Goal: Task Accomplishment & Management: Complete application form

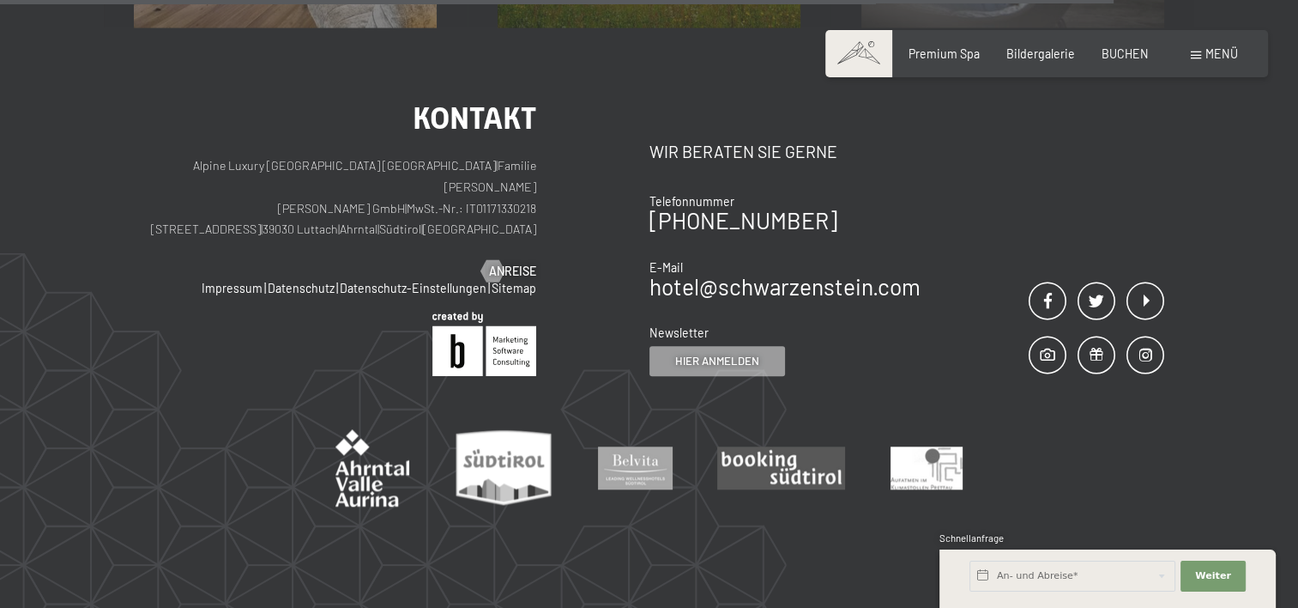
scroll to position [1700, 0]
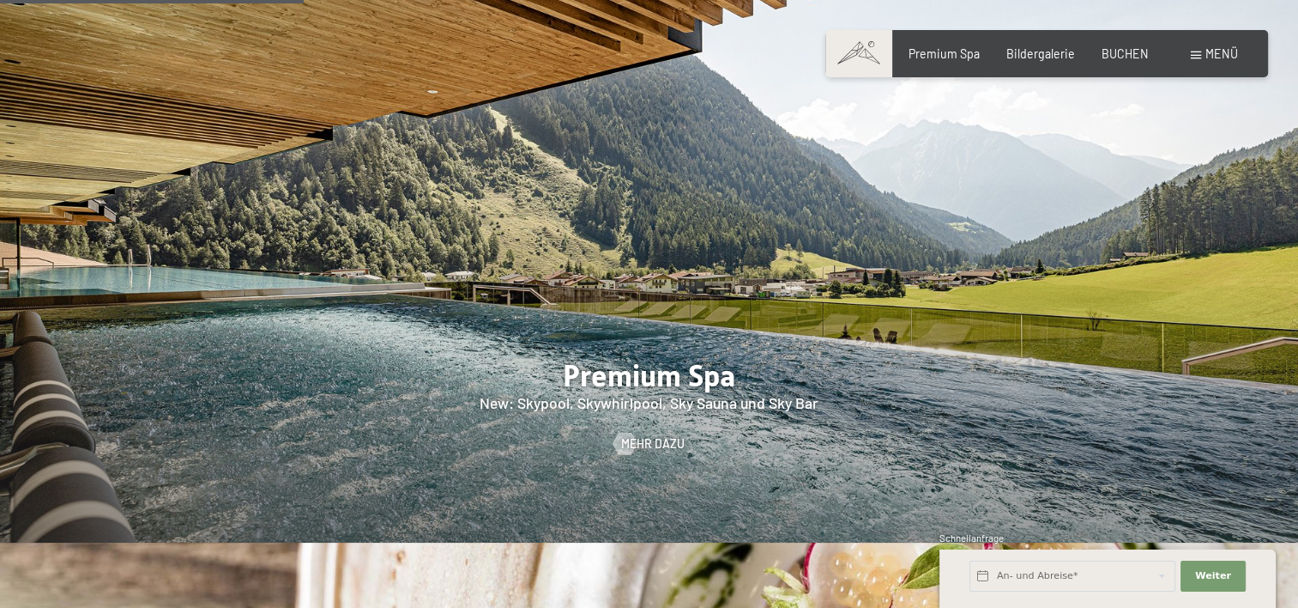
scroll to position [2145, 0]
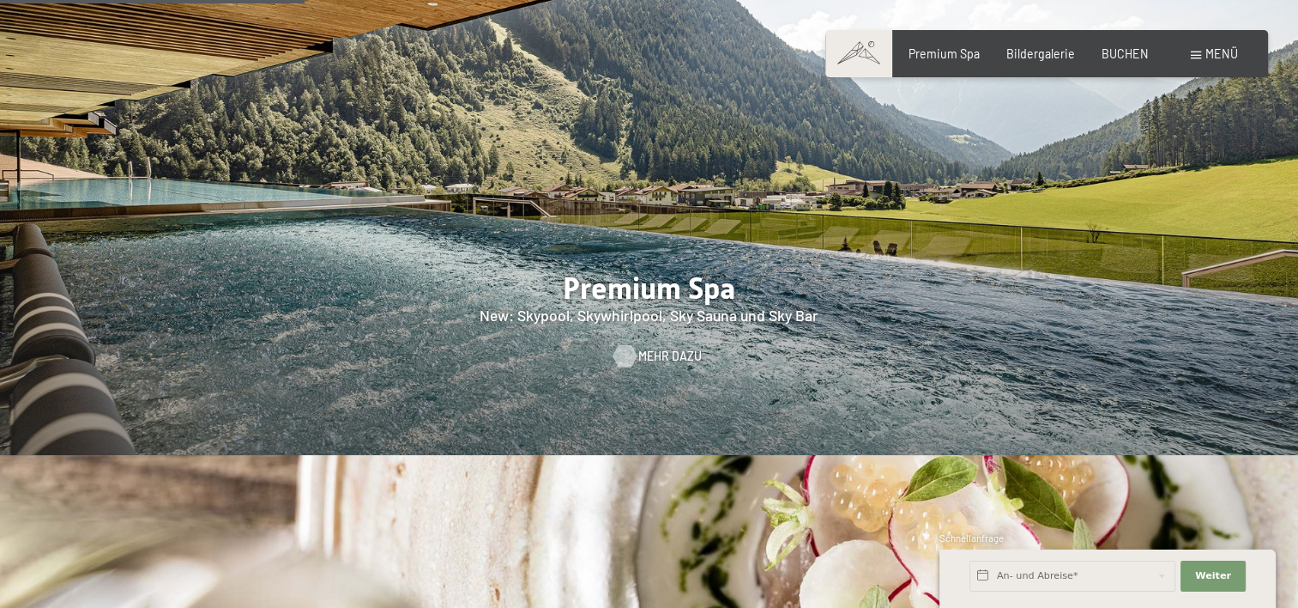
click at [660, 348] on span "Mehr dazu" at bounding box center [670, 356] width 64 height 17
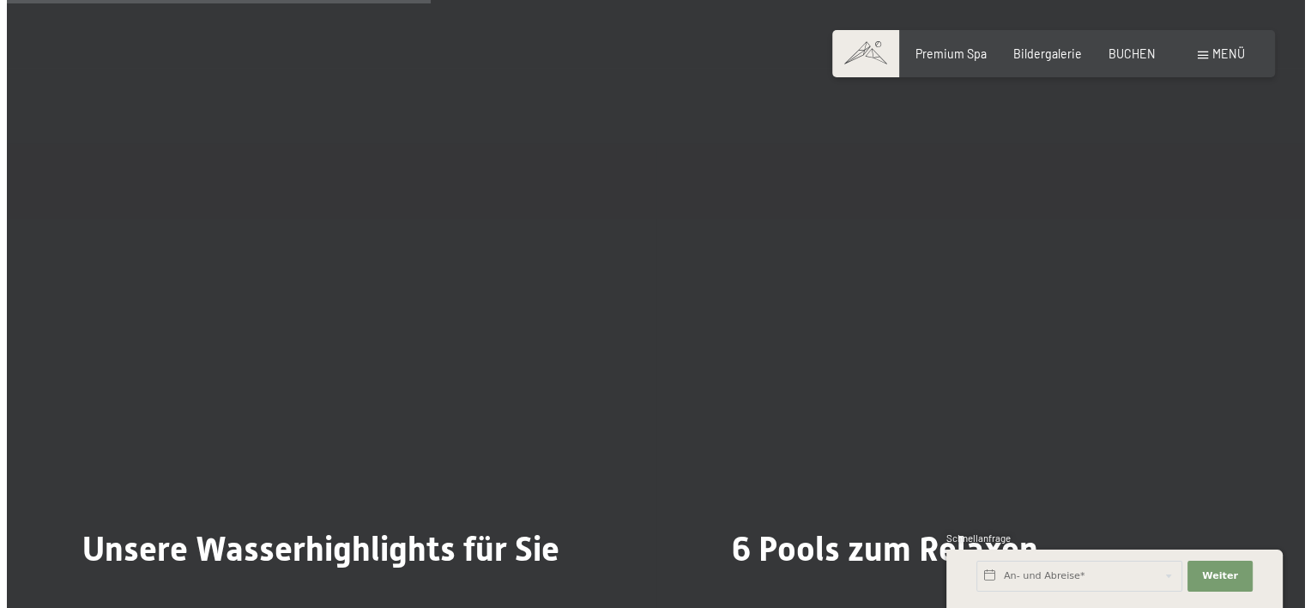
scroll to position [3947, 0]
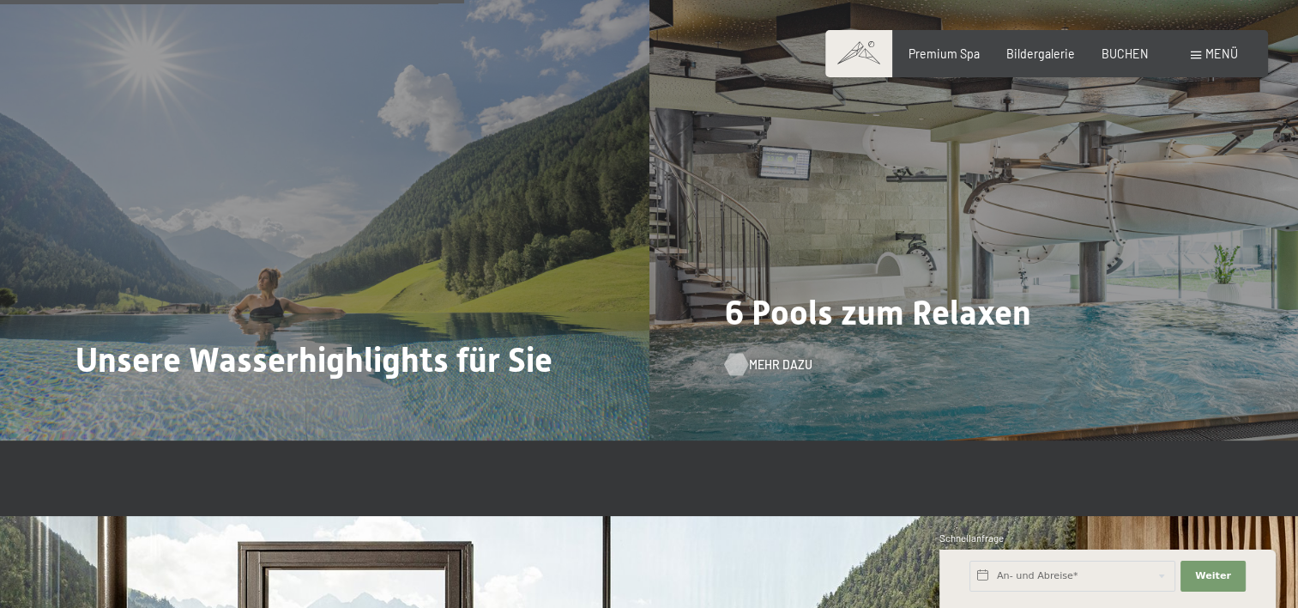
click at [741, 353] on div at bounding box center [735, 364] width 13 height 22
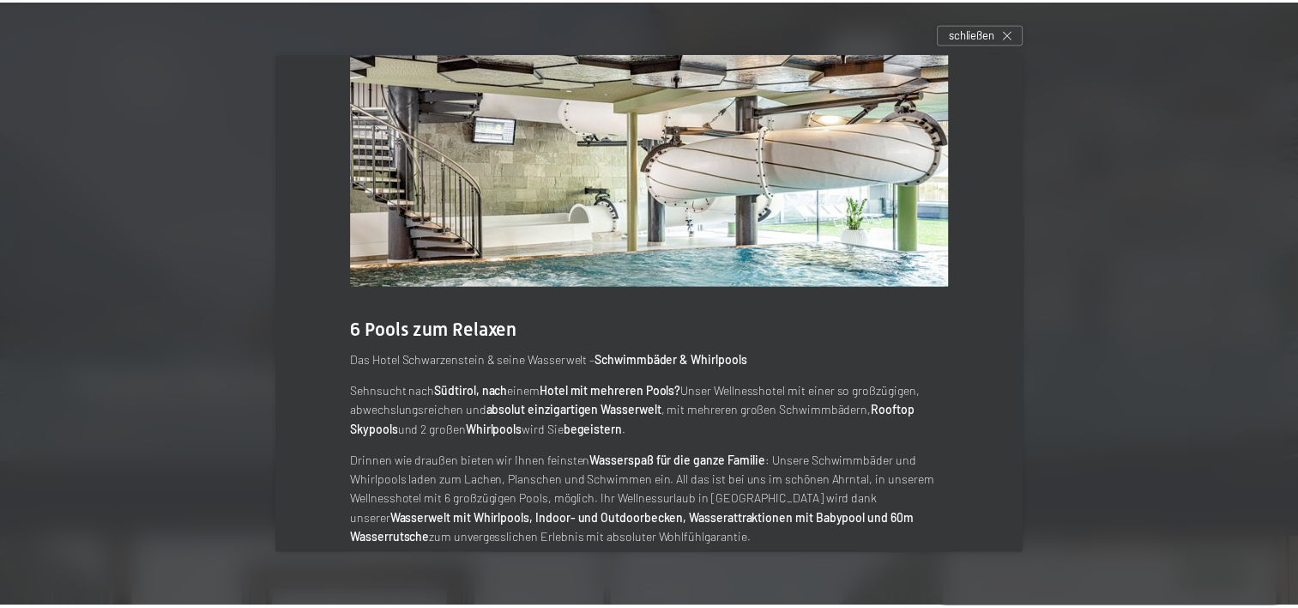
scroll to position [86, 0]
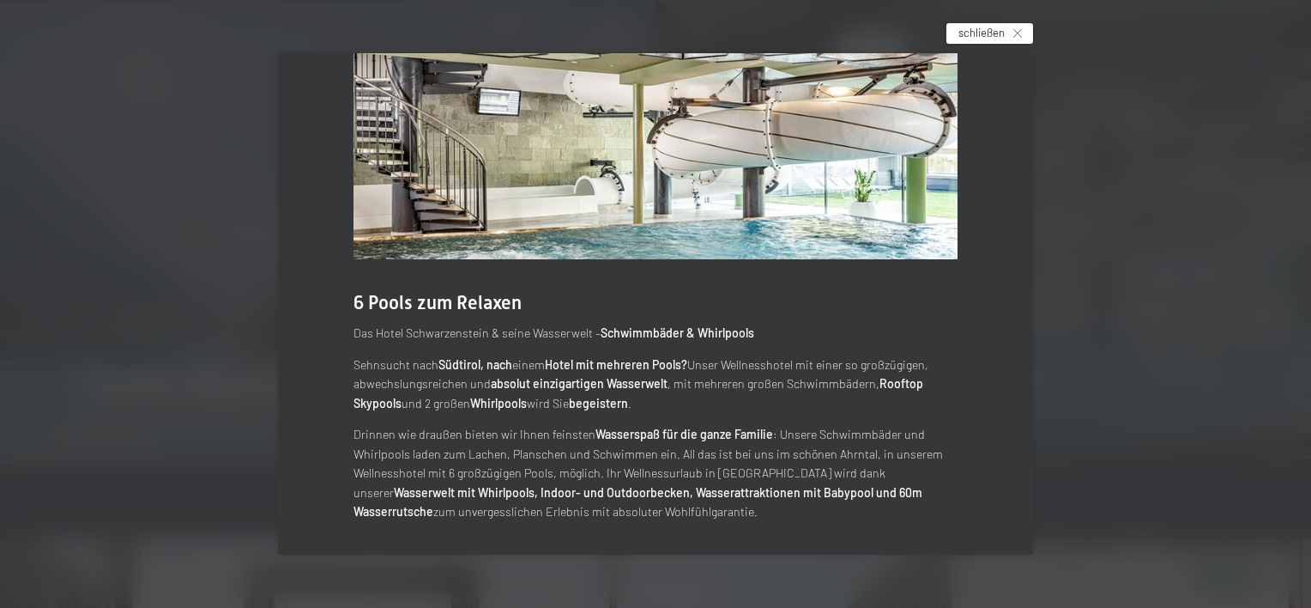
click at [1004, 26] on span "schließen" at bounding box center [982, 32] width 46 height 15
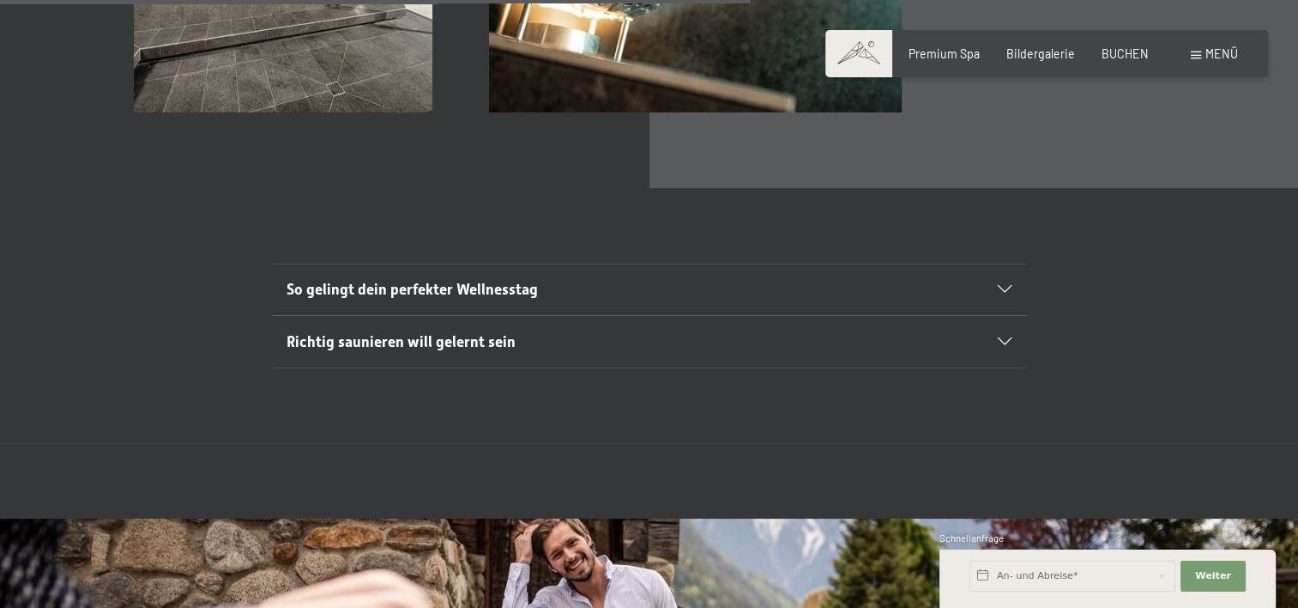
scroll to position [5750, 0]
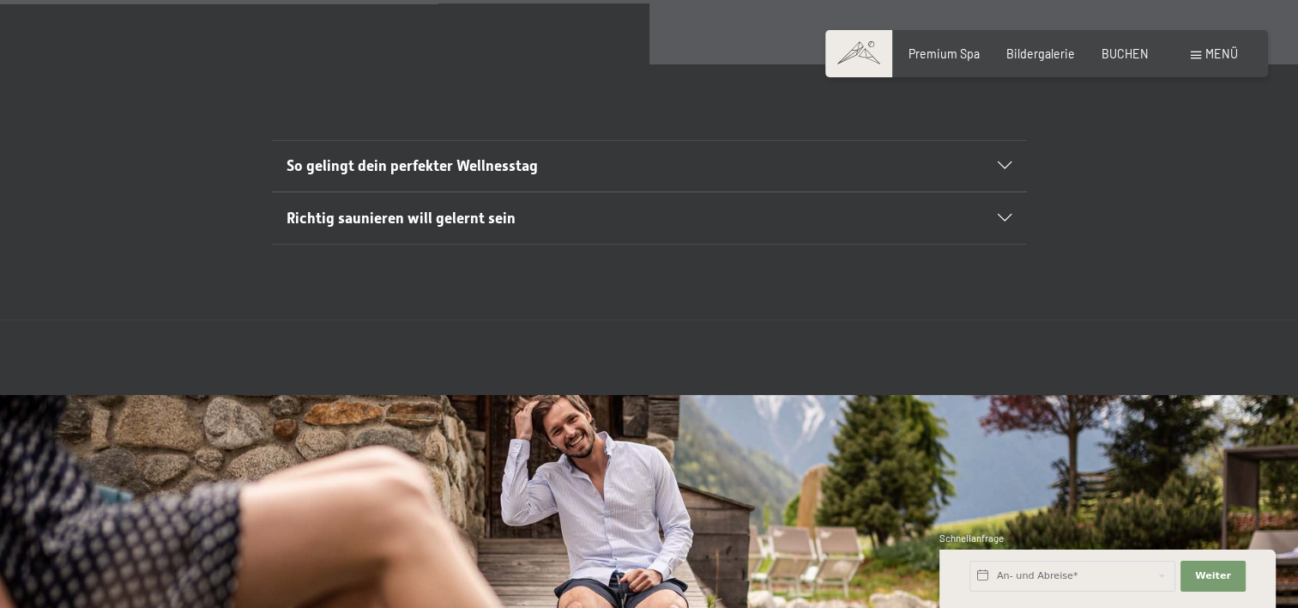
click at [987, 162] on div at bounding box center [995, 166] width 33 height 8
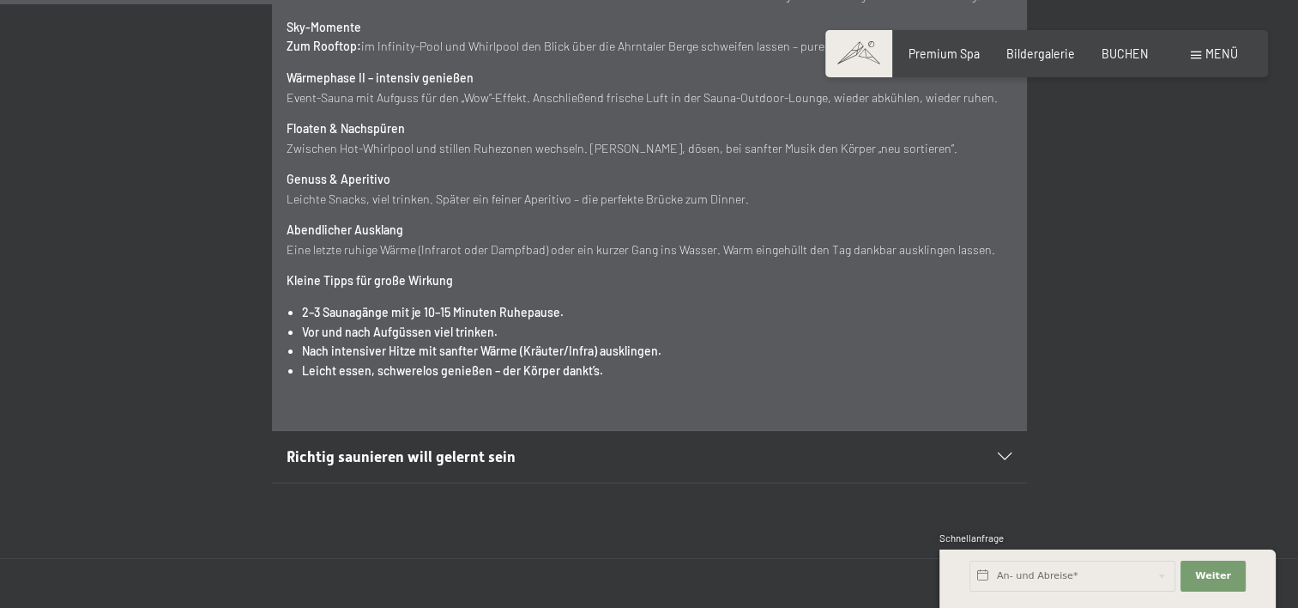
scroll to position [6350, 0]
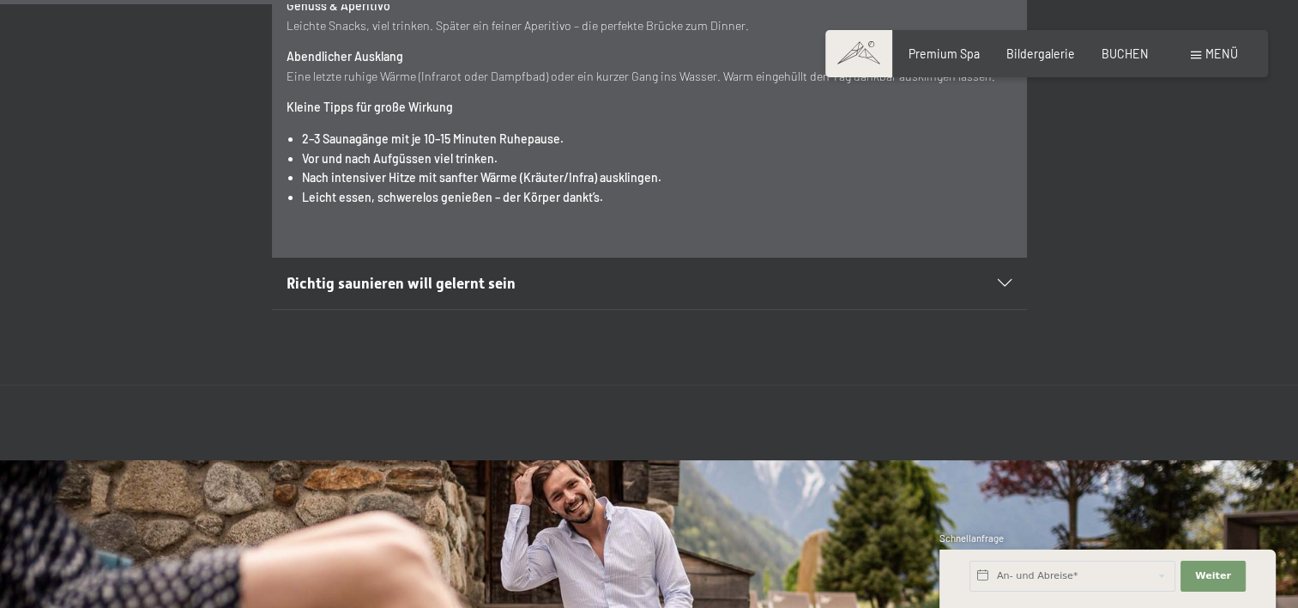
click at [1001, 280] on icon at bounding box center [1005, 284] width 14 height 8
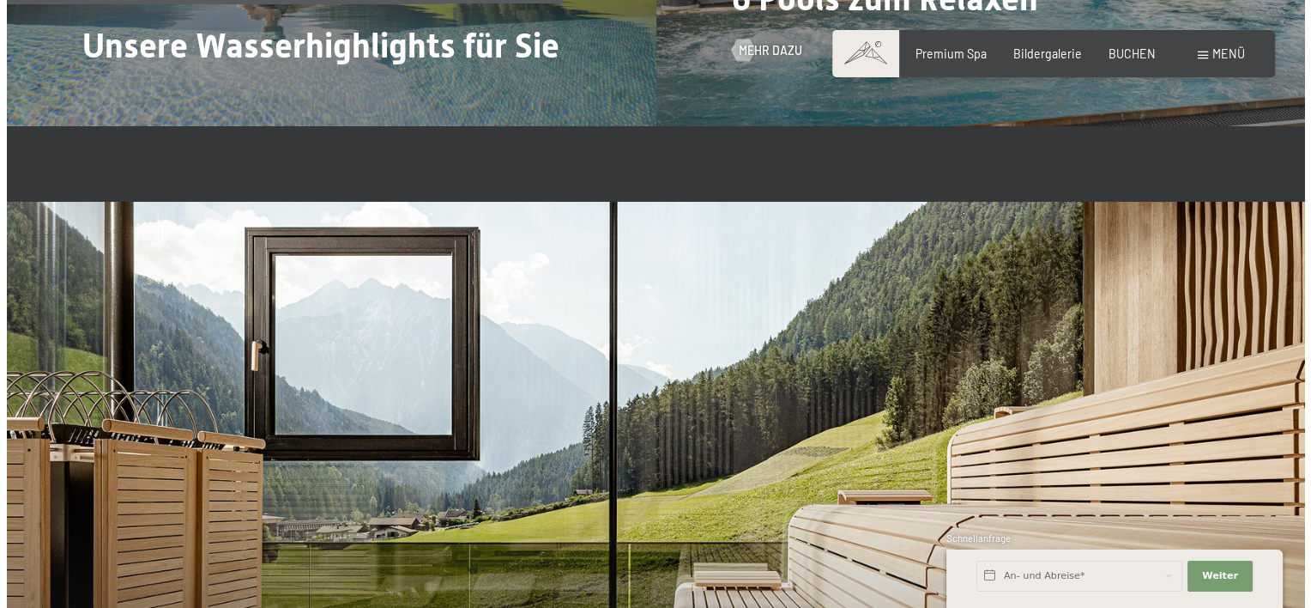
scroll to position [3747, 0]
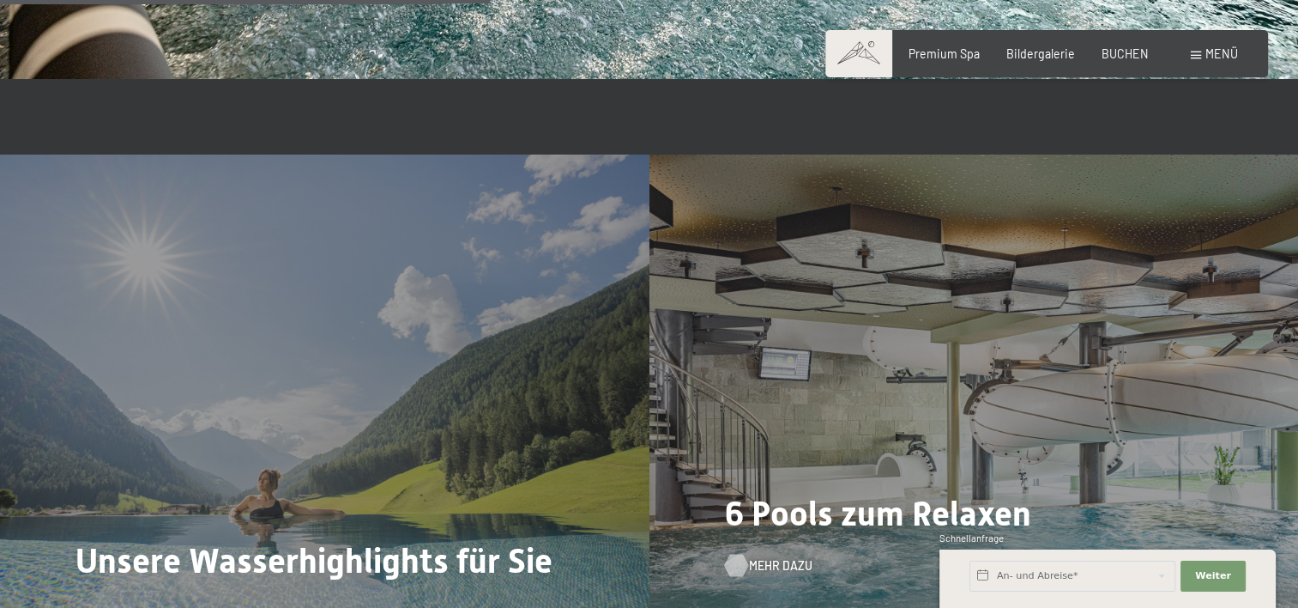
click at [749, 557] on span "Mehr dazu" at bounding box center [781, 565] width 64 height 17
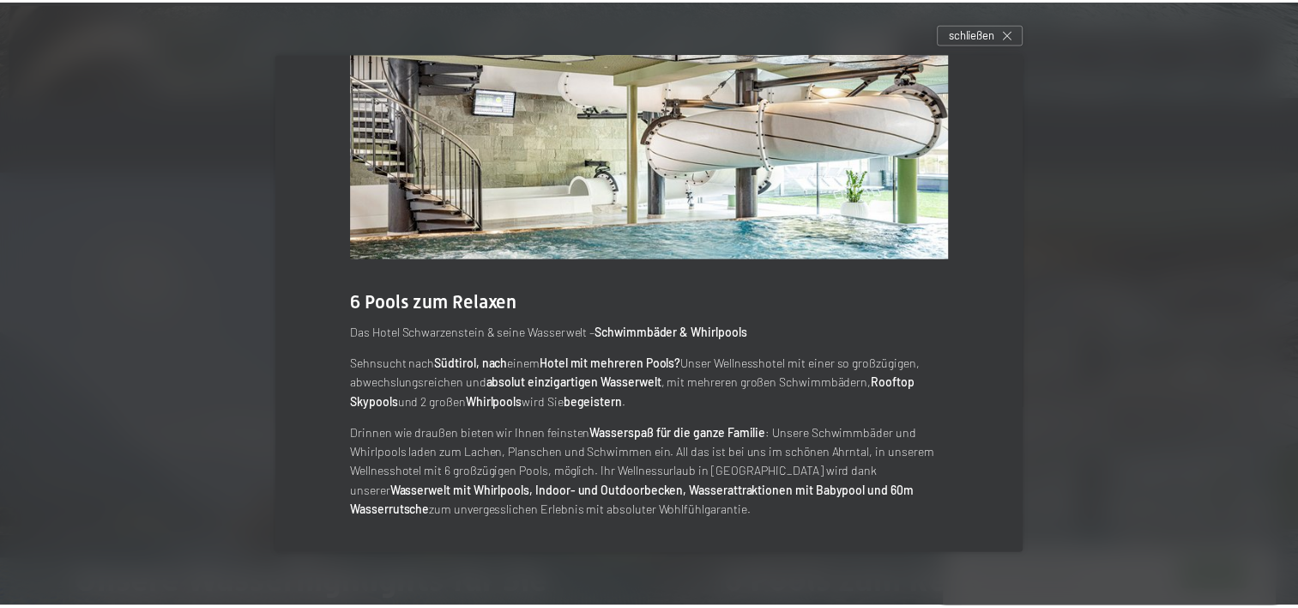
scroll to position [86, 0]
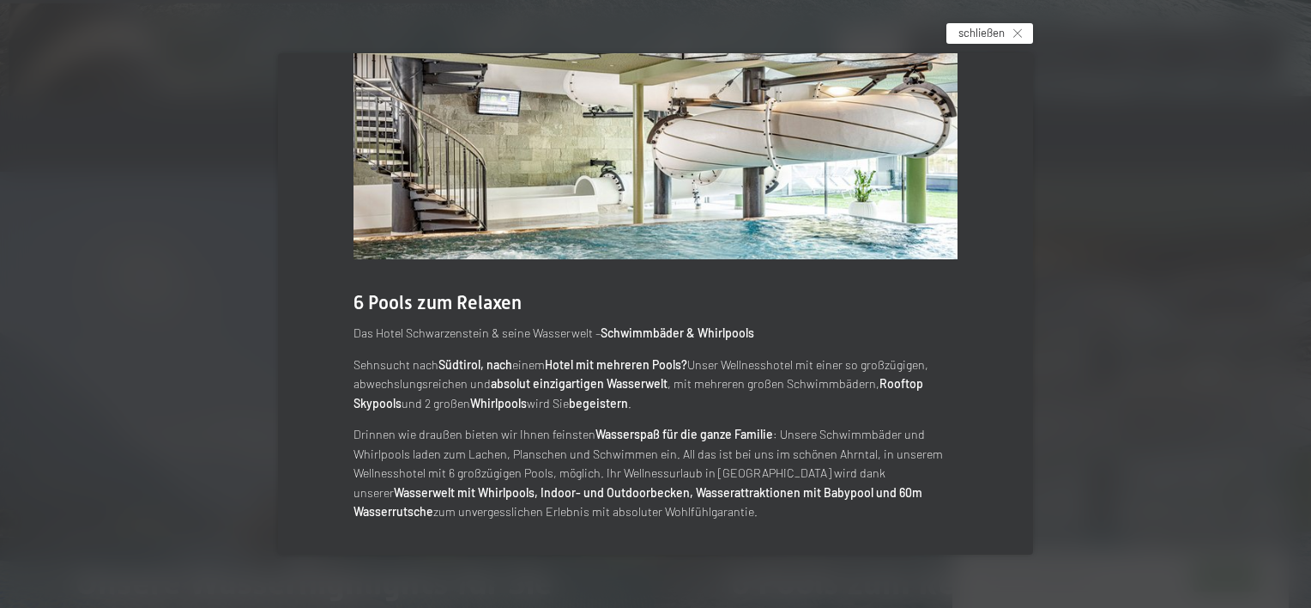
click at [1013, 29] on div "schließen" at bounding box center [990, 33] width 87 height 21
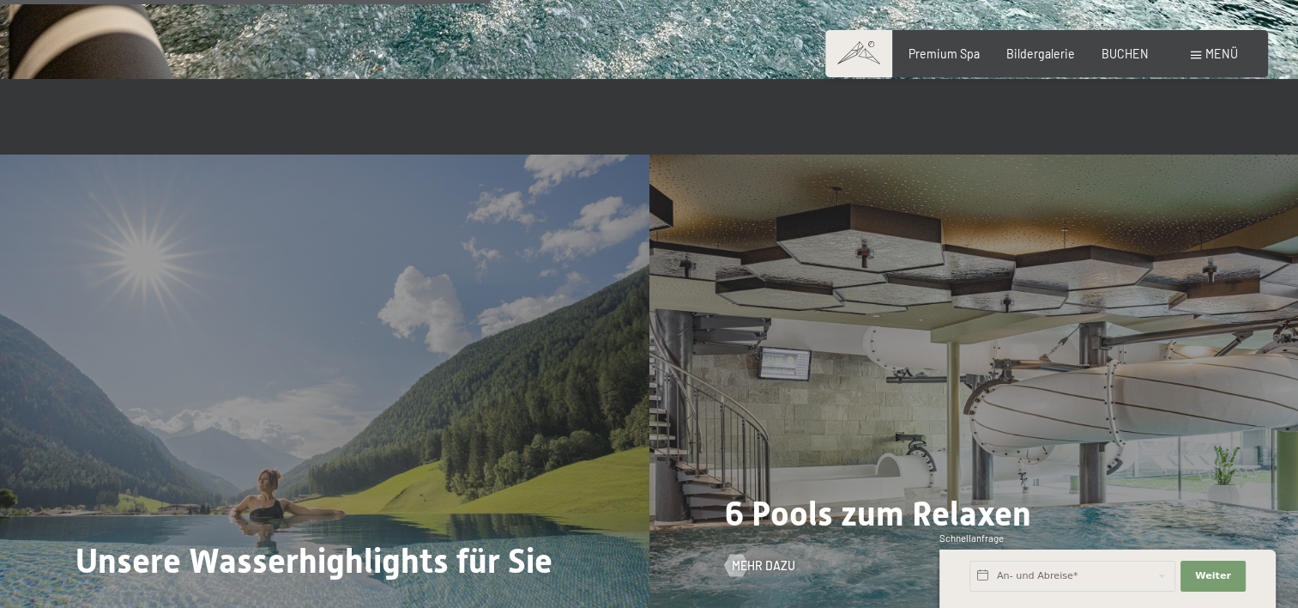
click at [1042, 330] on div "6 Pools zum Relaxen Mehr dazu" at bounding box center [975, 397] width 650 height 487
click at [775, 557] on span "Mehr dazu" at bounding box center [781, 565] width 64 height 17
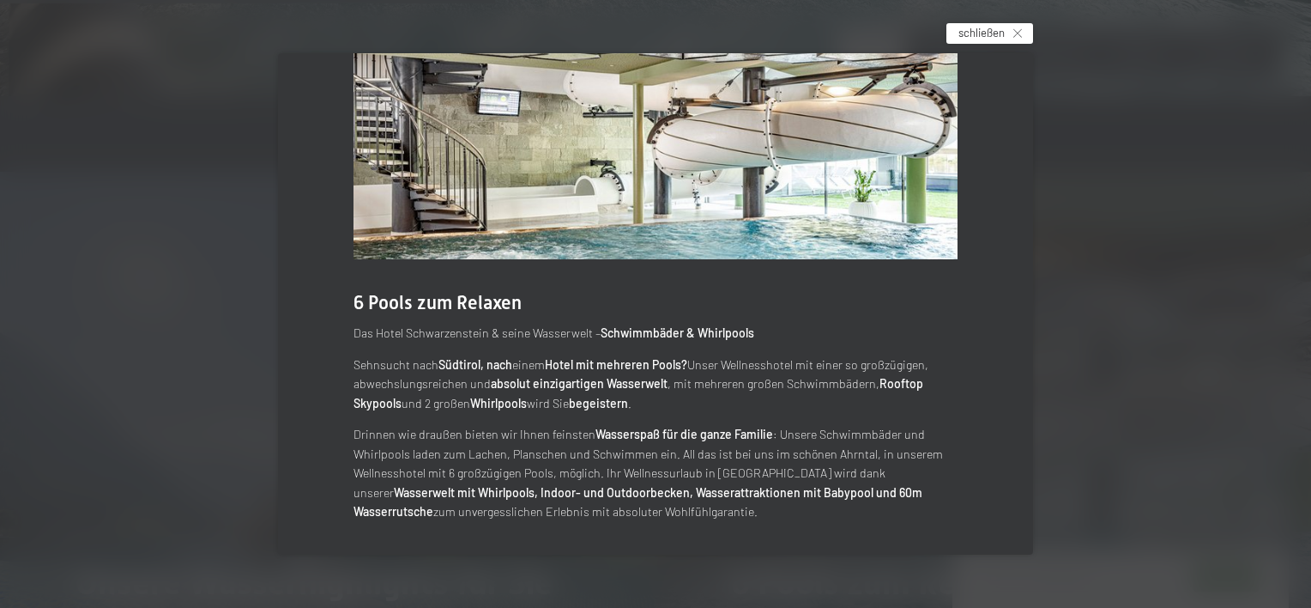
click at [989, 36] on span "schließen" at bounding box center [982, 32] width 46 height 15
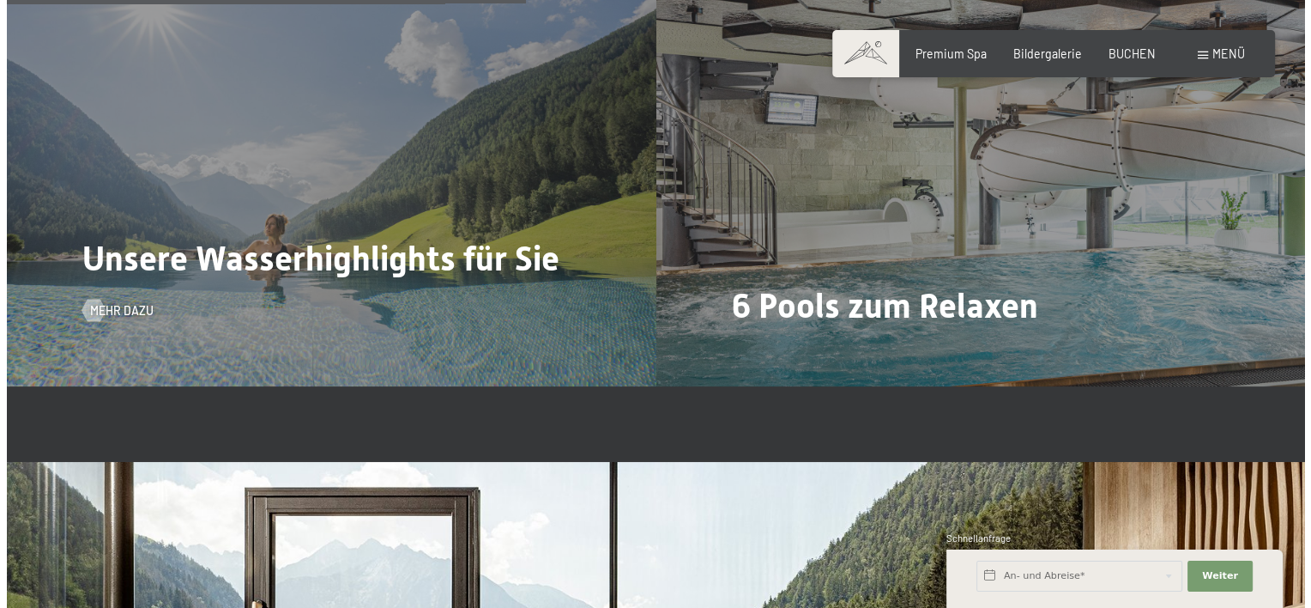
scroll to position [4004, 0]
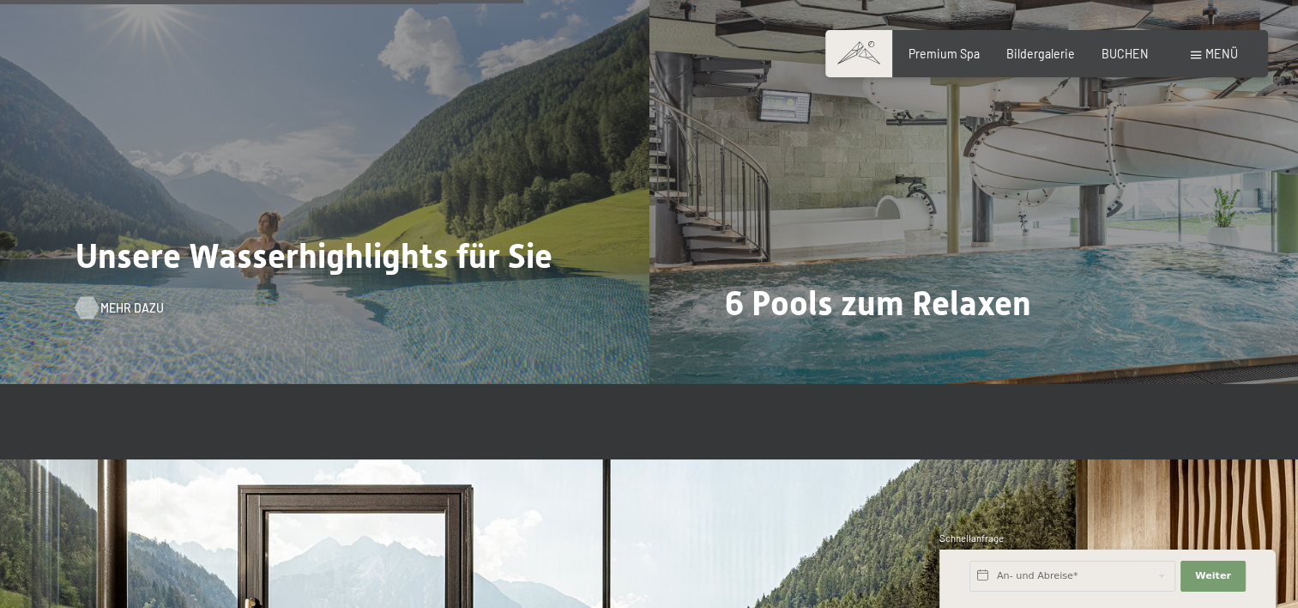
click at [140, 299] on span "Mehr dazu" at bounding box center [132, 307] width 64 height 17
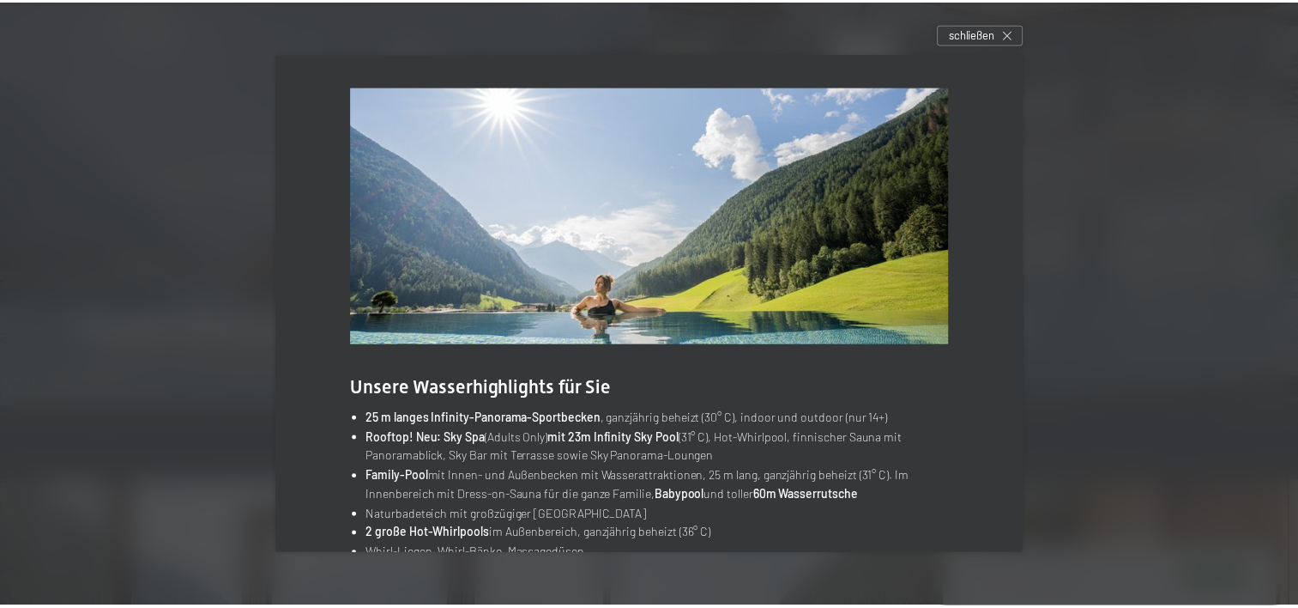
scroll to position [82, 0]
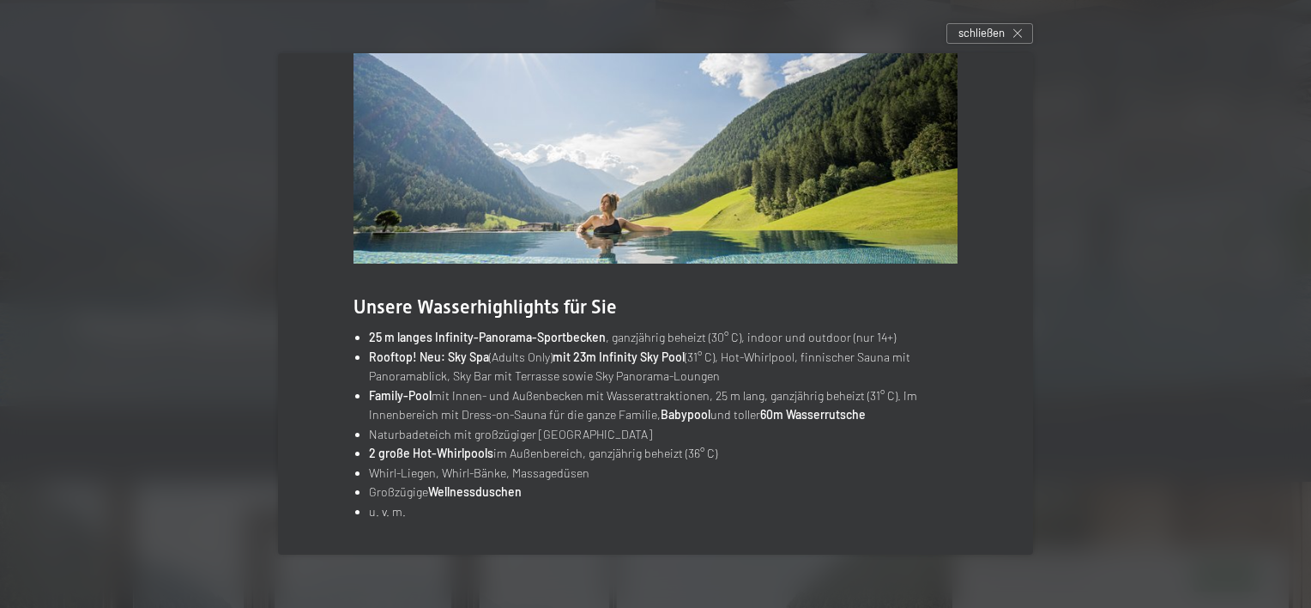
click at [783, 405] on li "Family-Pool mit Innen- und Außenbecken mit Wasserattraktionen, 25 m lang, ganzj…" at bounding box center [663, 405] width 589 height 39
drag, startPoint x: 608, startPoint y: 336, endPoint x: 738, endPoint y: 335, distance: 130.4
click at [738, 335] on li "25 m langes Infinity-Panorama-Sportbecken , ganzjährig beheizt (30° C), indoor …" at bounding box center [663, 338] width 589 height 20
click at [1003, 41] on div "schließen" at bounding box center [990, 33] width 87 height 21
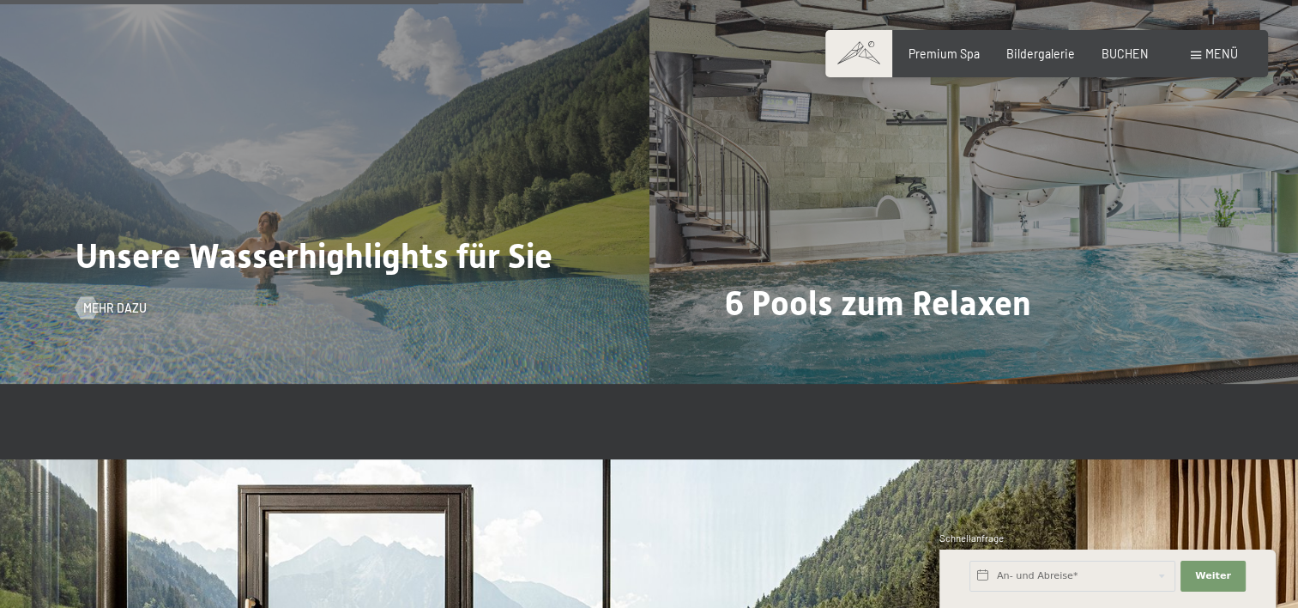
click at [315, 236] on span "Unsere Wasserhighlights für Sie" at bounding box center [314, 255] width 477 height 39
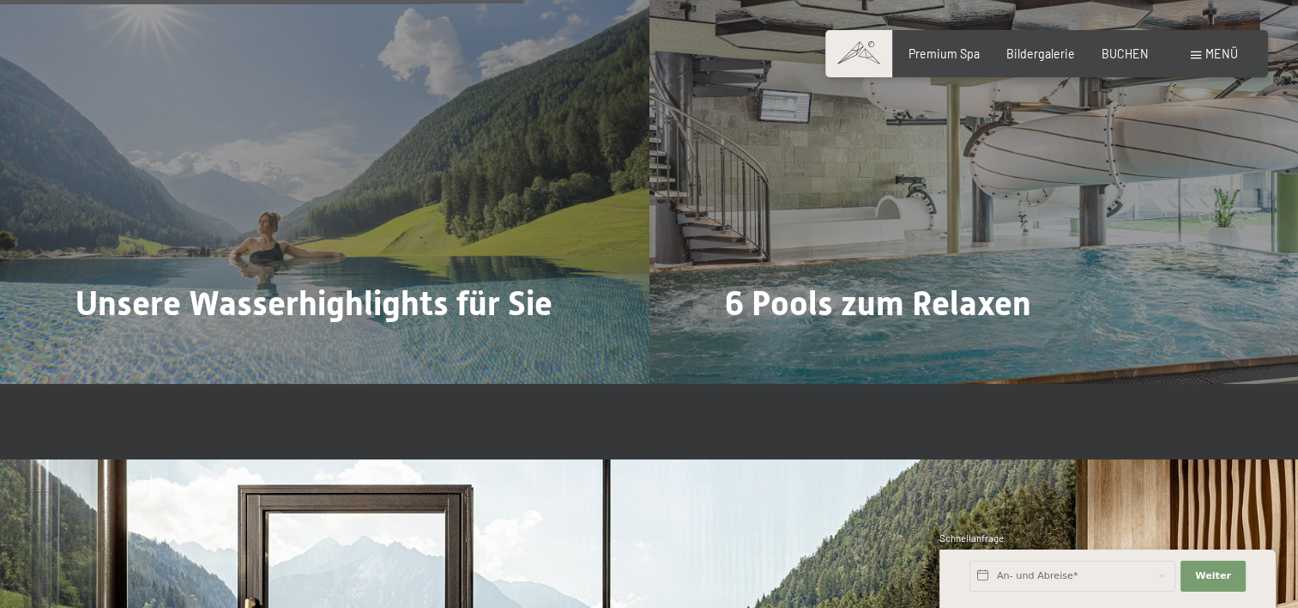
click at [112, 347] on span "Mehr dazu" at bounding box center [115, 355] width 64 height 17
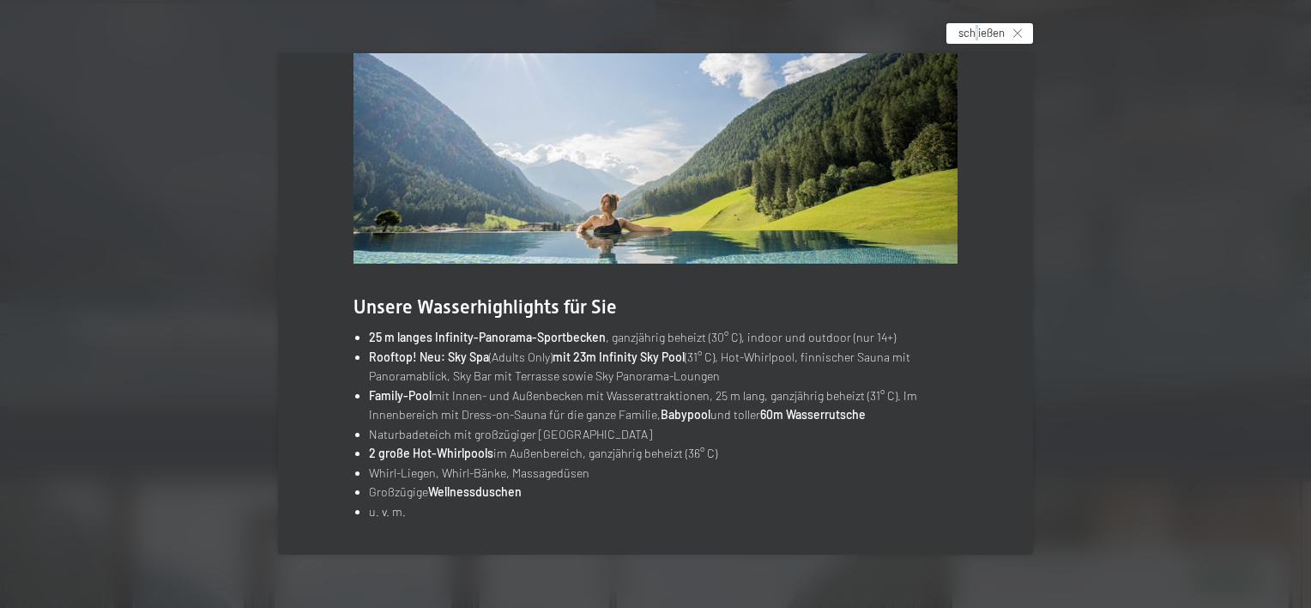
click at [982, 34] on span "schließen" at bounding box center [982, 32] width 46 height 15
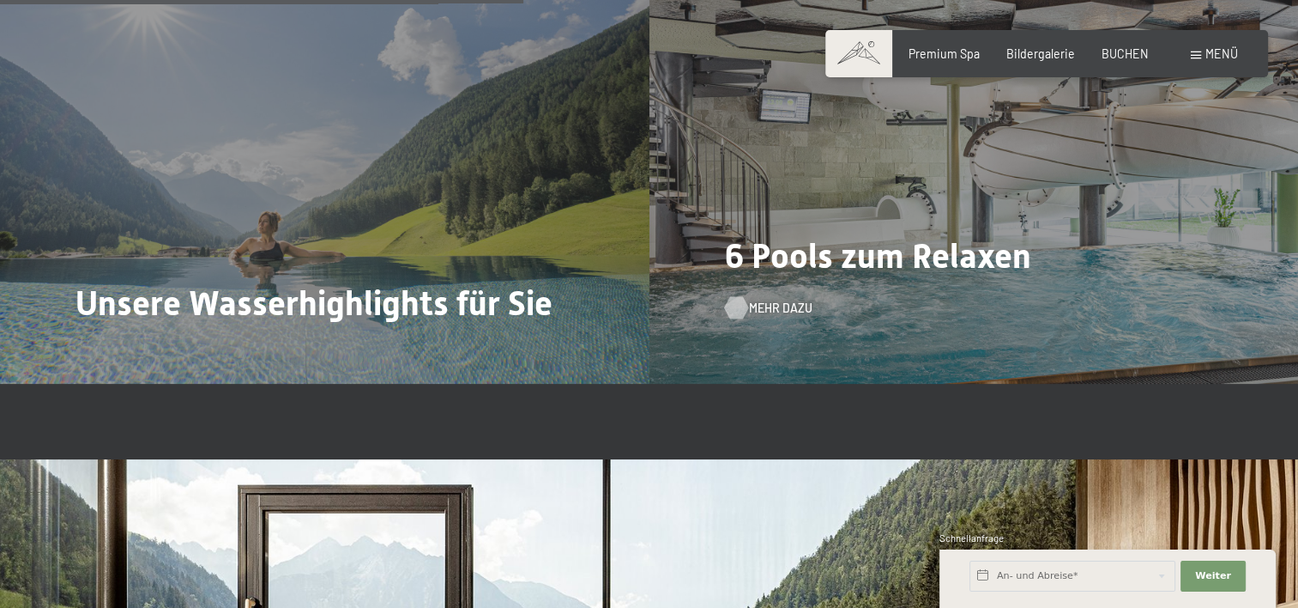
click at [766, 299] on span "Mehr dazu" at bounding box center [781, 307] width 64 height 17
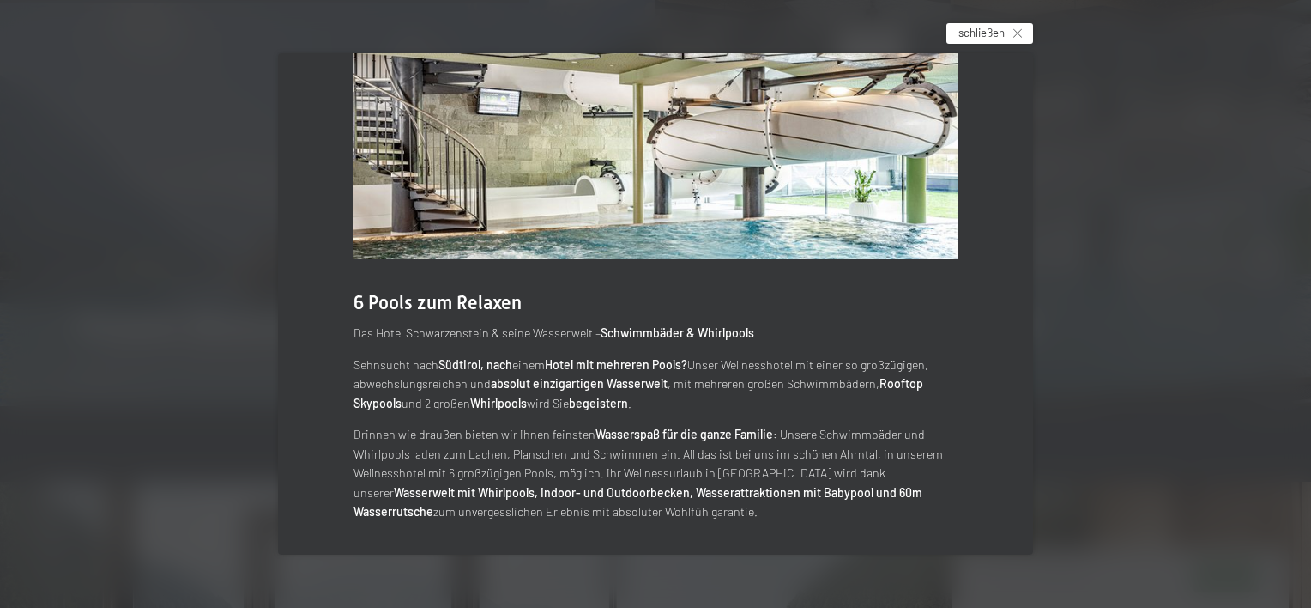
click at [989, 30] on span "schließen" at bounding box center [982, 32] width 46 height 15
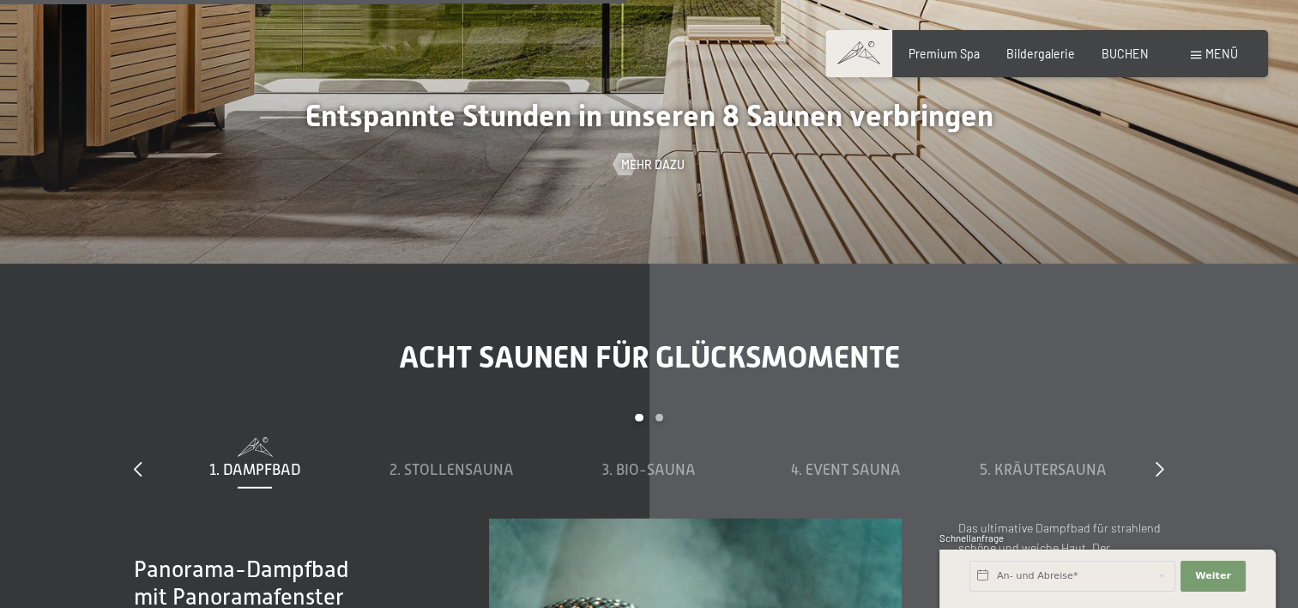
scroll to position [4862, 0]
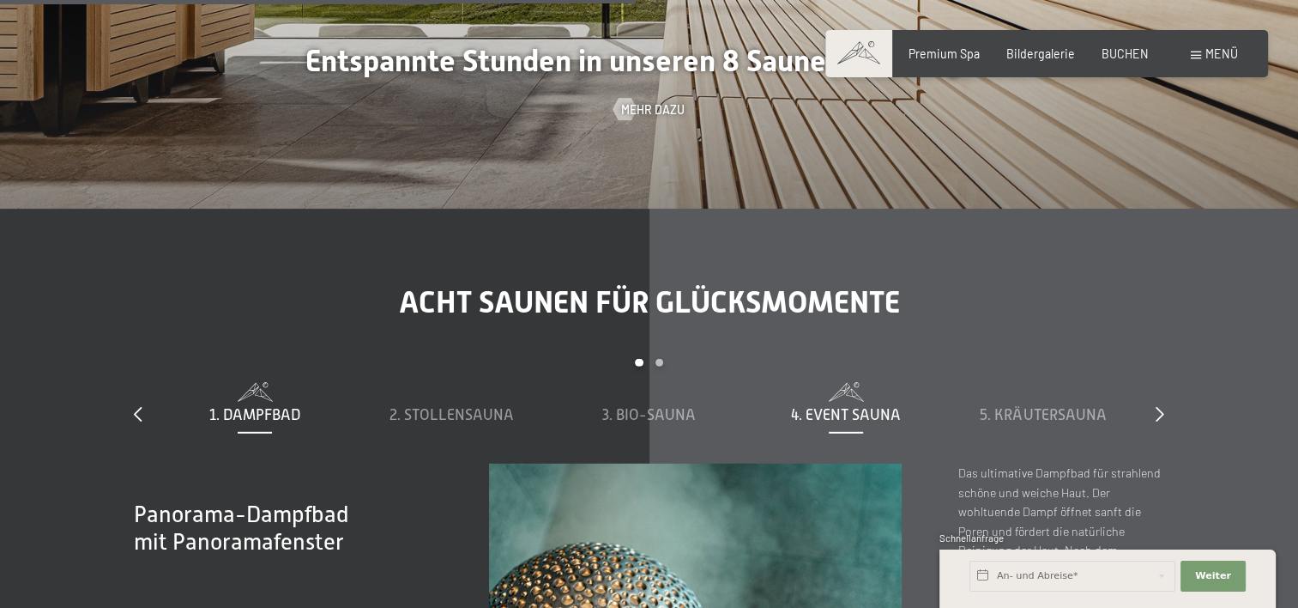
click at [840, 406] on span "4. Event Sauna" at bounding box center [846, 414] width 110 height 17
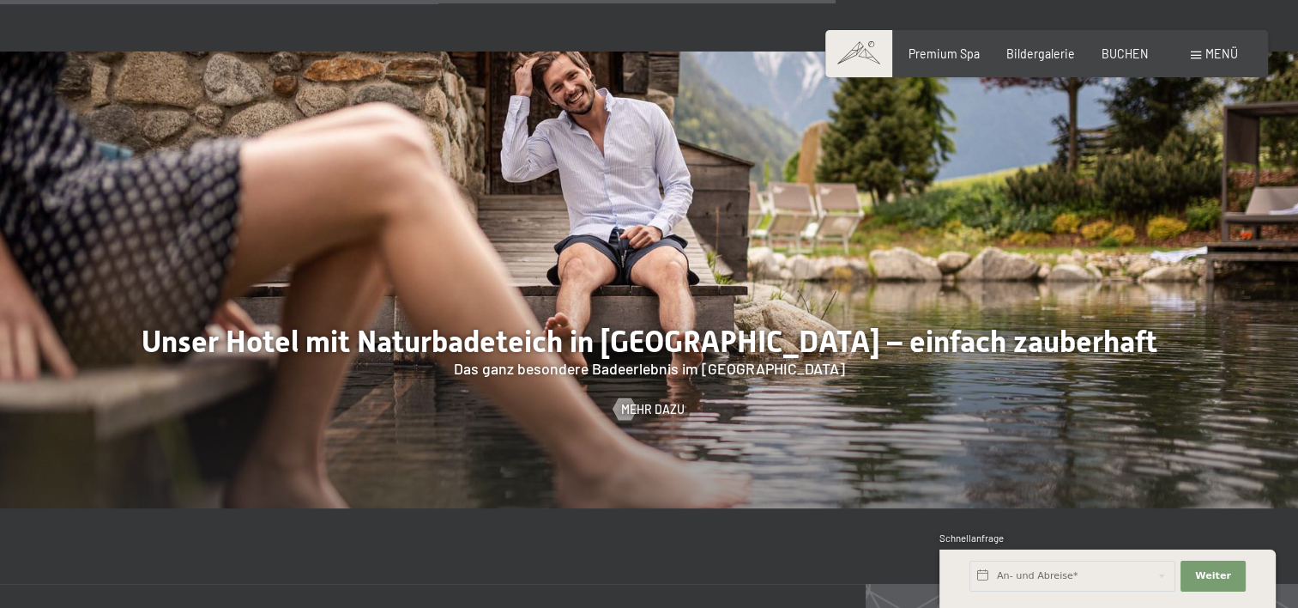
scroll to position [6407, 0]
click at [1202, 53] on div "Menü" at bounding box center [1214, 53] width 47 height 17
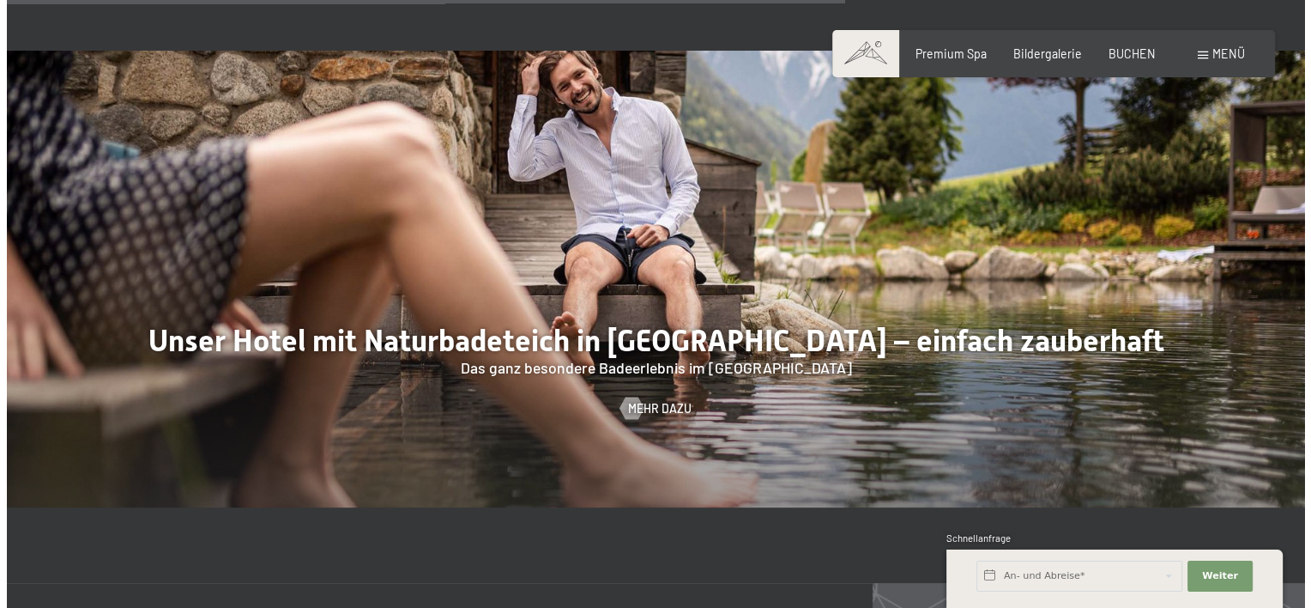
scroll to position [6429, 0]
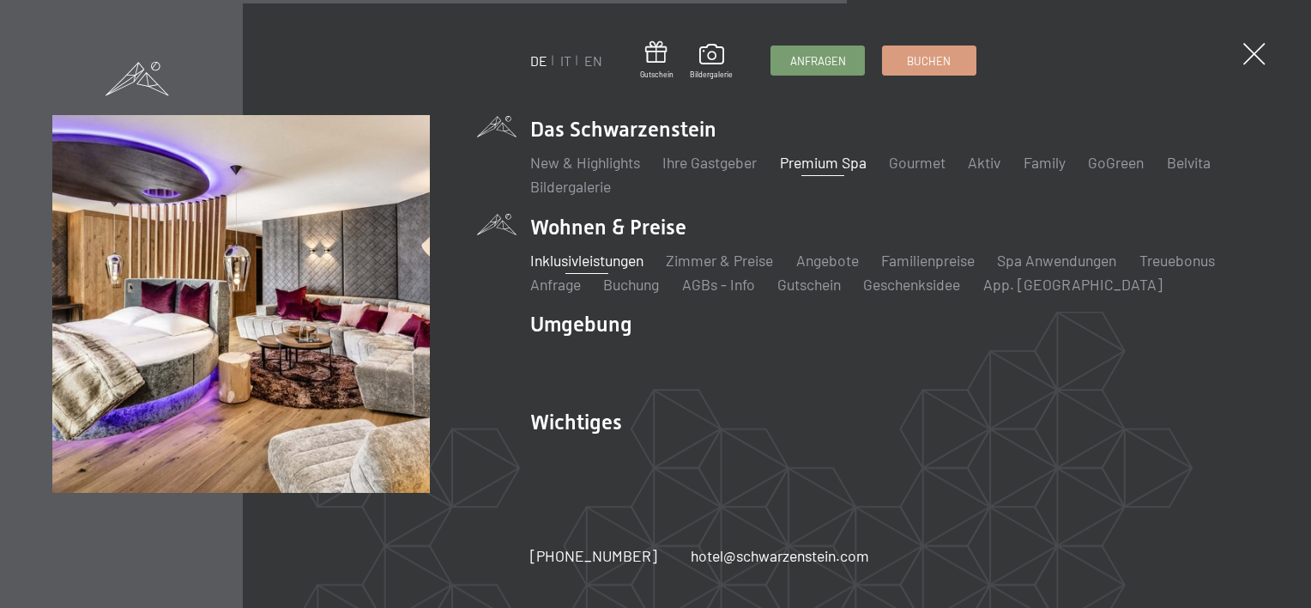
click at [580, 257] on link "Inklusivleistungen" at bounding box center [586, 260] width 113 height 19
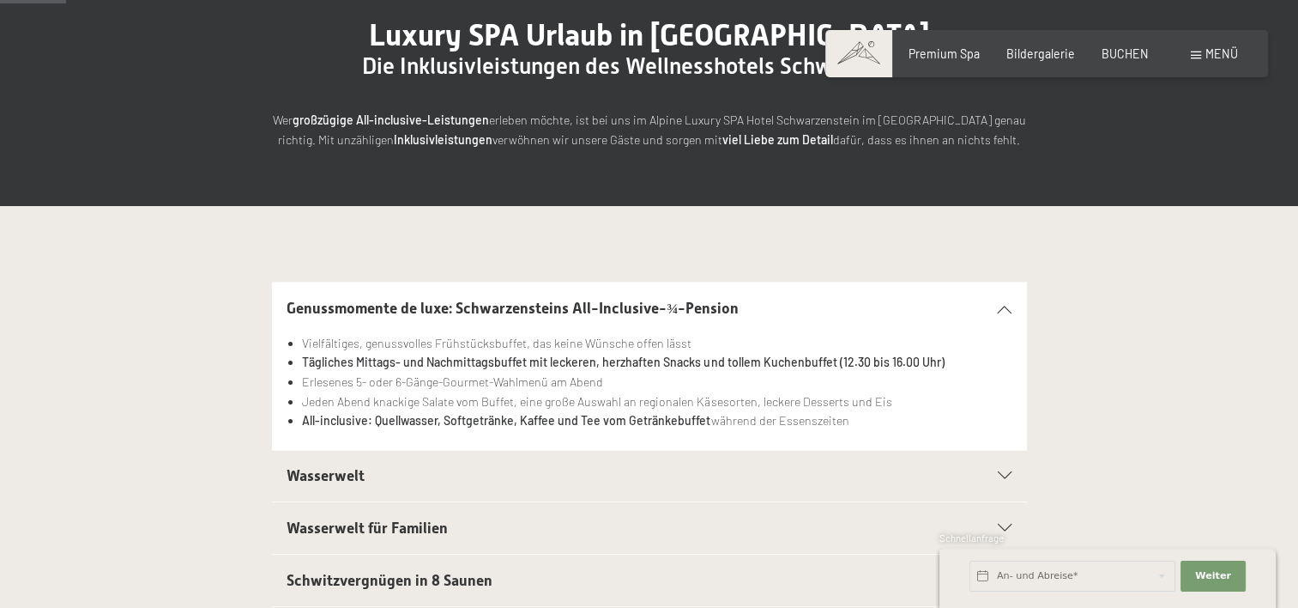
scroll to position [257, 0]
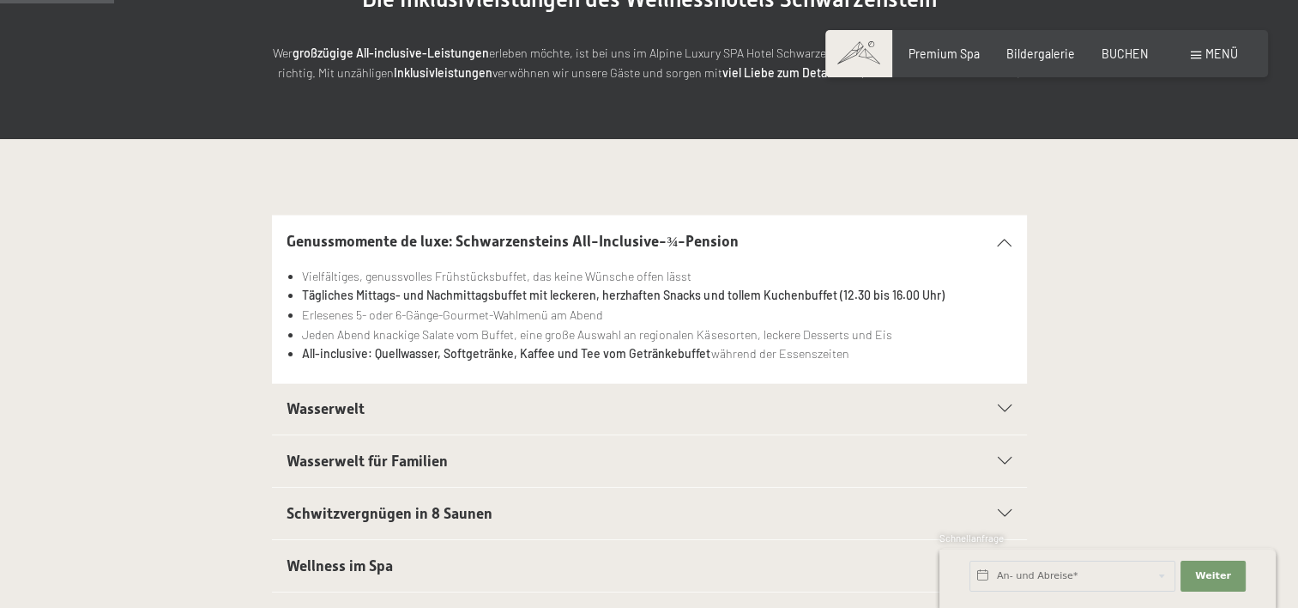
click at [1002, 401] on div "Wasserwelt" at bounding box center [649, 409] width 725 height 51
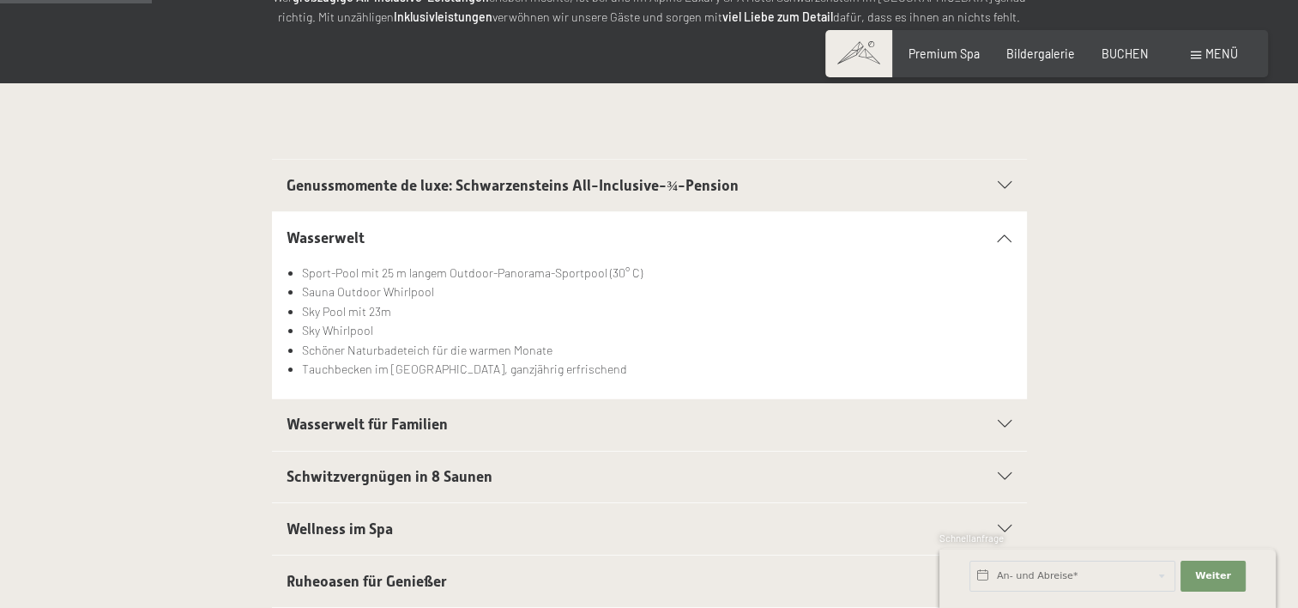
scroll to position [343, 0]
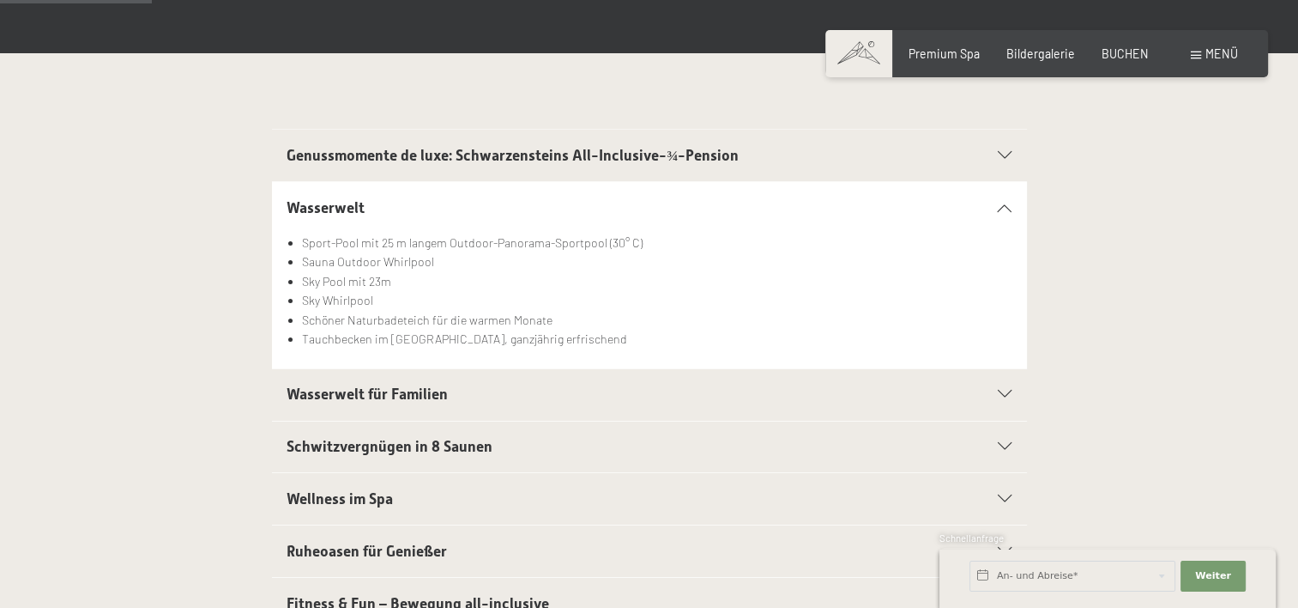
click at [993, 396] on div at bounding box center [995, 394] width 33 height 8
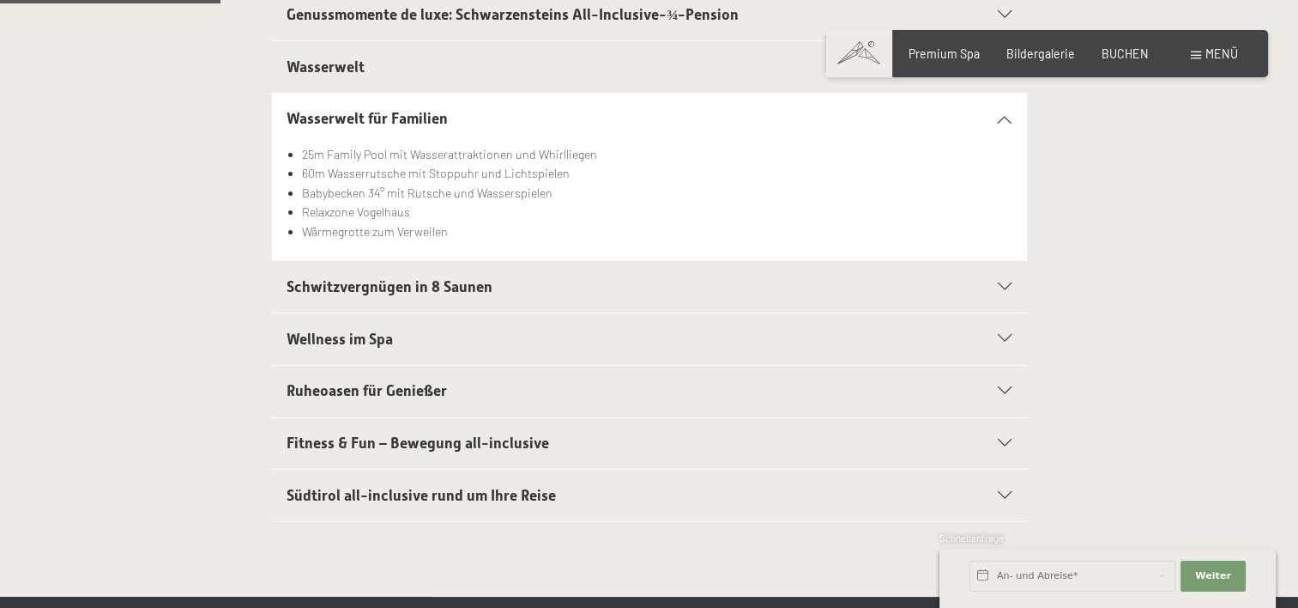
scroll to position [515, 0]
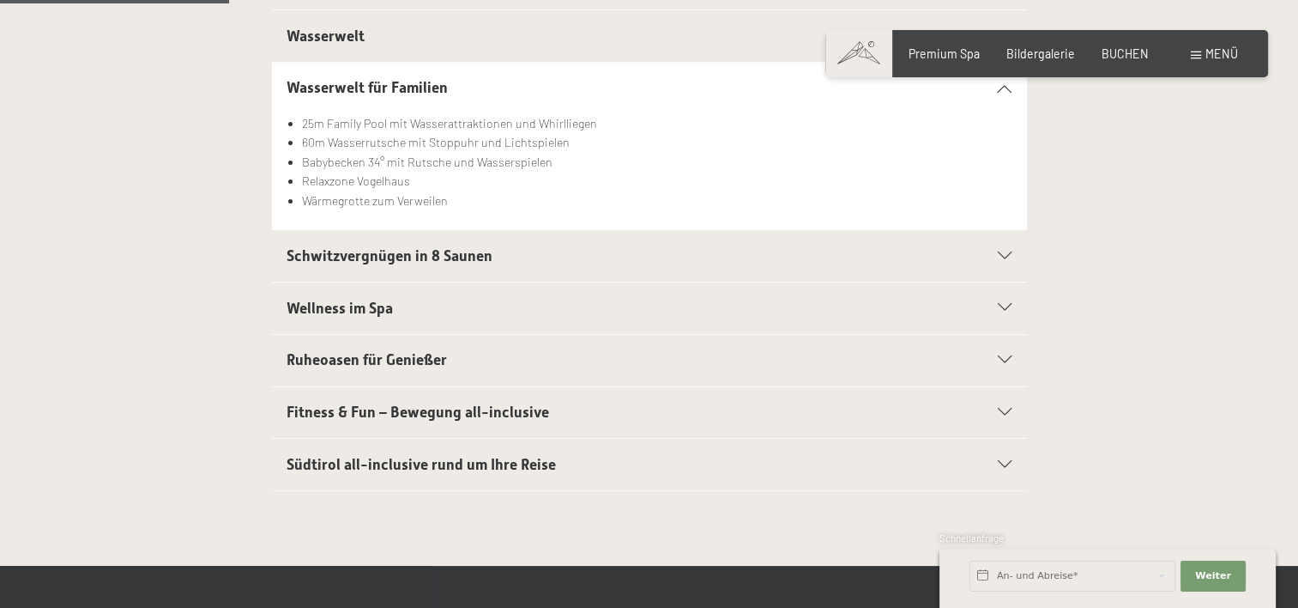
click at [999, 364] on div "Ruheoasen für Genießer" at bounding box center [649, 360] width 725 height 51
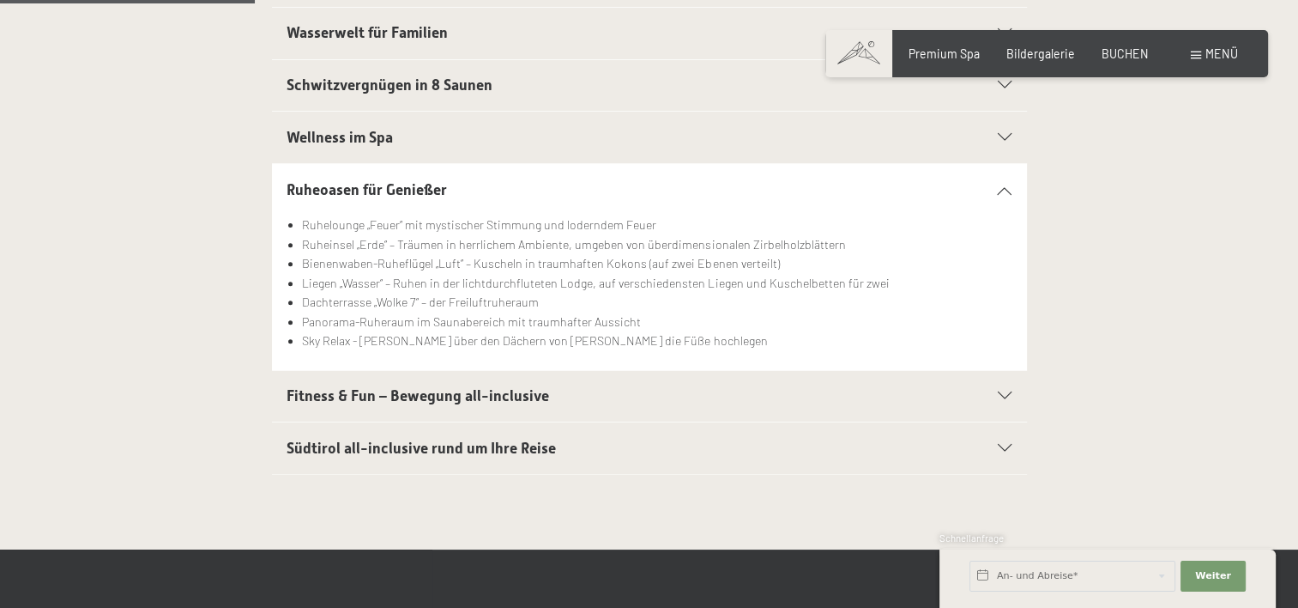
scroll to position [601, 0]
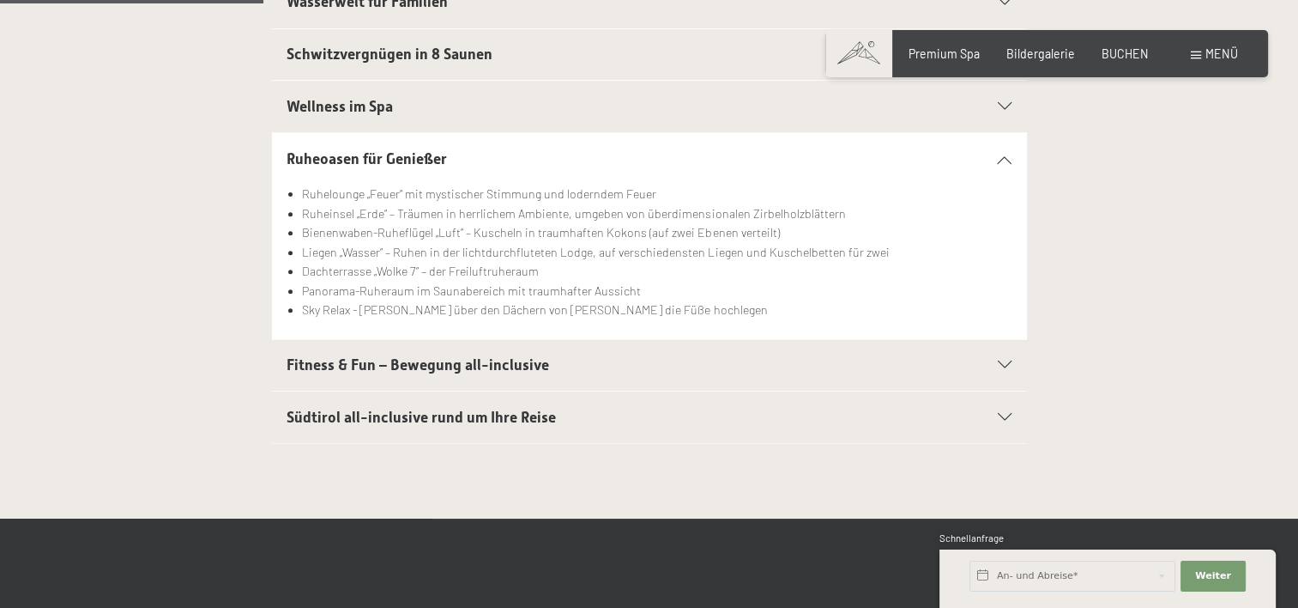
click at [1007, 362] on icon at bounding box center [1005, 365] width 14 height 8
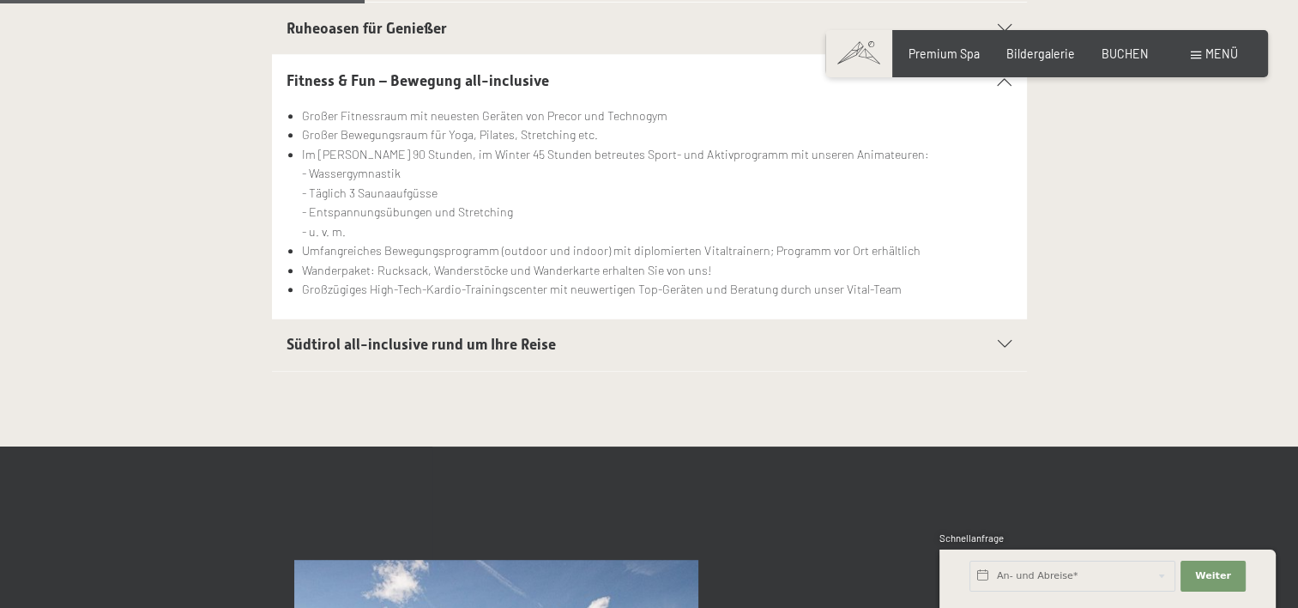
scroll to position [858, 0]
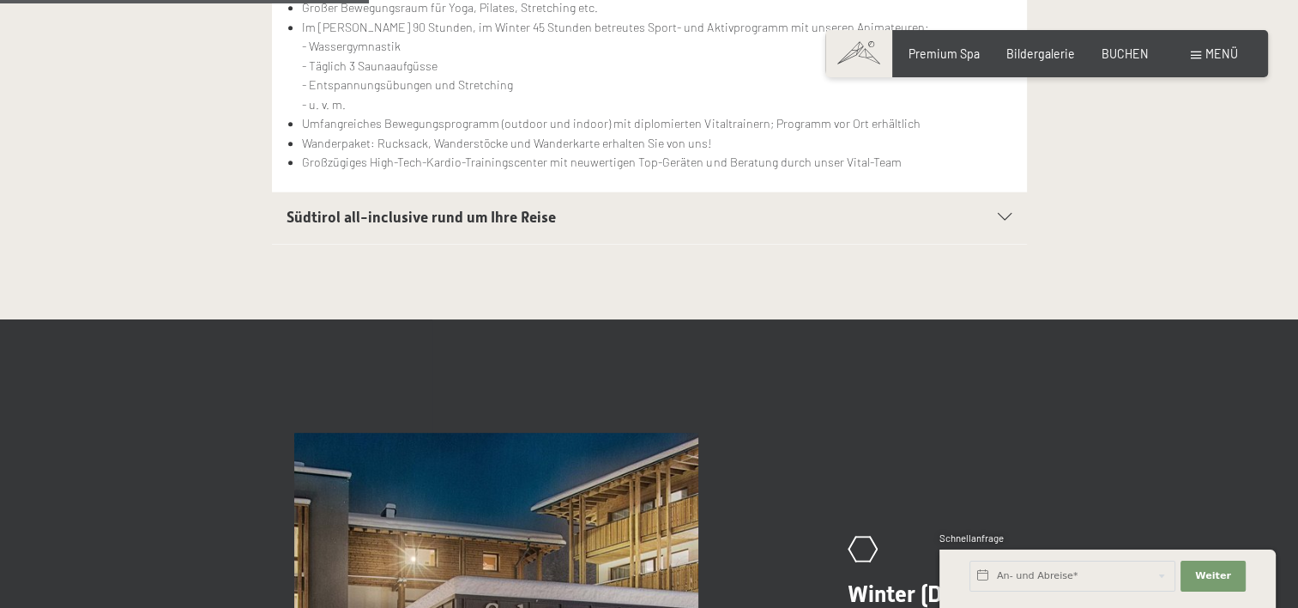
click at [493, 209] on span "Südtirol all-inclusive rund um Ihre Reise" at bounding box center [421, 217] width 269 height 17
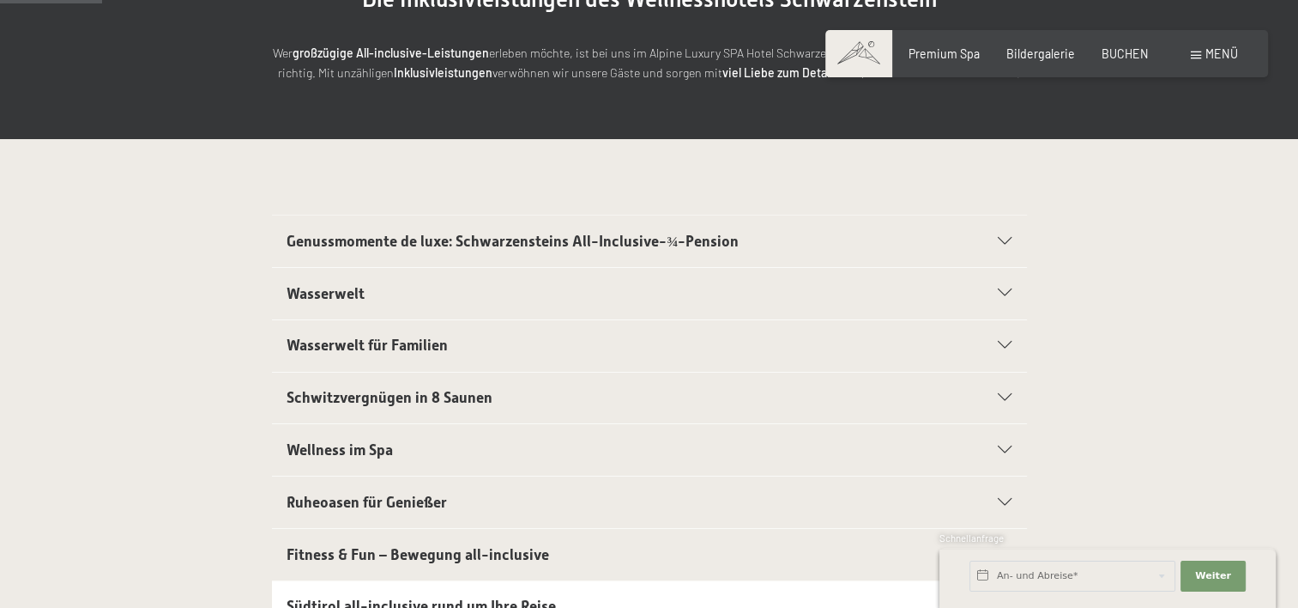
scroll to position [0, 0]
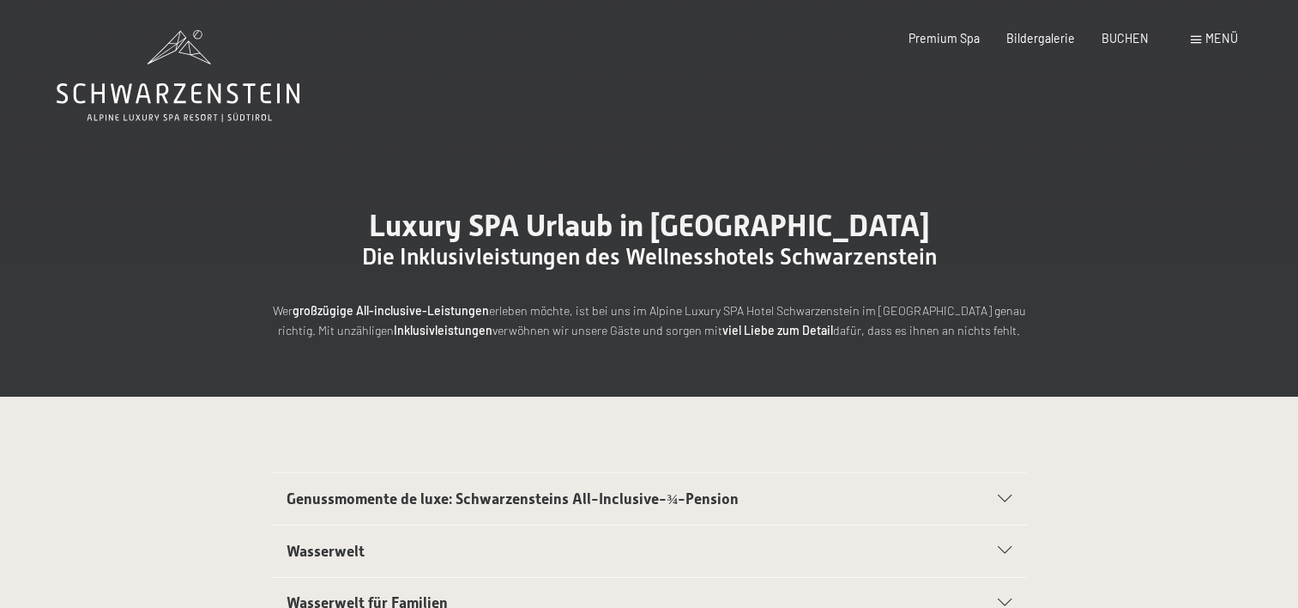
click at [172, 106] on icon at bounding box center [178, 76] width 243 height 92
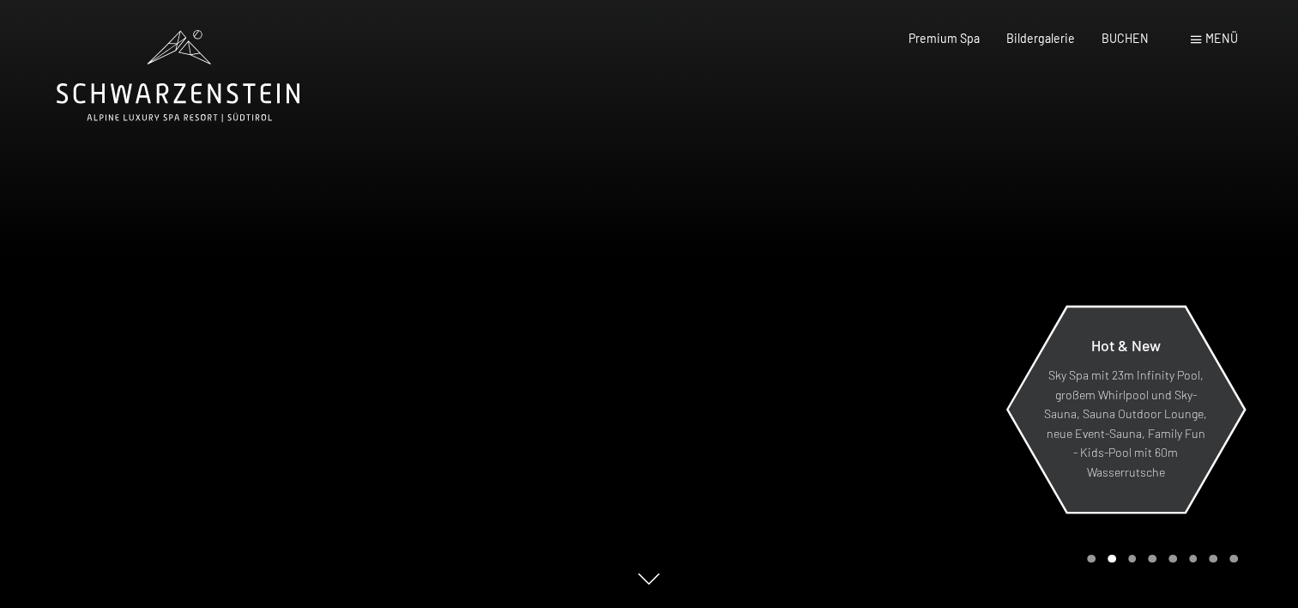
click at [1146, 443] on p "Sky Spa mit 23m Infinity Pool, großem Whirlpool und Sky-Sauna, Sauna Outdoor Lo…" at bounding box center [1125, 424] width 164 height 116
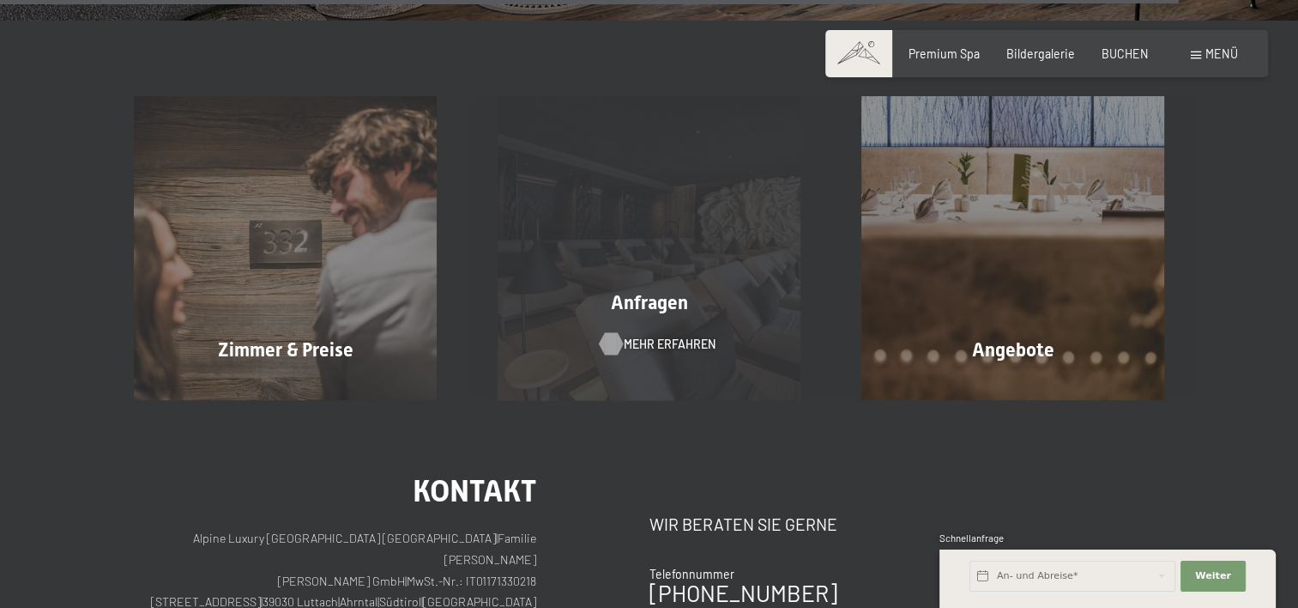
scroll to position [6093, 0]
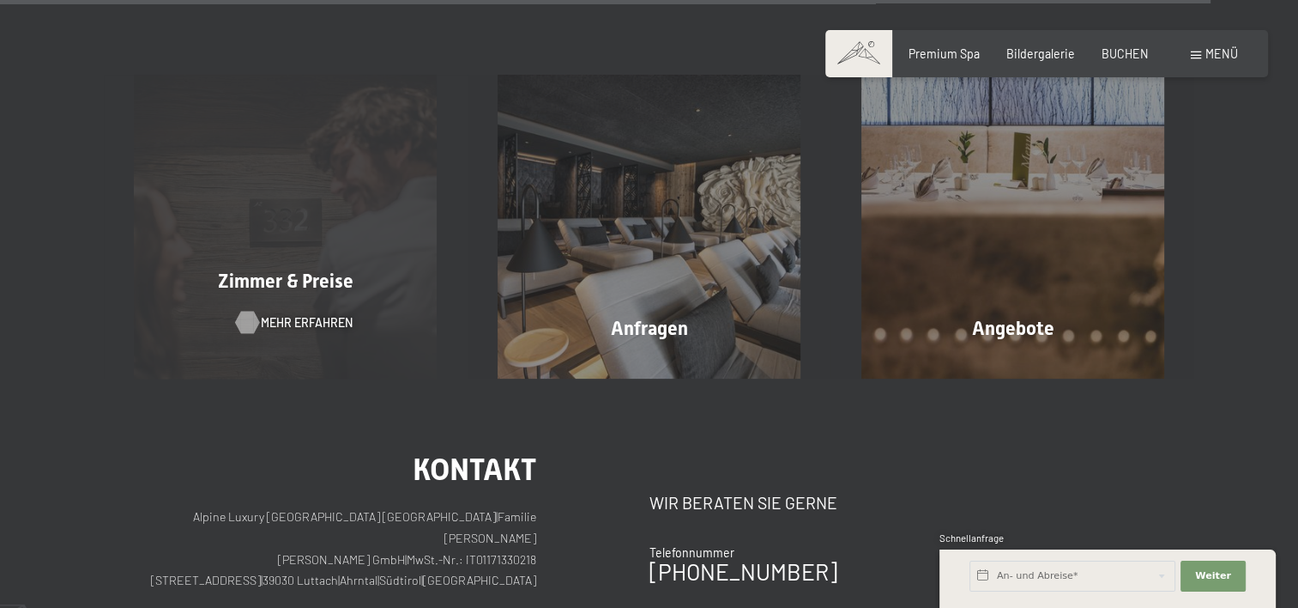
click at [289, 314] on span "Mehr erfahren" at bounding box center [307, 322] width 92 height 17
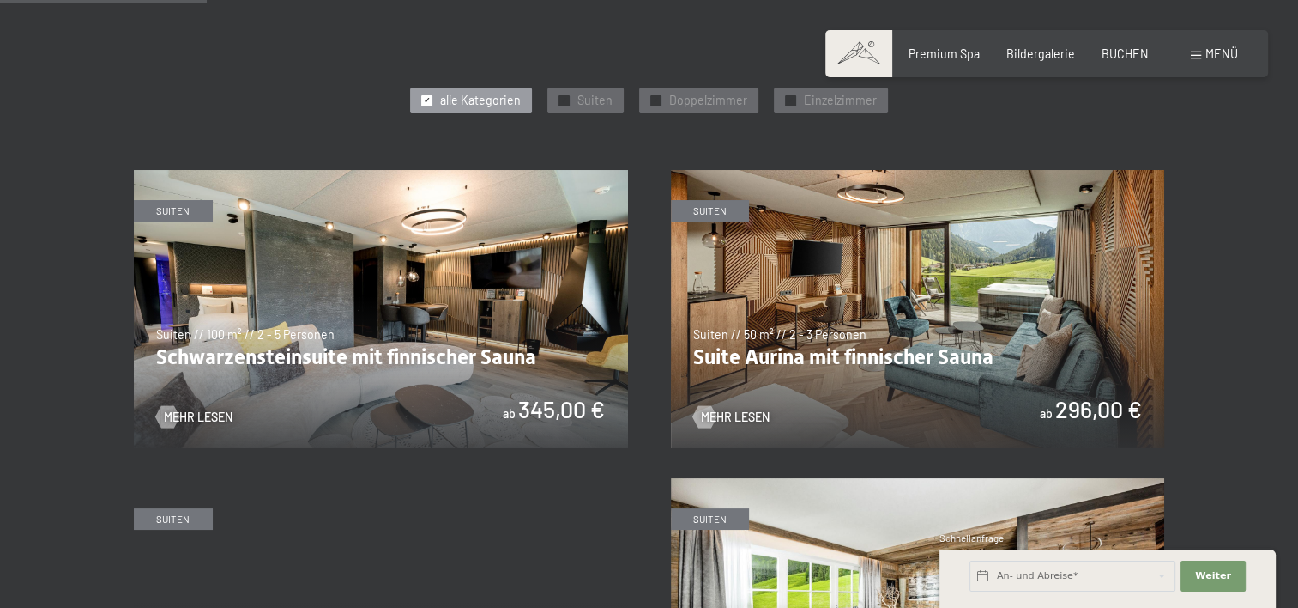
scroll to position [858, 0]
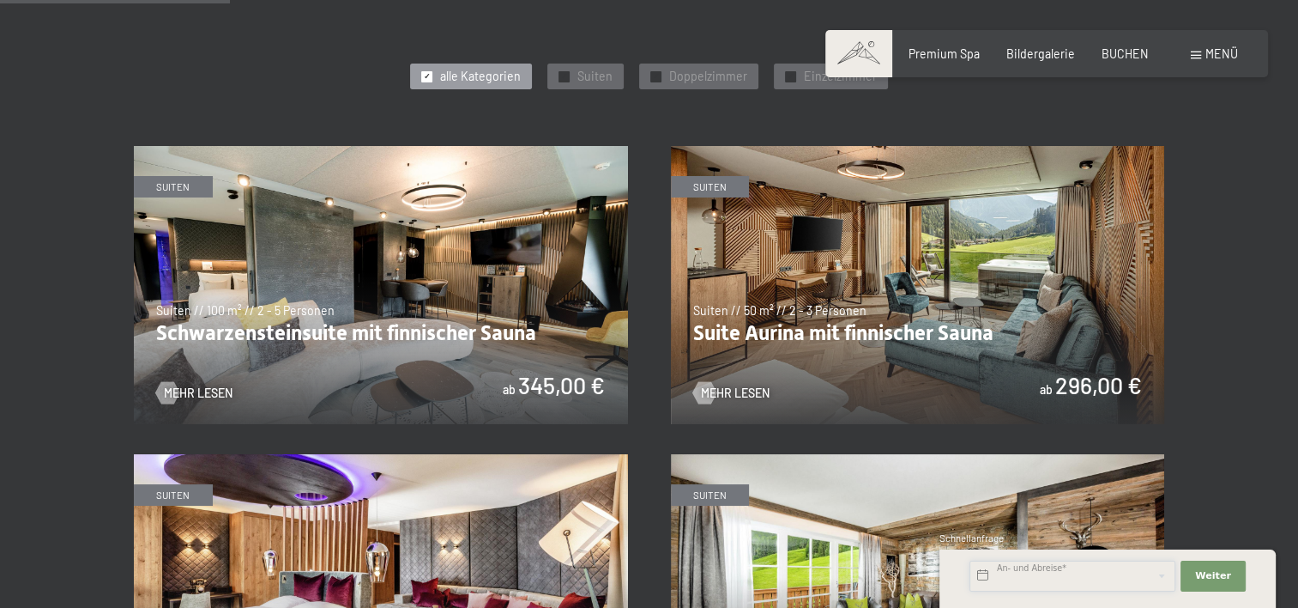
click at [1016, 571] on input "text" at bounding box center [1073, 575] width 206 height 31
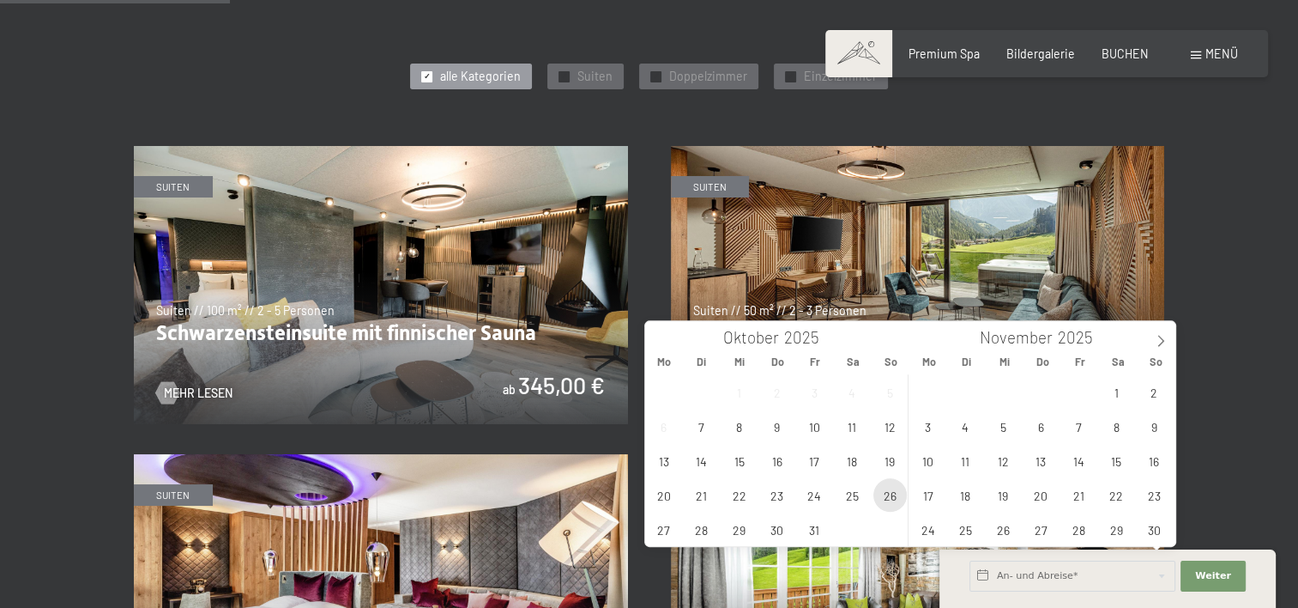
click at [895, 498] on span "26" at bounding box center [890, 494] width 33 height 33
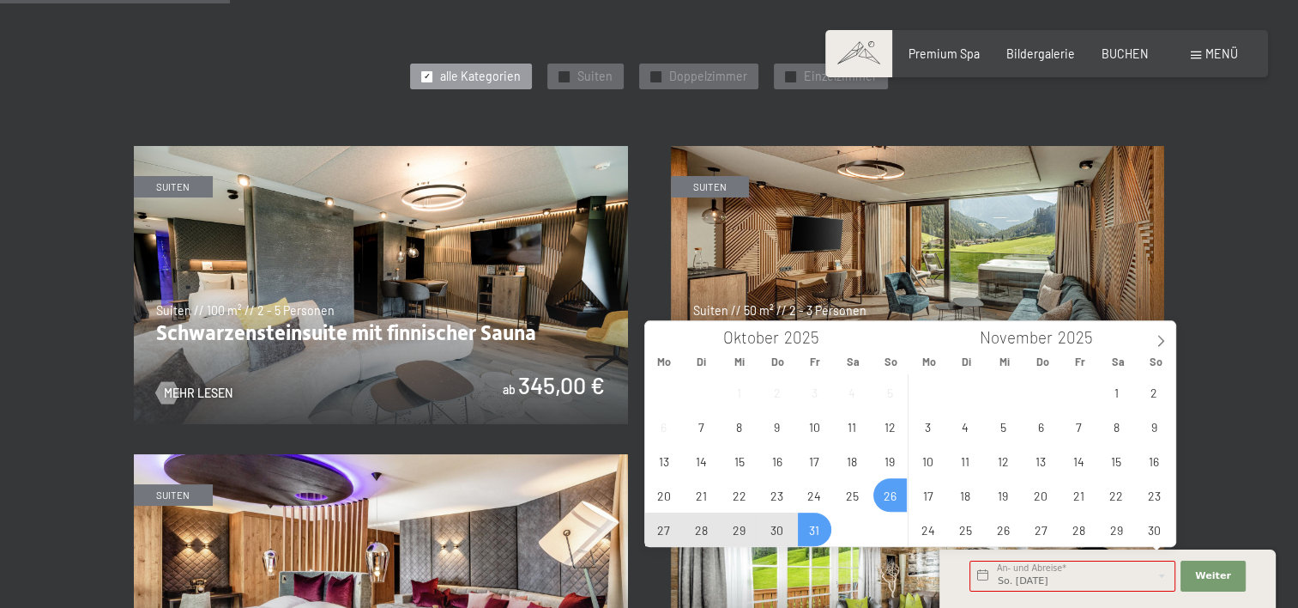
click at [813, 523] on span "31" at bounding box center [814, 528] width 33 height 33
type input "So. 26.10.2025 - Fr. 31.10.2025"
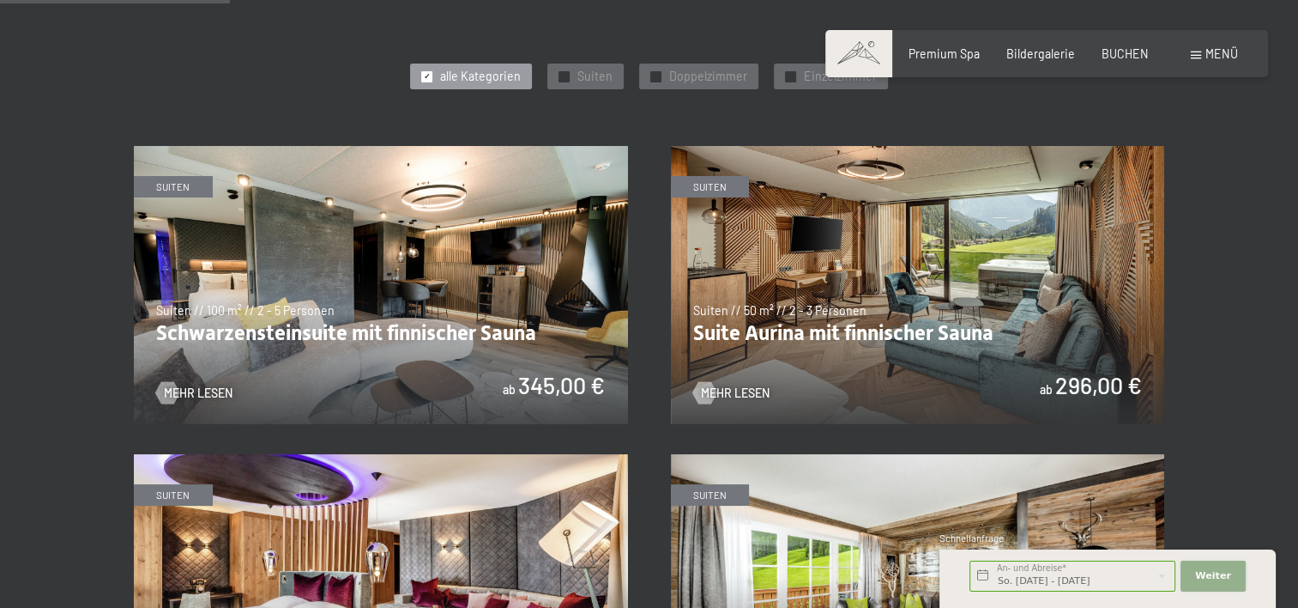
click at [1208, 573] on span "Weiter" at bounding box center [1213, 576] width 36 height 14
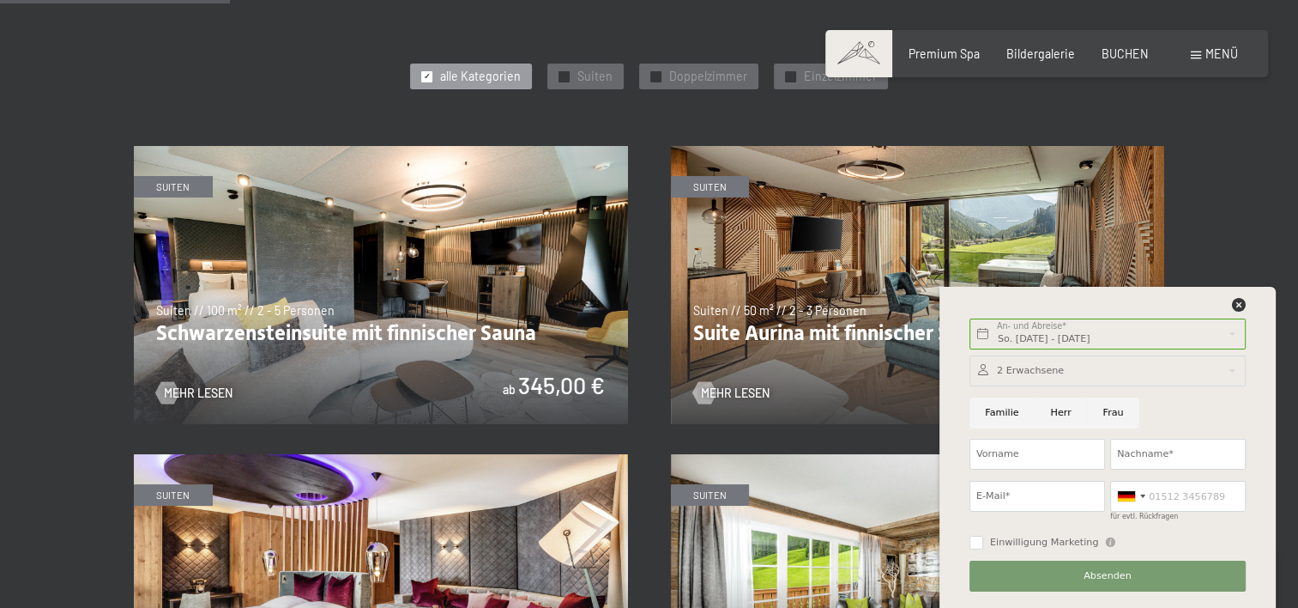
click at [1009, 368] on div at bounding box center [1108, 370] width 276 height 31
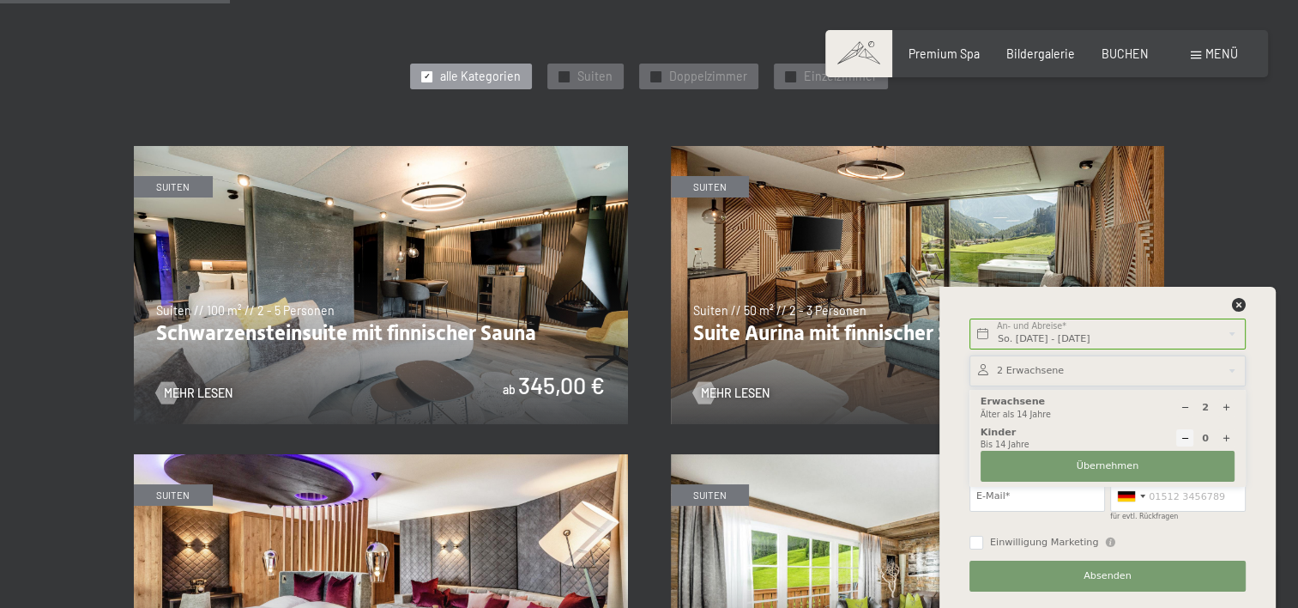
click at [1225, 433] on icon at bounding box center [1226, 437] width 9 height 9
type input "2"
select select
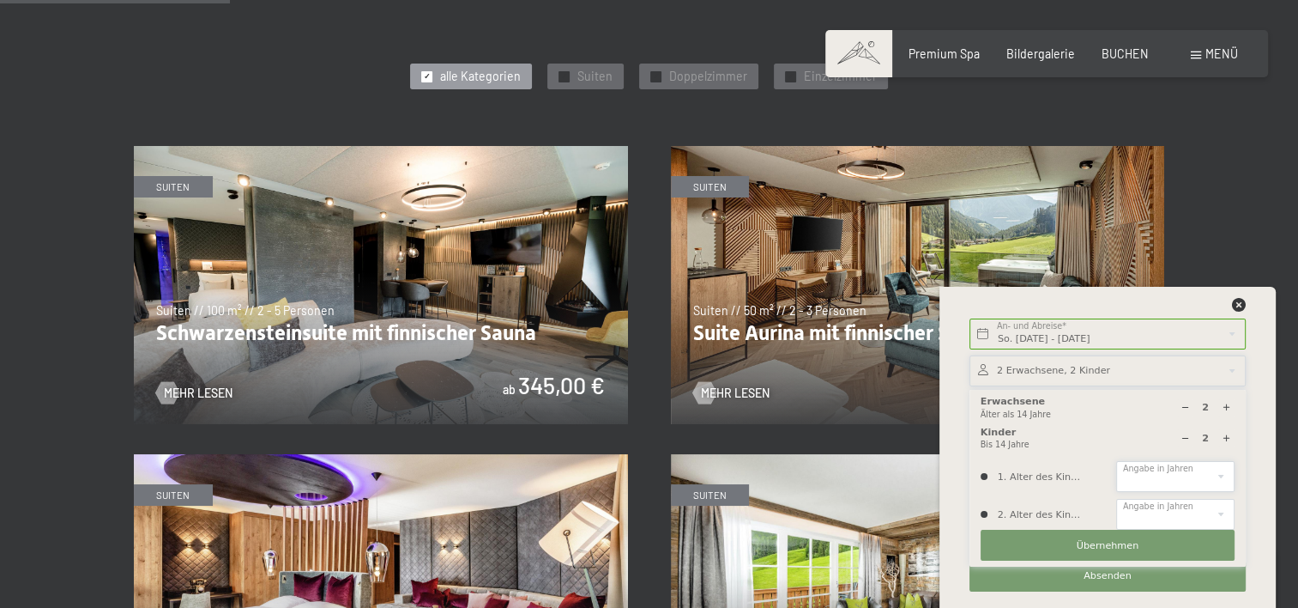
click at [1157, 478] on select "0 1 2 3 4 5 6 7 8 9 10 11 12 13 14" at bounding box center [1175, 476] width 118 height 31
select select "13"
click at [1116, 461] on select "0 1 2 3 4 5 6 7 8 9 10 11 12 13 14" at bounding box center [1175, 476] width 118 height 31
click at [1163, 518] on select "0 1 2 3 4 5 6 7 8 9 10 11 12 13 14" at bounding box center [1175, 514] width 118 height 31
select select "13"
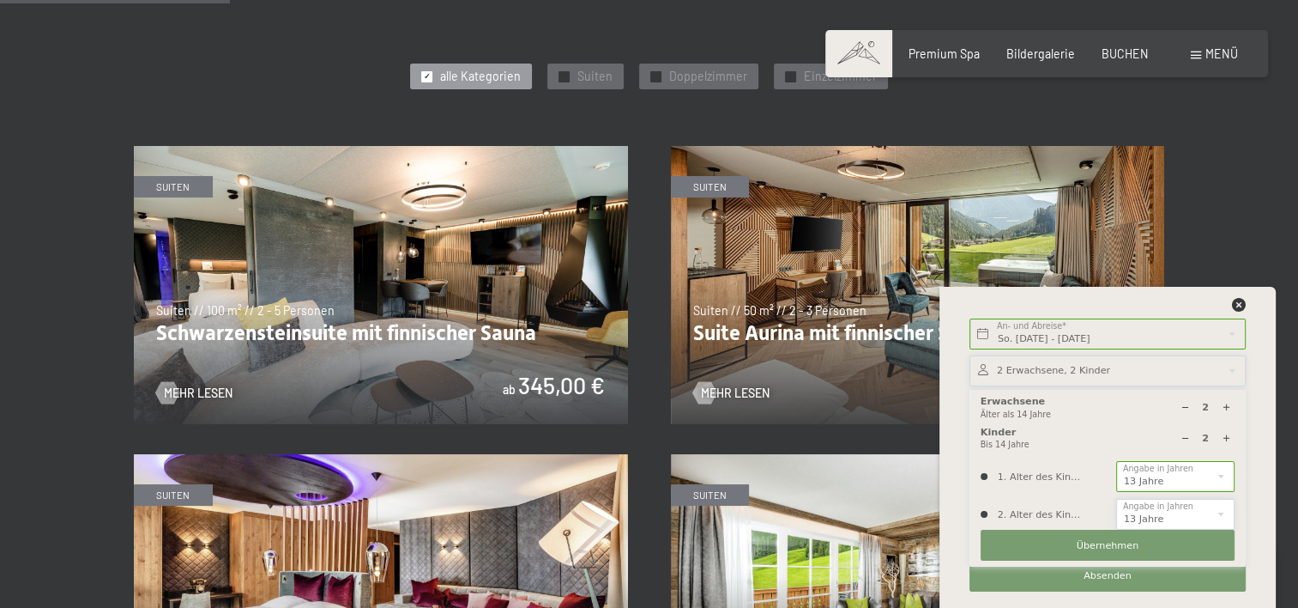
click at [1116, 499] on select "0 1 2 3 4 5 6 7 8 9 10 11 12 13 14" at bounding box center [1175, 514] width 118 height 31
click at [1110, 541] on span "Übernehmen" at bounding box center [1108, 546] width 63 height 14
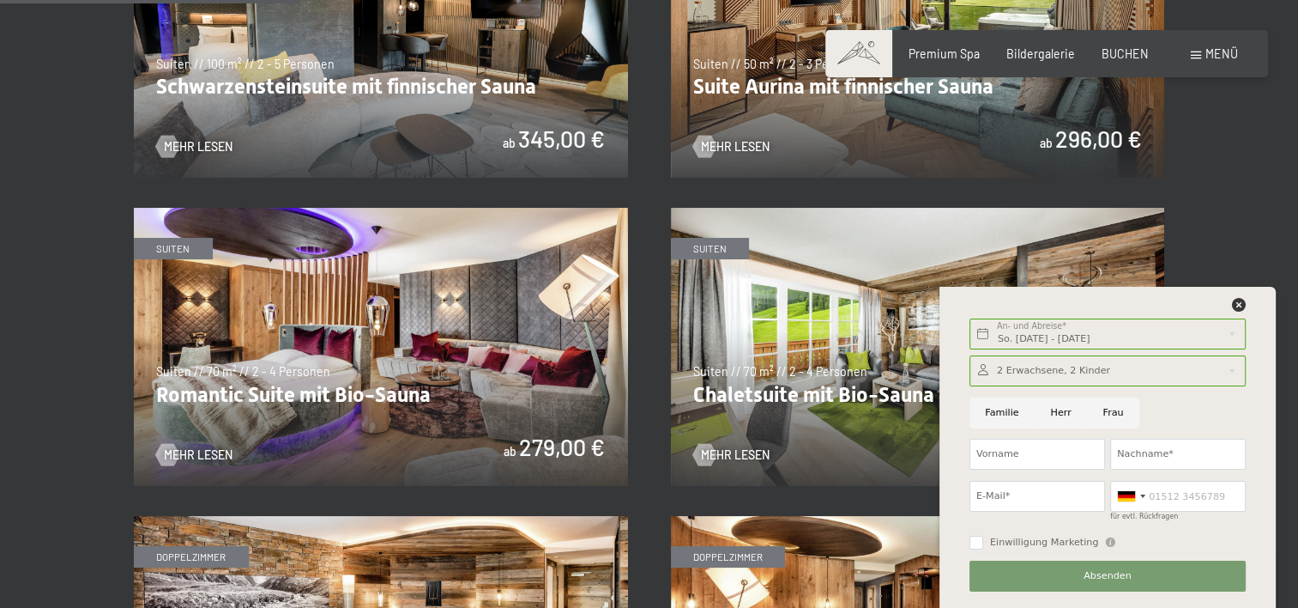
scroll to position [1116, 0]
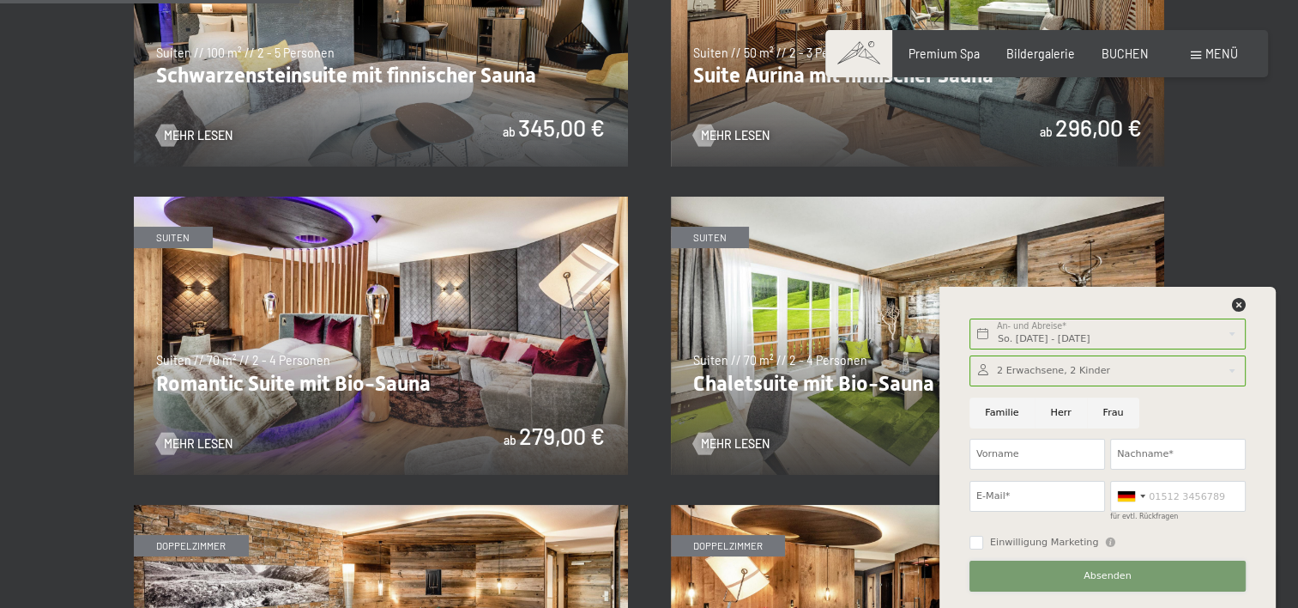
click at [1119, 572] on span "Absenden" at bounding box center [1108, 576] width 48 height 14
click at [1232, 309] on icon at bounding box center [1239, 305] width 14 height 14
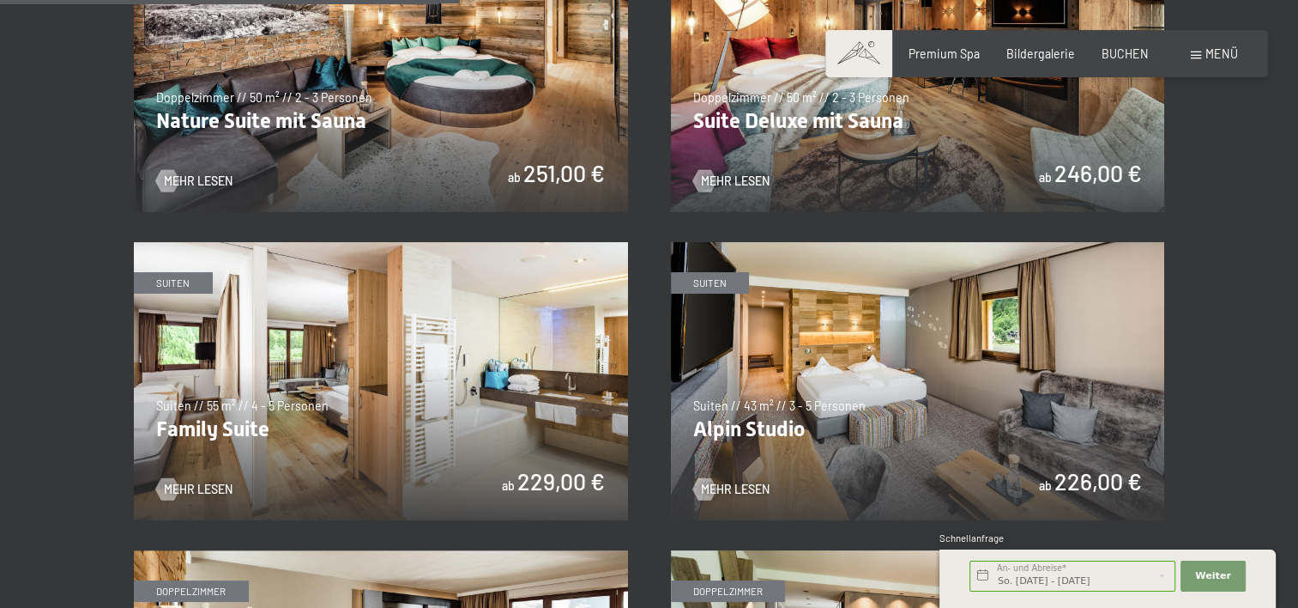
scroll to position [1716, 0]
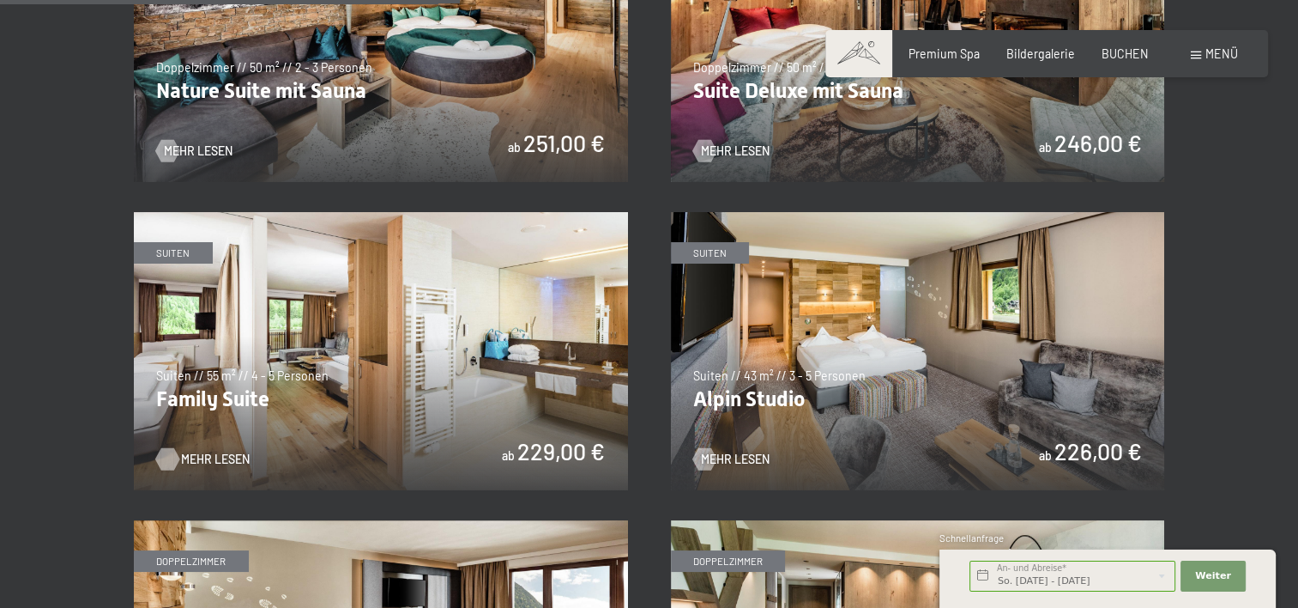
click at [172, 460] on div at bounding box center [167, 458] width 13 height 22
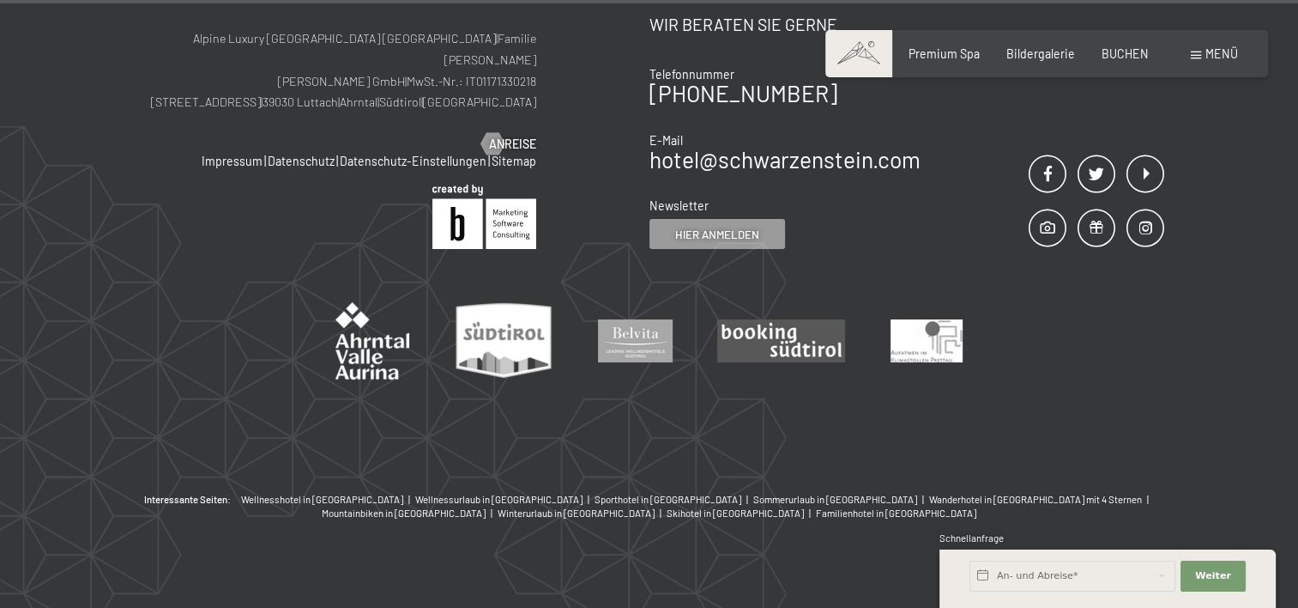
scroll to position [2156, 0]
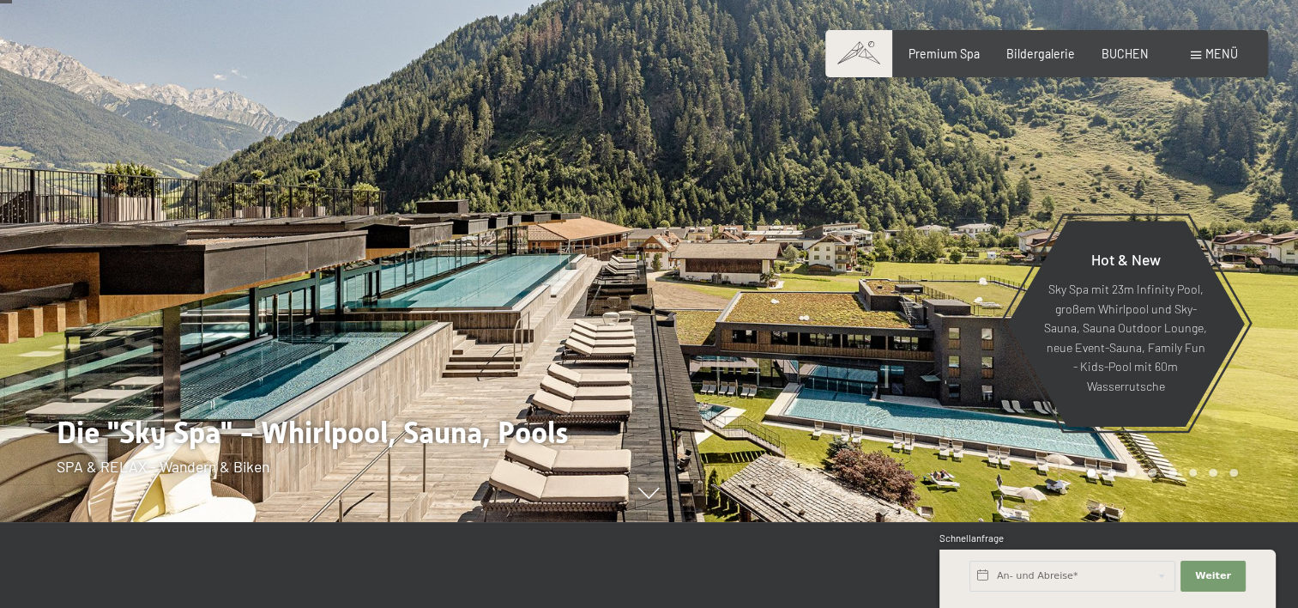
click at [1122, 58] on div "BUCHEN" at bounding box center [1125, 53] width 47 height 17
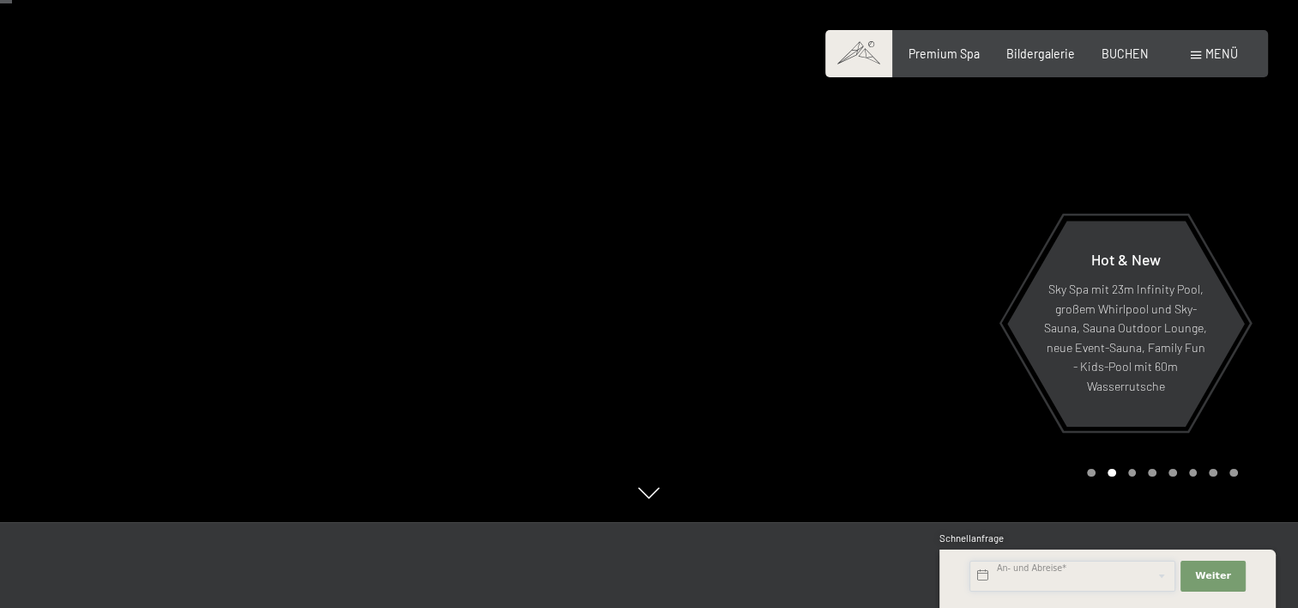
click at [1016, 570] on input "text" at bounding box center [1073, 575] width 206 height 31
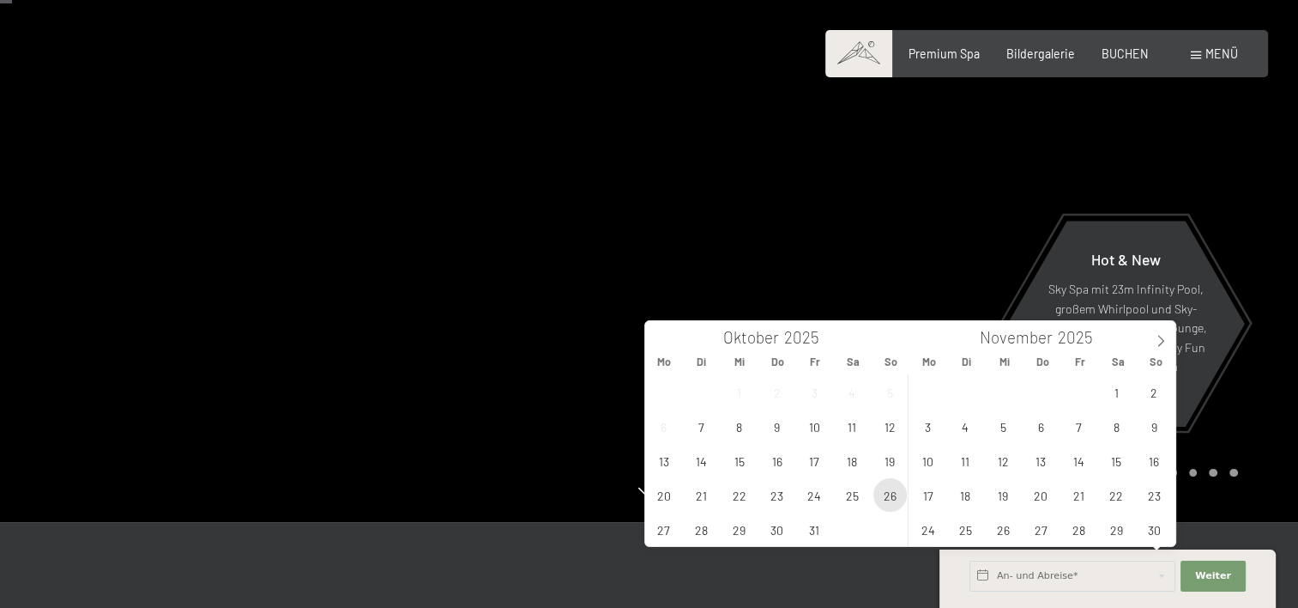
click at [886, 492] on span "26" at bounding box center [890, 494] width 33 height 33
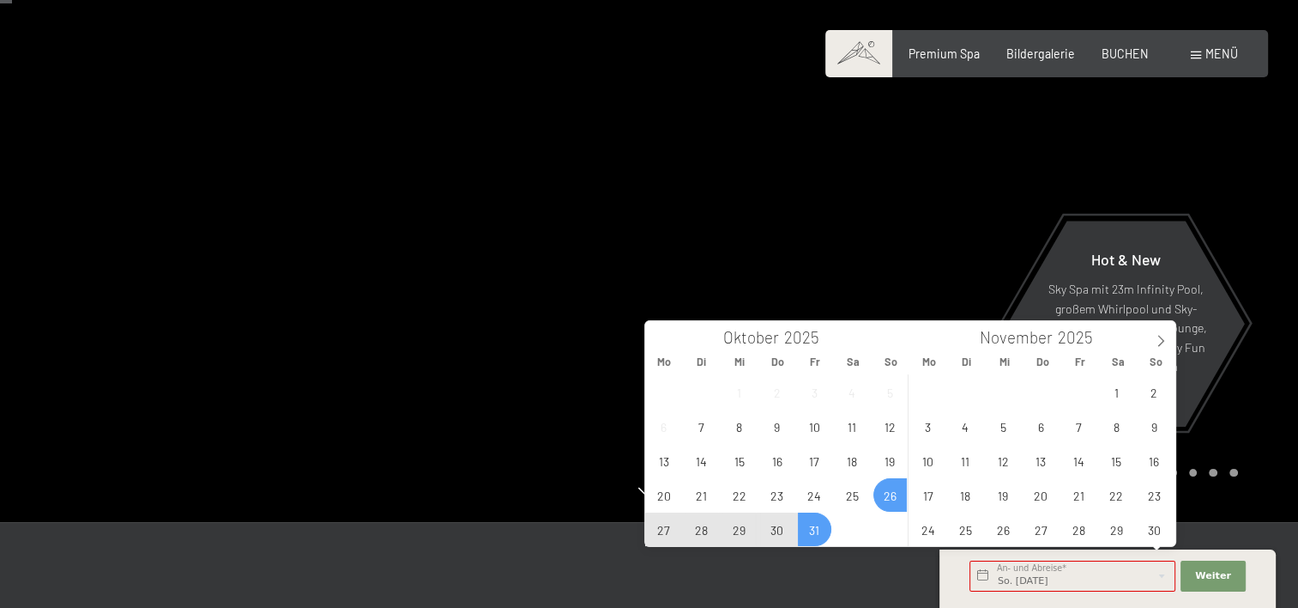
click at [815, 530] on span "31" at bounding box center [814, 528] width 33 height 33
type input "So. 26.10.2025 - Fr. 31.10.2025"
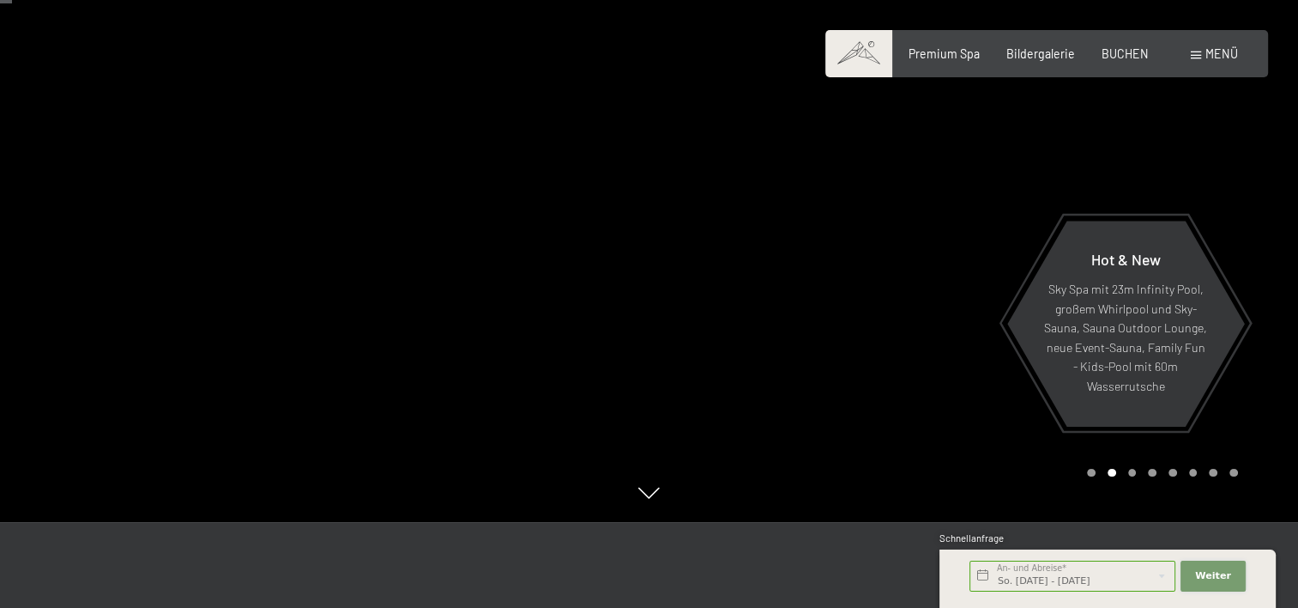
click at [1200, 574] on span "Weiter" at bounding box center [1213, 576] width 36 height 14
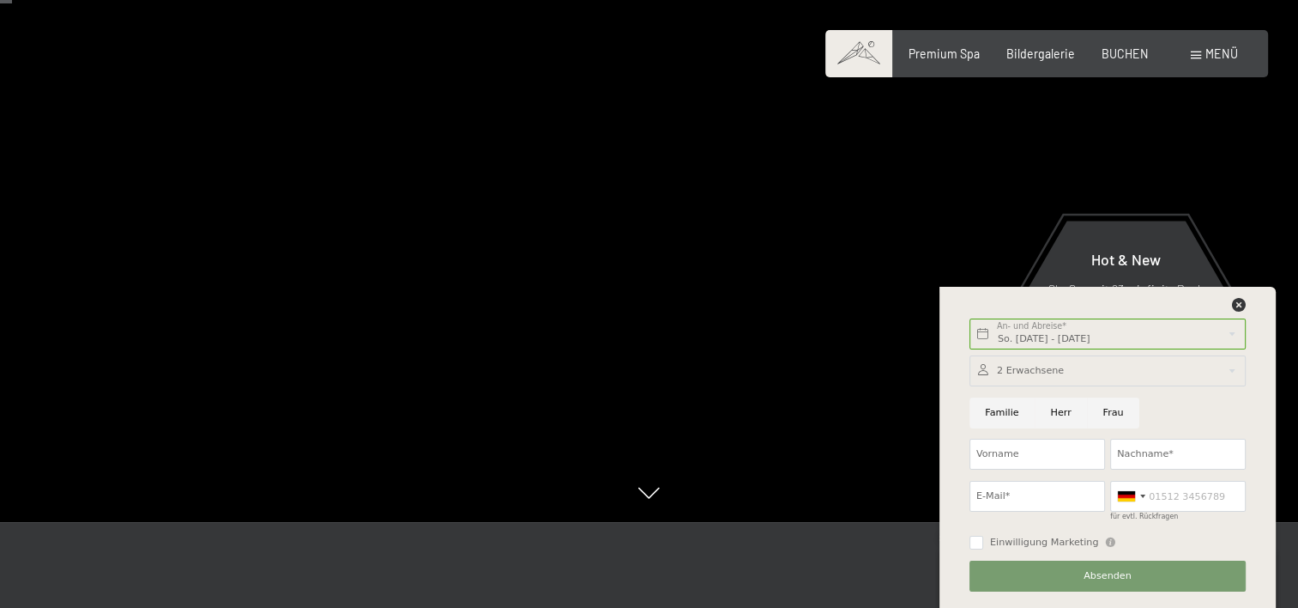
click at [1011, 378] on div at bounding box center [1108, 370] width 276 height 31
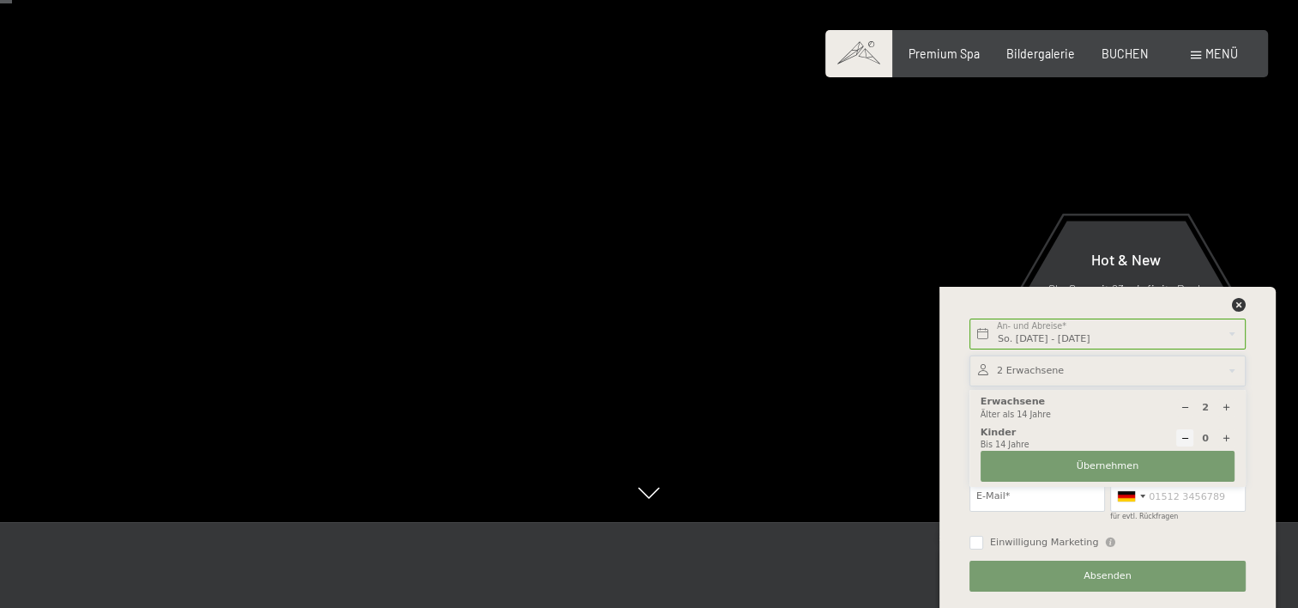
click at [1225, 439] on icon at bounding box center [1226, 437] width 9 height 9
type input "1"
select select
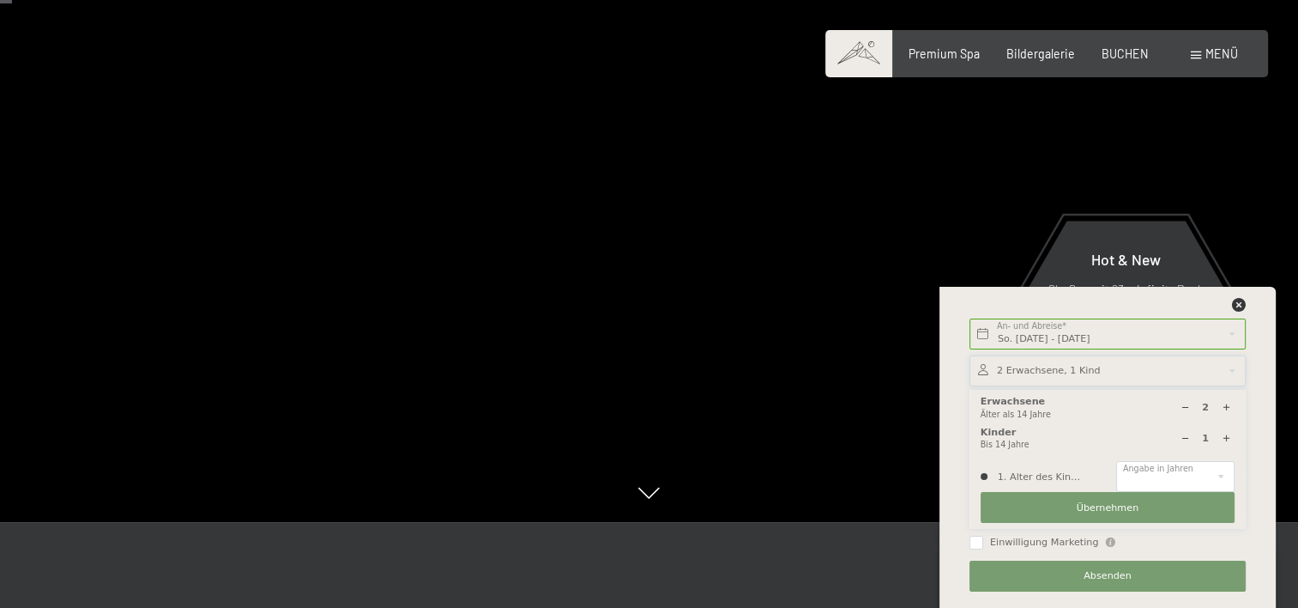
click at [1225, 439] on icon at bounding box center [1226, 437] width 9 height 9
type input "2"
select select
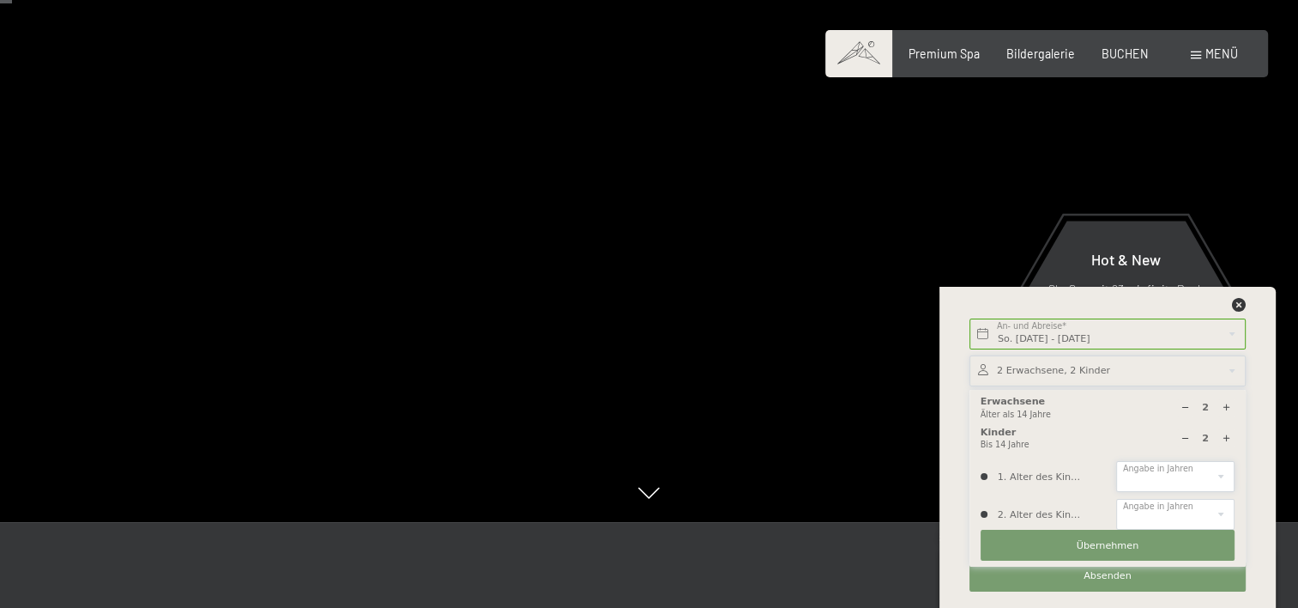
click at [1177, 477] on select "0 1 2 3 4 5 6 7 8 9 10 11 12 13 14" at bounding box center [1175, 476] width 118 height 31
select select "13"
click at [1116, 461] on select "0 1 2 3 4 5 6 7 8 9 10 11 12 13 14" at bounding box center [1175, 476] width 118 height 31
click at [1172, 515] on select "0 1 2 3 4 5 6 7 8 9 10 11 12 13 14" at bounding box center [1175, 514] width 118 height 31
select select "14"
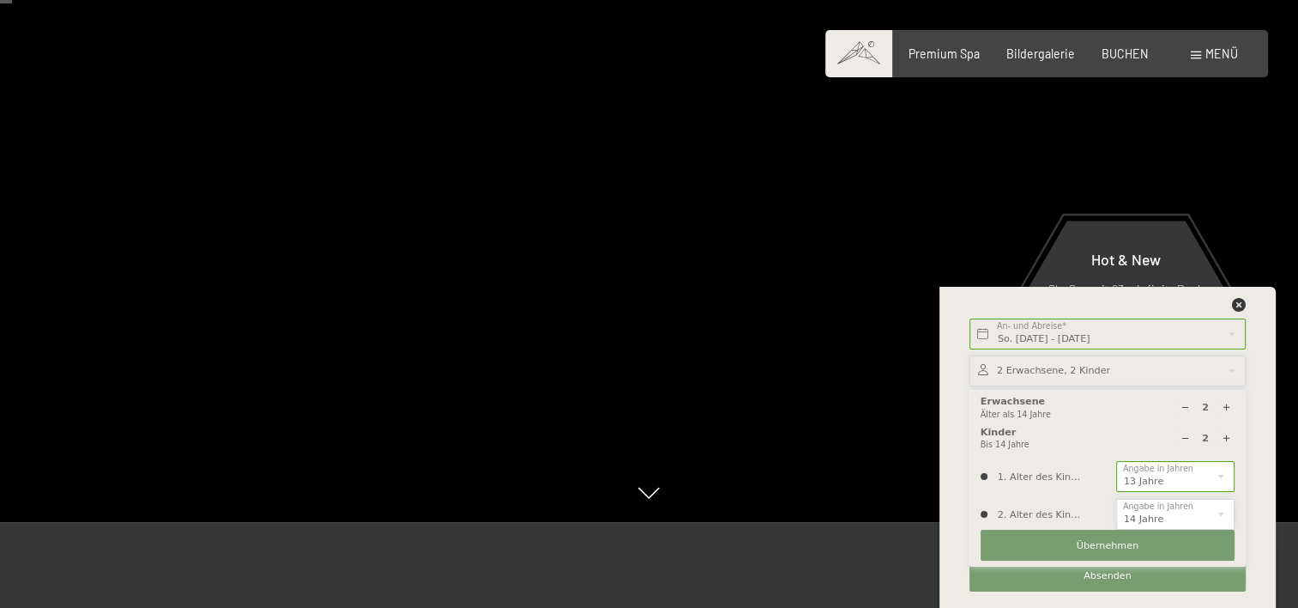
click at [1116, 499] on select "0 1 2 3 4 5 6 7 8 9 10 11 12 13 14" at bounding box center [1175, 514] width 118 height 31
click at [1137, 481] on select "0 1 2 3 4 5 6 7 8 9 10 11 12 13 14" at bounding box center [1175, 476] width 118 height 31
select select "12"
click at [1116, 461] on select "0 1 2 3 4 5 6 7 8 9 10 11 12 13 14" at bounding box center [1175, 476] width 118 height 31
click at [1105, 546] on span "Übernehmen" at bounding box center [1108, 546] width 63 height 14
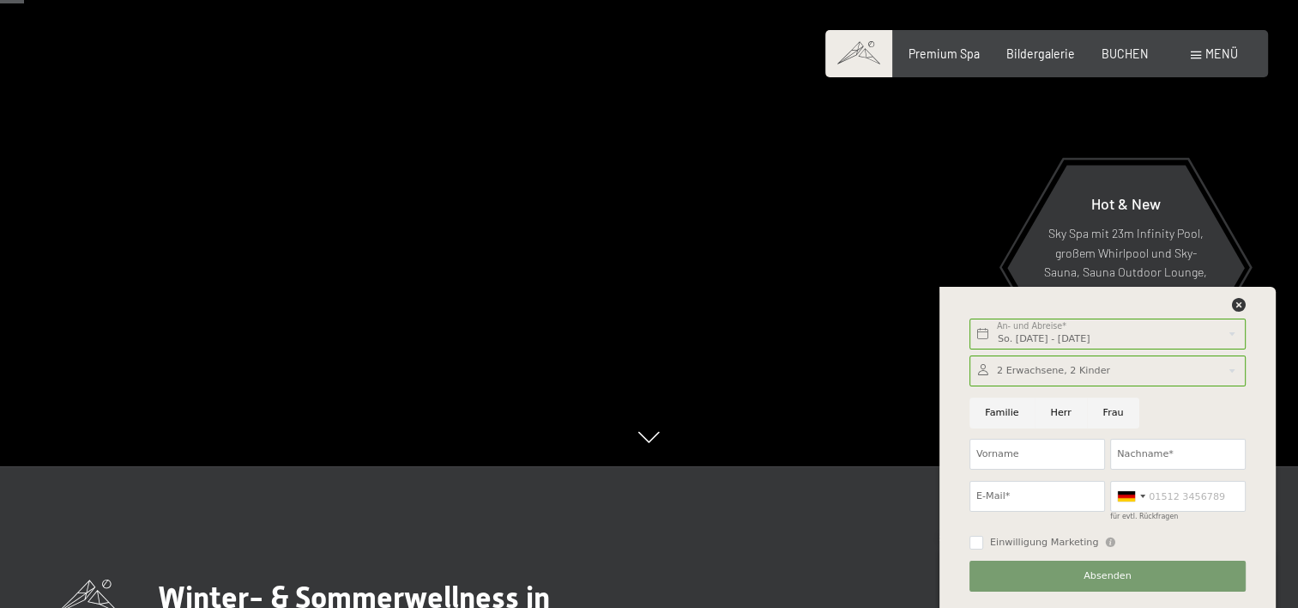
scroll to position [172, 0]
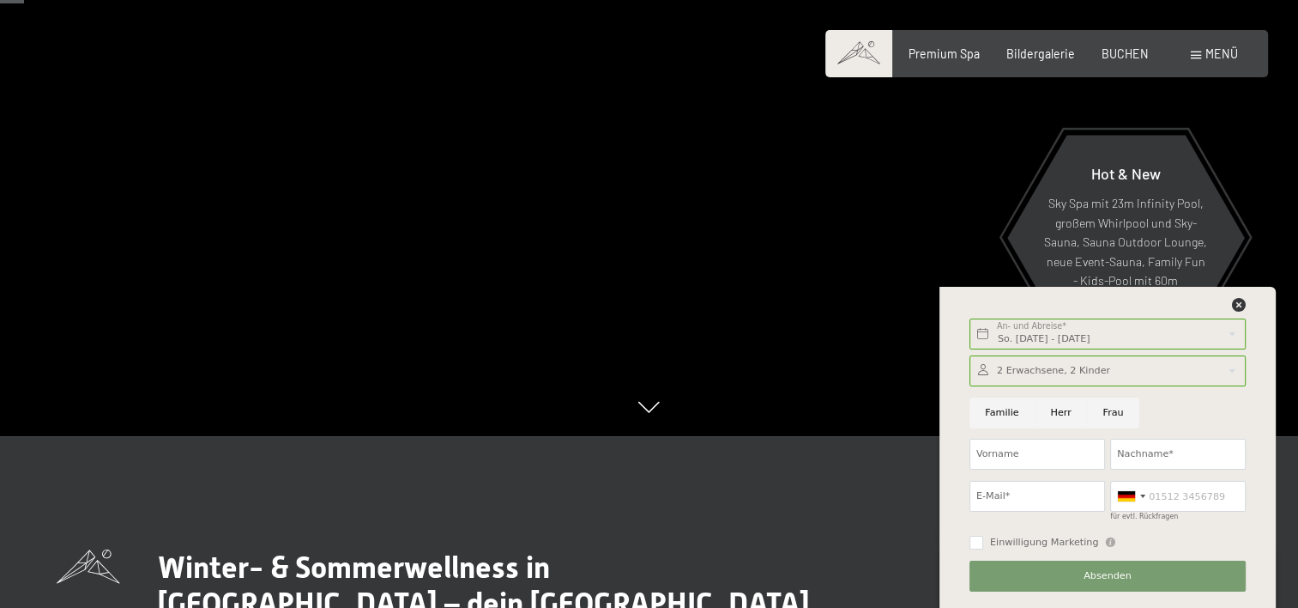
drag, startPoint x: 983, startPoint y: 411, endPoint x: 992, endPoint y: 415, distance: 9.6
click at [985, 411] on input "Familie" at bounding box center [1002, 412] width 65 height 31
radio input "true"
click at [1128, 462] on input "Nachname*" at bounding box center [1178, 454] width 136 height 31
click at [1074, 500] on input "E-Mail*" at bounding box center [1038, 496] width 136 height 31
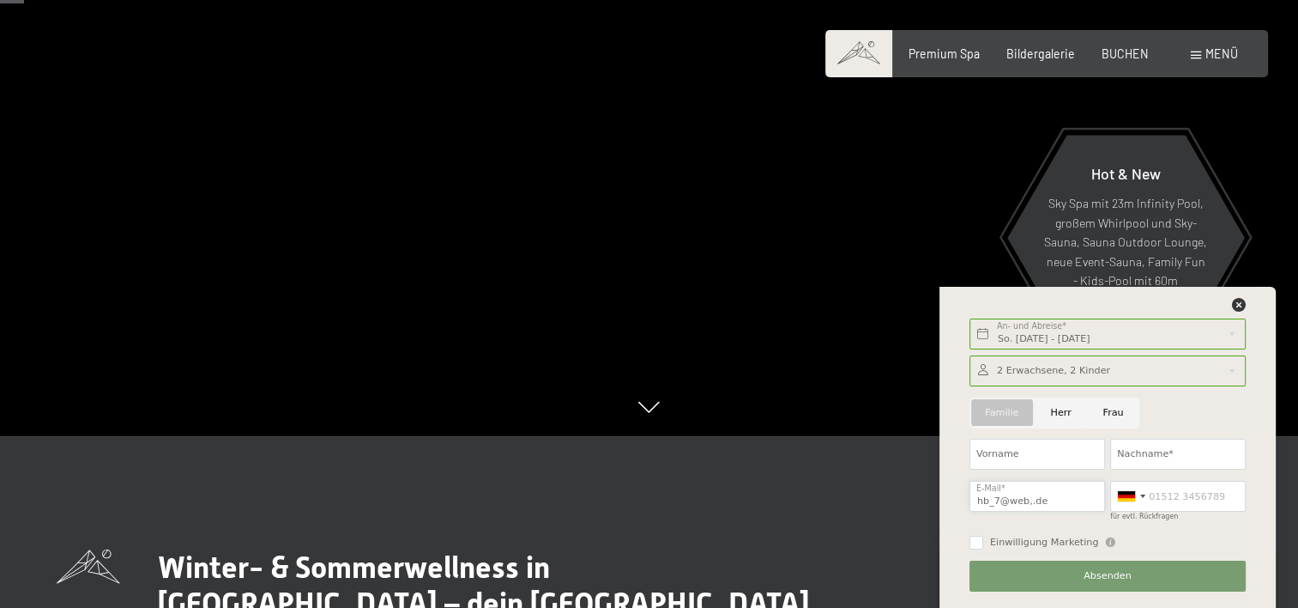
type input "hb_7@web,.de"
click at [1147, 447] on input "Nachname*" at bounding box center [1178, 454] width 136 height 31
type input "M"
click at [997, 505] on input "hb_7@web,.de" at bounding box center [1038, 496] width 136 height 31
type input "hb_72@web,.de"
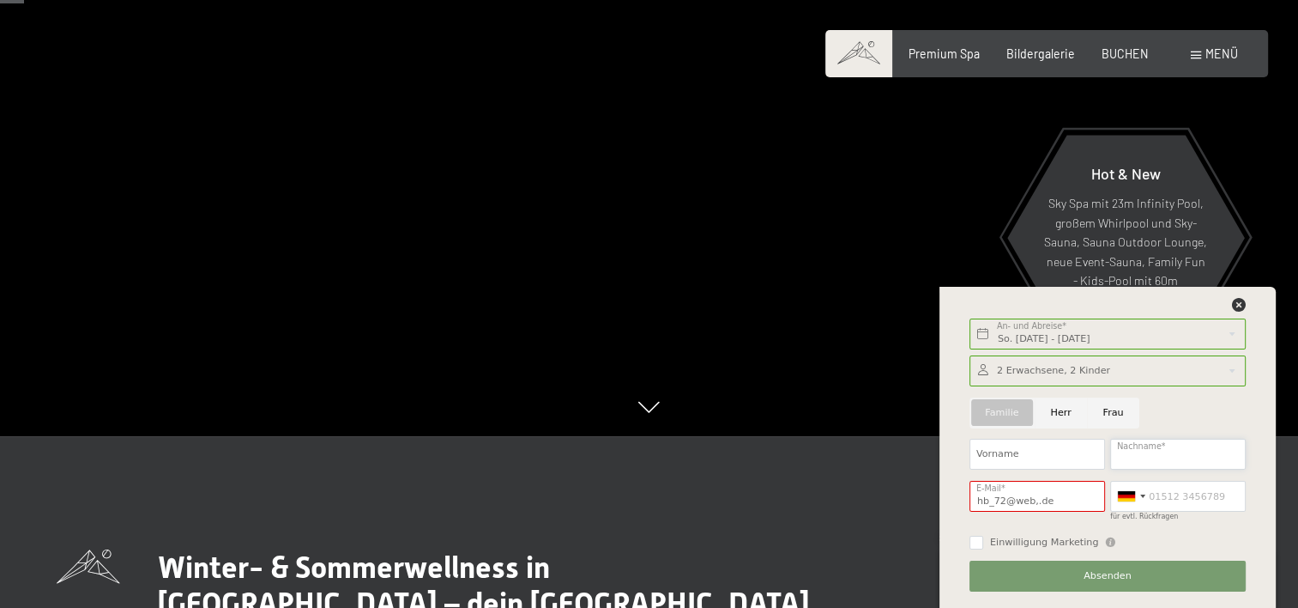
click at [1137, 457] on input "Nachname*" at bounding box center [1178, 454] width 136 height 31
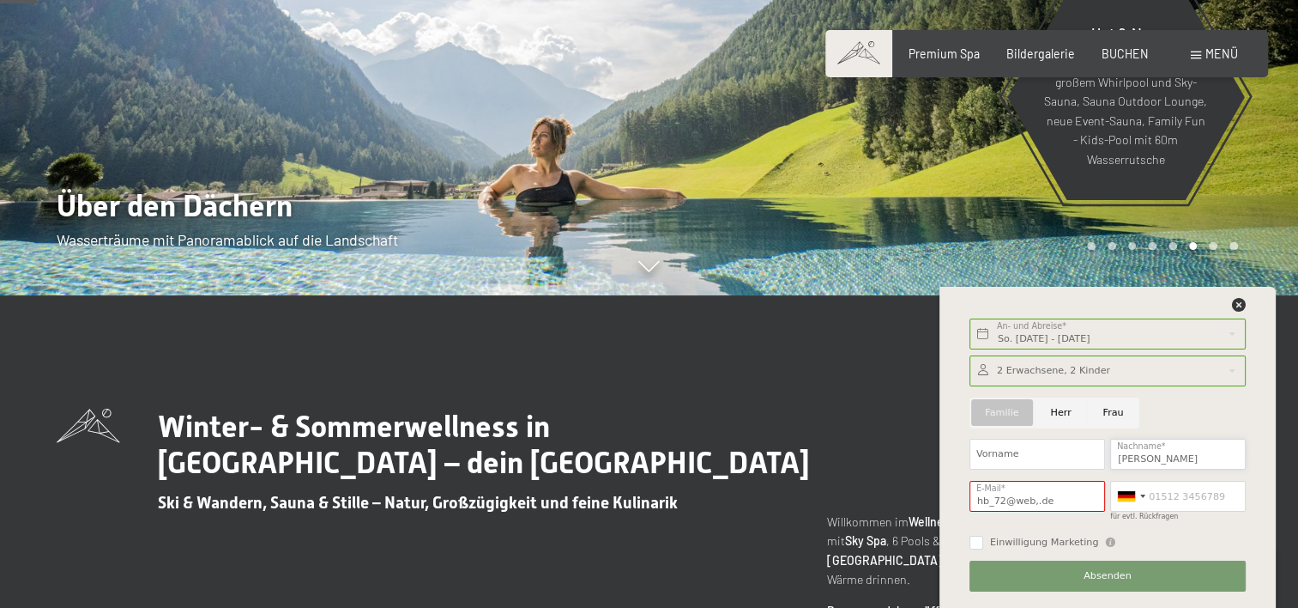
scroll to position [343, 0]
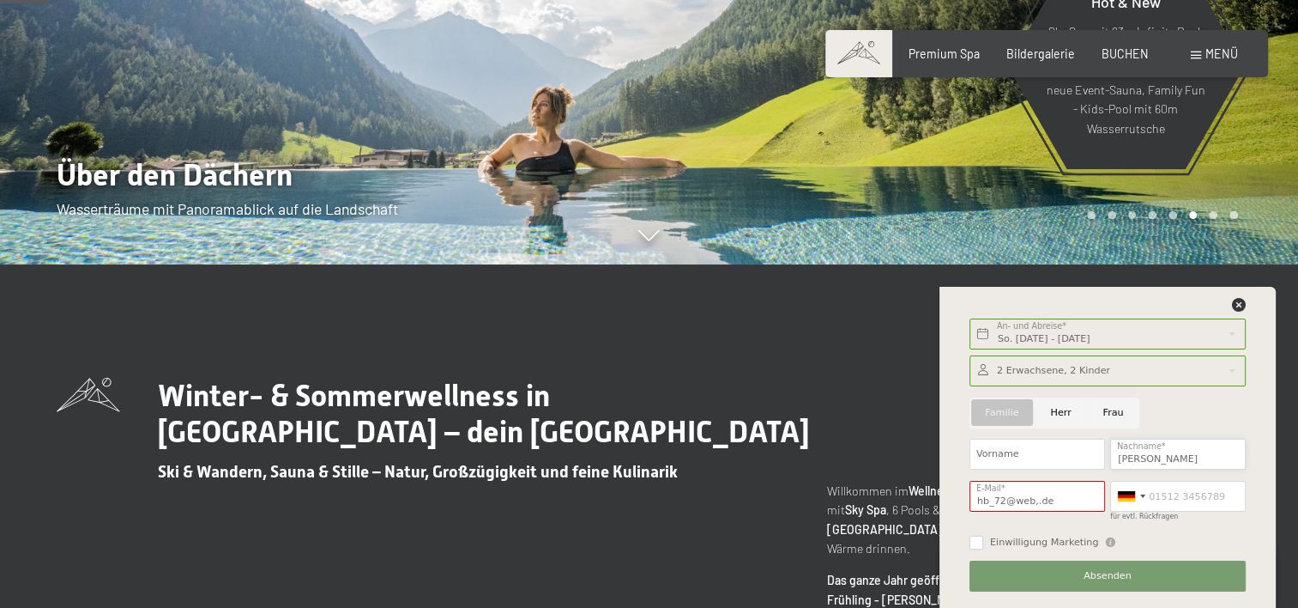
type input "Buessing"
click at [974, 545] on input "Einwilligung Marketing" at bounding box center [977, 542] width 14 height 14
checkbox input "true"
click at [1120, 575] on span "Absenden" at bounding box center [1108, 576] width 48 height 14
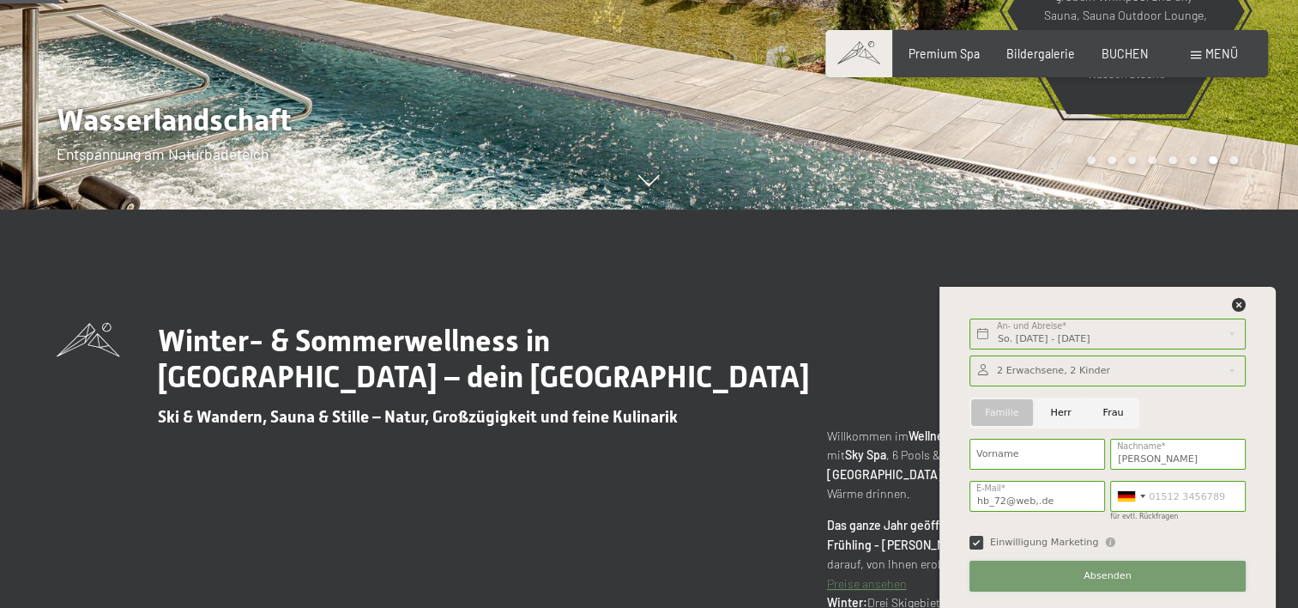
scroll to position [429, 0]
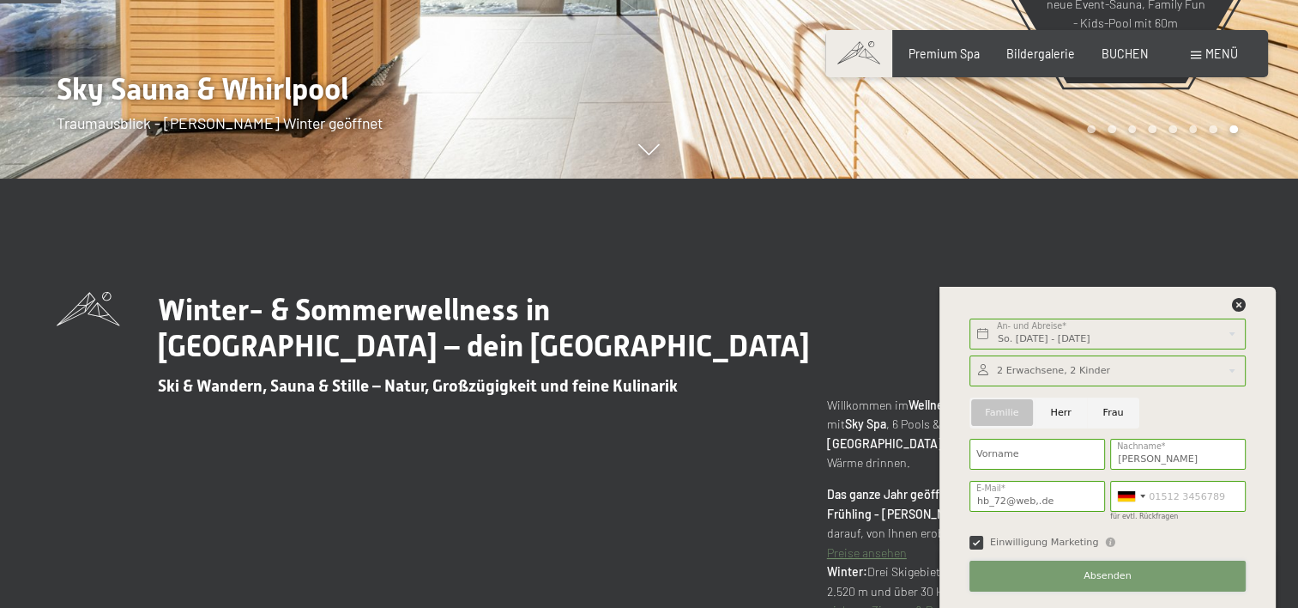
click at [1116, 578] on span "Absenden" at bounding box center [1108, 576] width 48 height 14
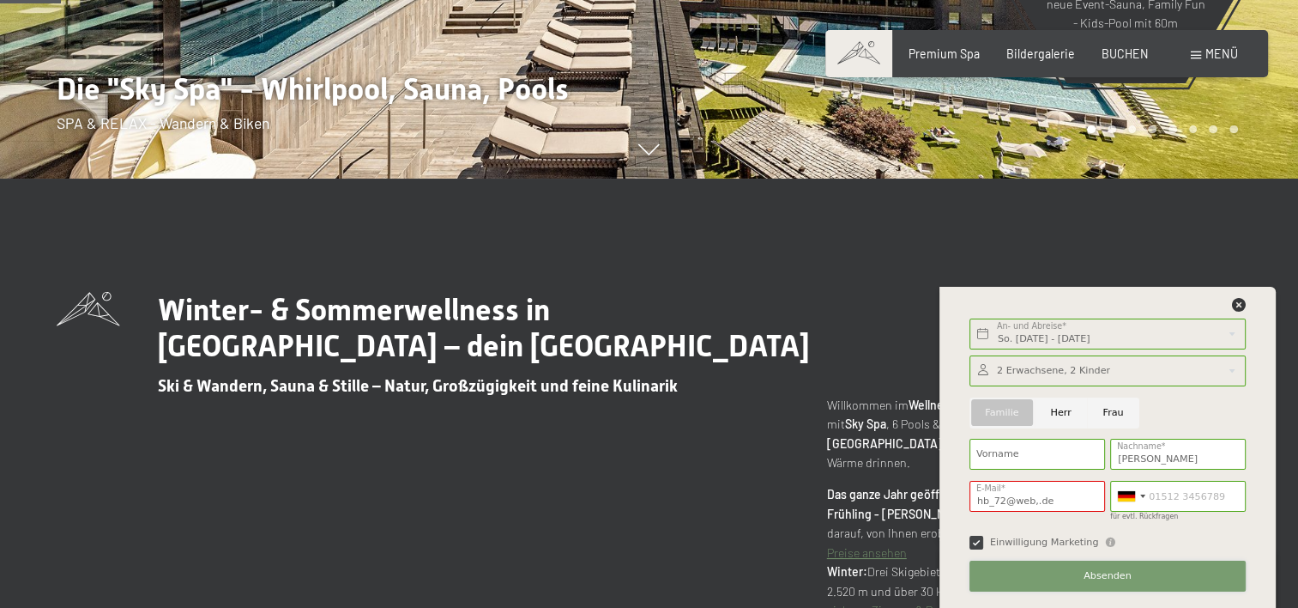
click at [1115, 570] on span "Absenden" at bounding box center [1108, 576] width 48 height 14
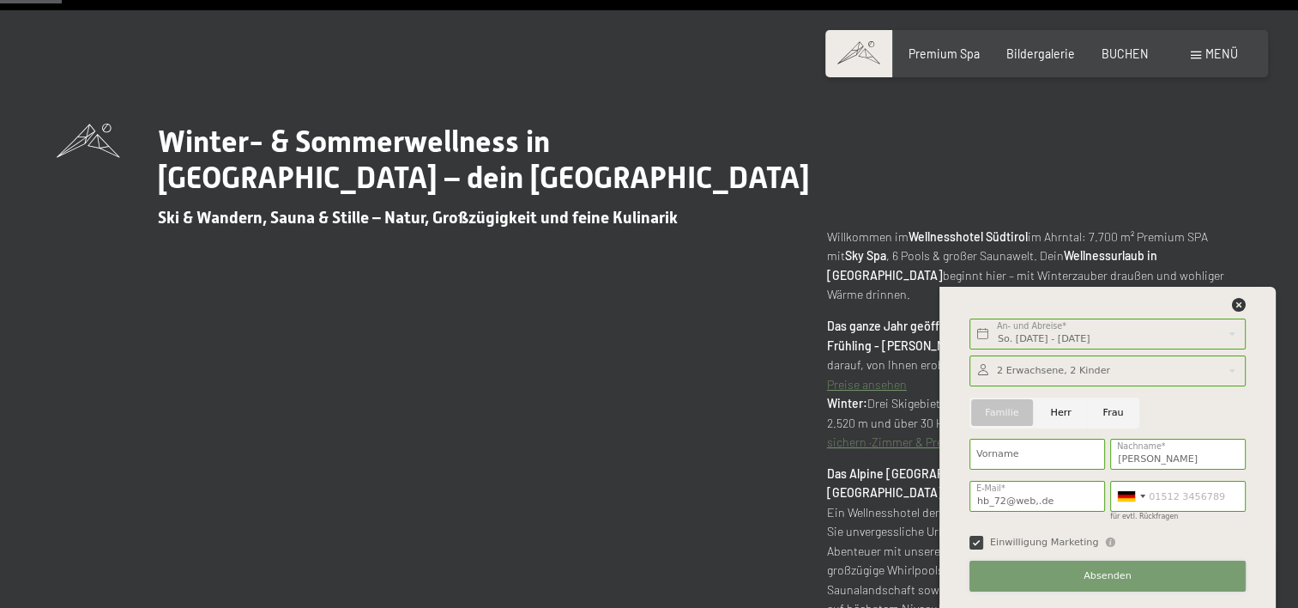
scroll to position [601, 0]
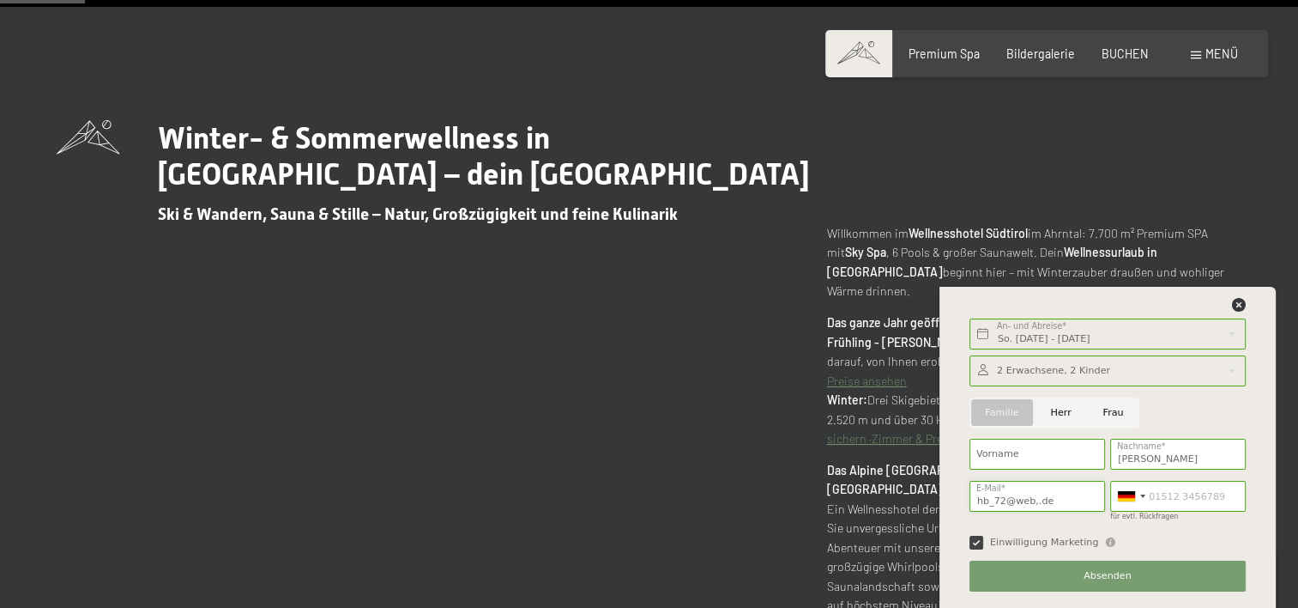
click at [1064, 499] on input "hb_72@web,.de" at bounding box center [1038, 496] width 136 height 31
click at [1164, 453] on input "Buessing" at bounding box center [1178, 454] width 136 height 31
click at [993, 414] on input "Familie" at bounding box center [1002, 412] width 65 height 31
click at [1098, 569] on span "Absenden" at bounding box center [1108, 576] width 48 height 14
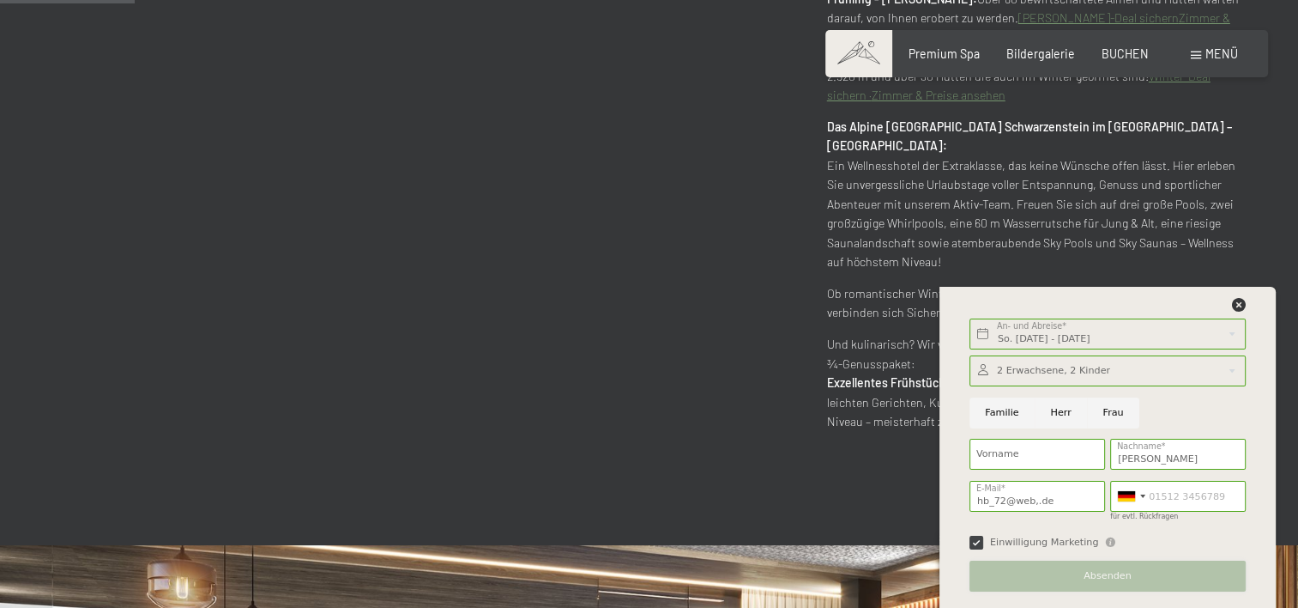
scroll to position [1030, 0]
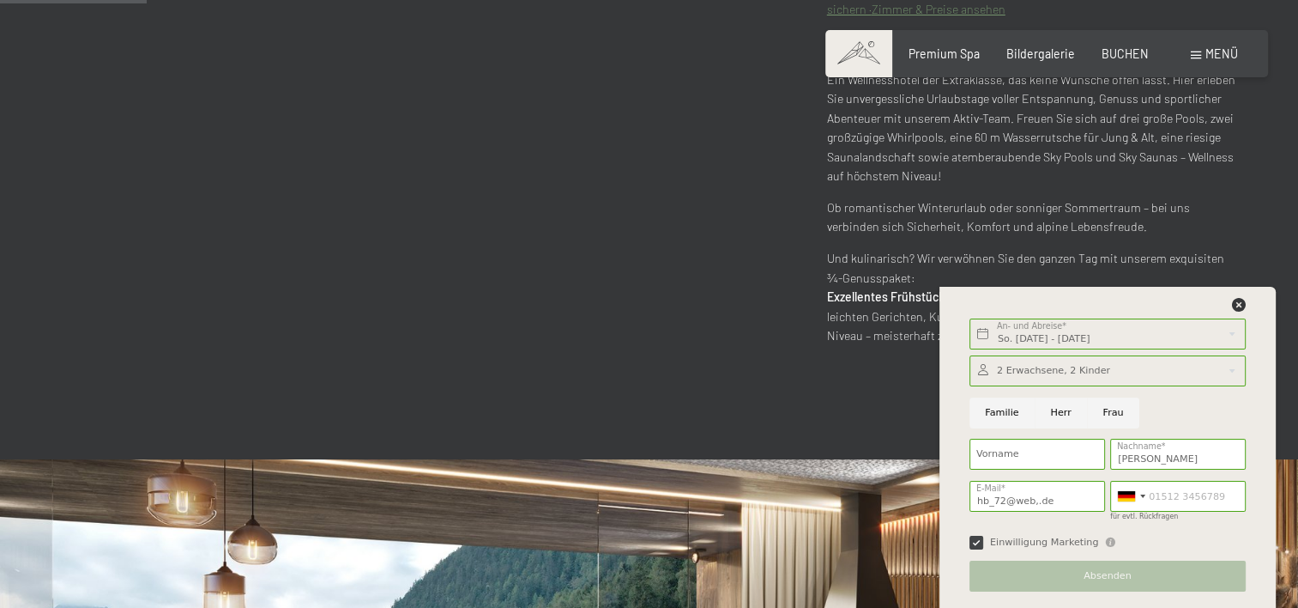
click at [995, 411] on input "Familie" at bounding box center [1002, 412] width 65 height 31
radio input "true"
click at [1116, 570] on div "Absenden" at bounding box center [1107, 575] width 281 height 42
click at [1045, 451] on input "Vorname" at bounding box center [1038, 454] width 136 height 31
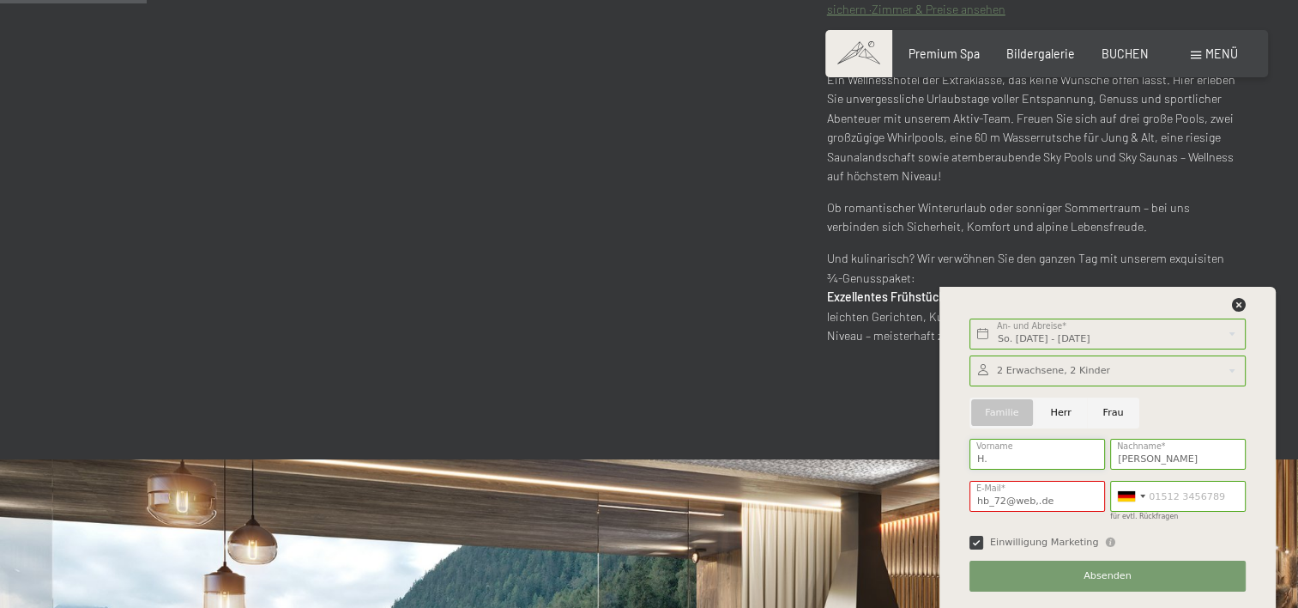
type input "H."
click at [1118, 577] on span "Absenden" at bounding box center [1108, 576] width 48 height 14
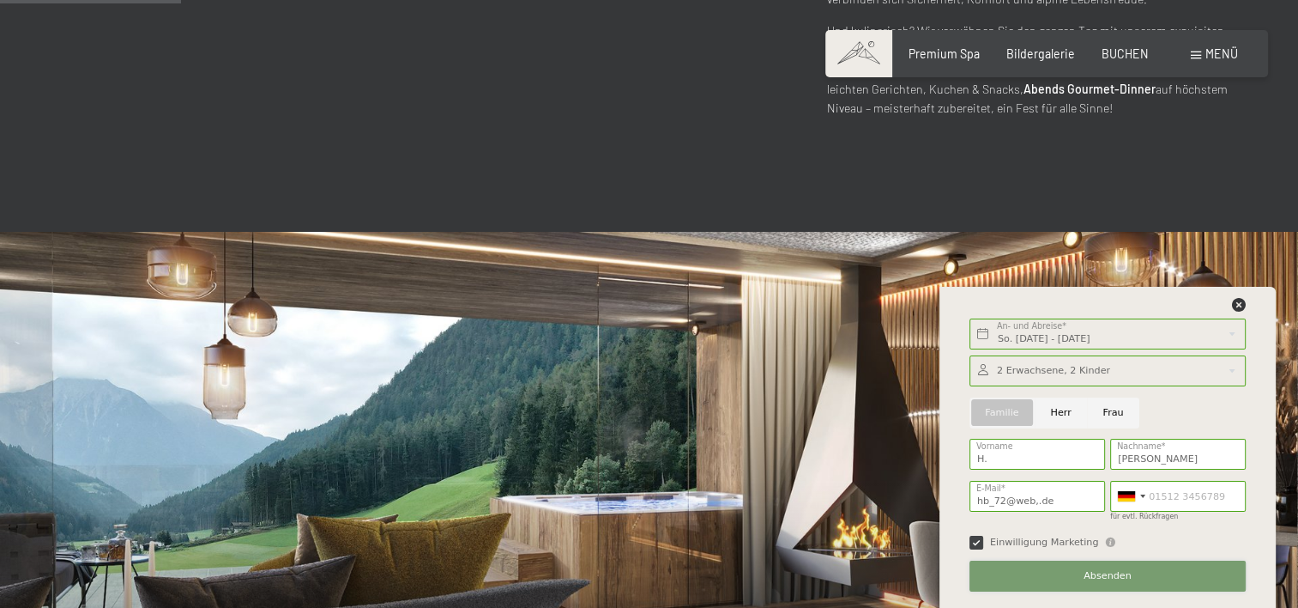
scroll to position [1287, 0]
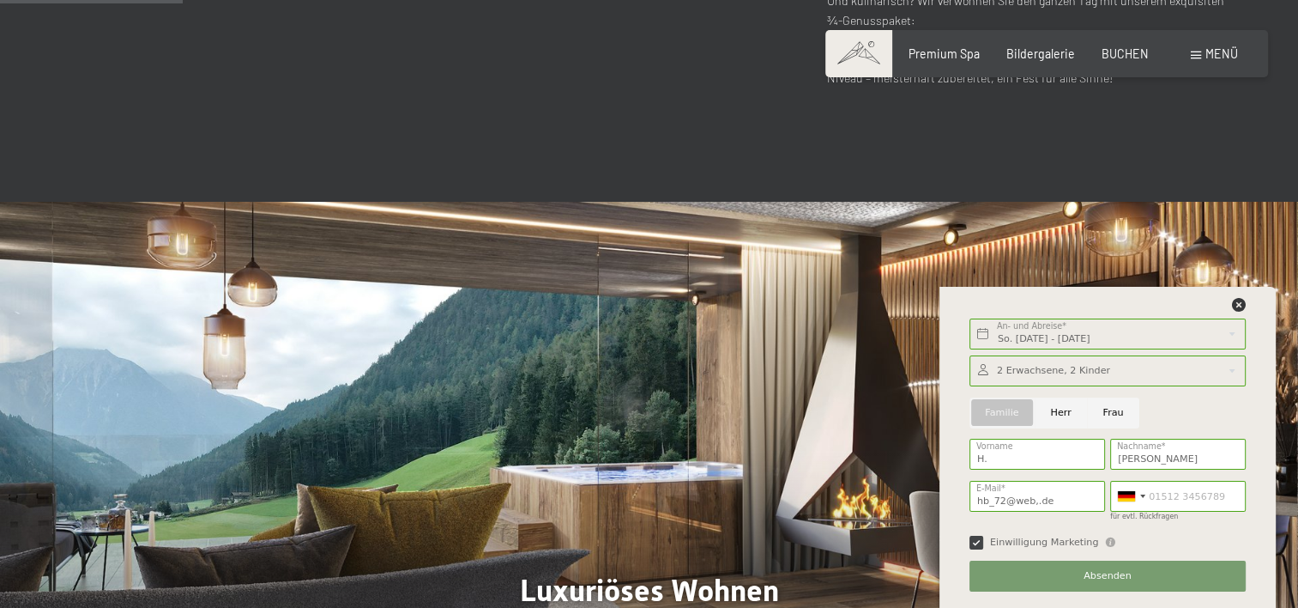
click at [1101, 408] on input "Frau" at bounding box center [1113, 412] width 52 height 31
radio input "true"
click at [1019, 550] on div "Einwilligung Marketing Der Unterfertigte, der die Aufklärung laut Link gelesen …" at bounding box center [1107, 541] width 281 height 28
click at [1163, 498] on input "für evtl. Rückfragen" at bounding box center [1178, 496] width 136 height 31
type input "0049"
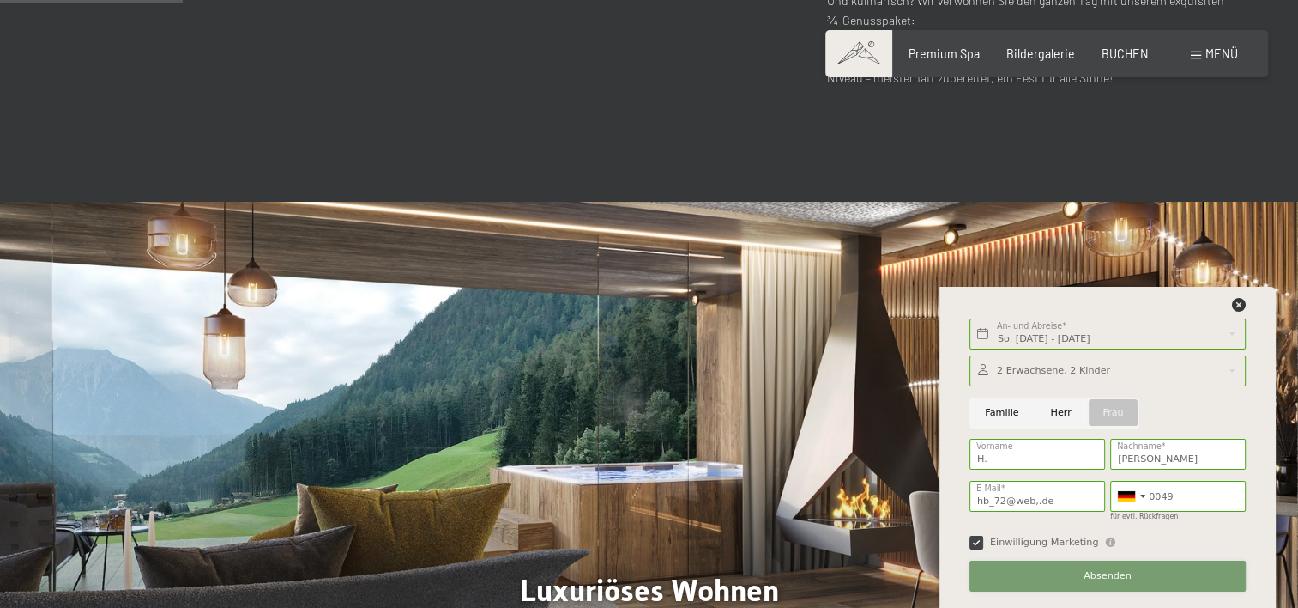
click at [1102, 577] on span "Absenden" at bounding box center [1108, 576] width 48 height 14
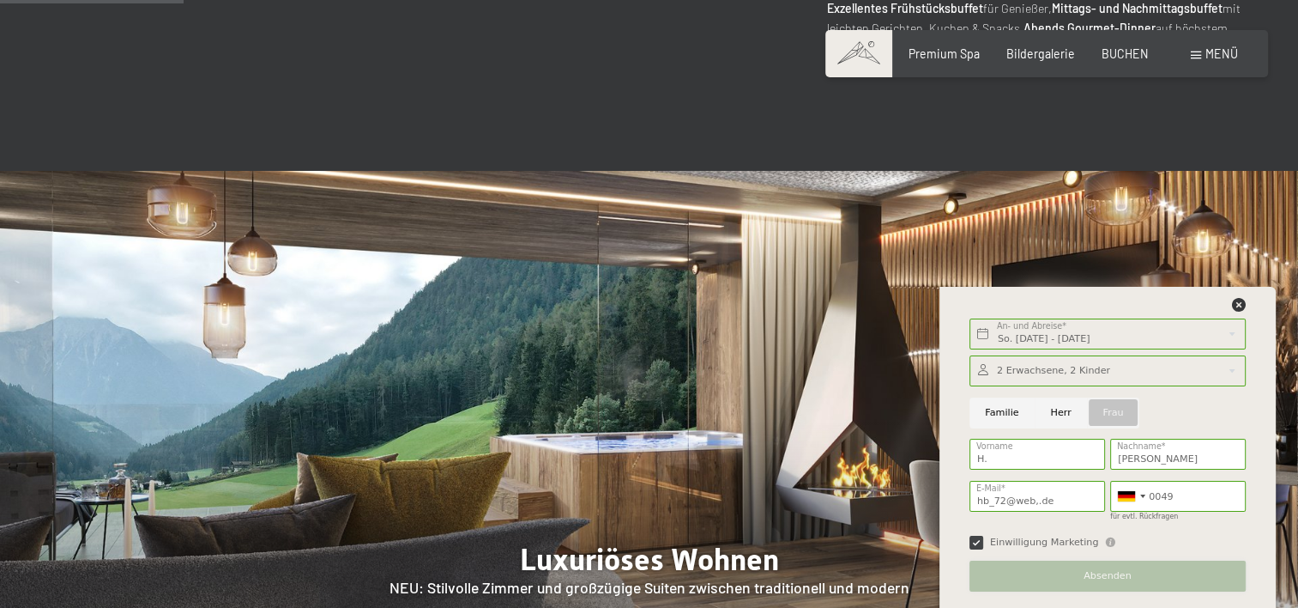
scroll to position [1373, 0]
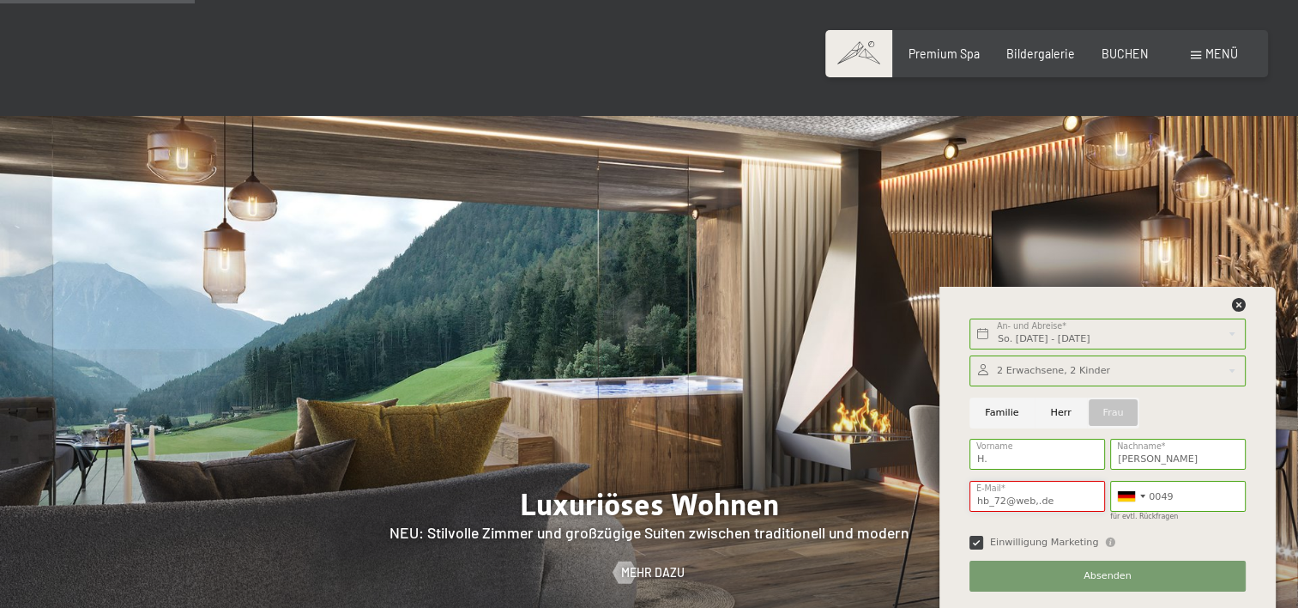
click at [1031, 498] on input "hb_72@web,.de" at bounding box center [1038, 496] width 136 height 31
type input "hb_72@web.de"
click at [1182, 491] on input "0049" at bounding box center [1178, 496] width 136 height 31
type input "0"
click at [1110, 574] on span "Absenden" at bounding box center [1108, 576] width 48 height 14
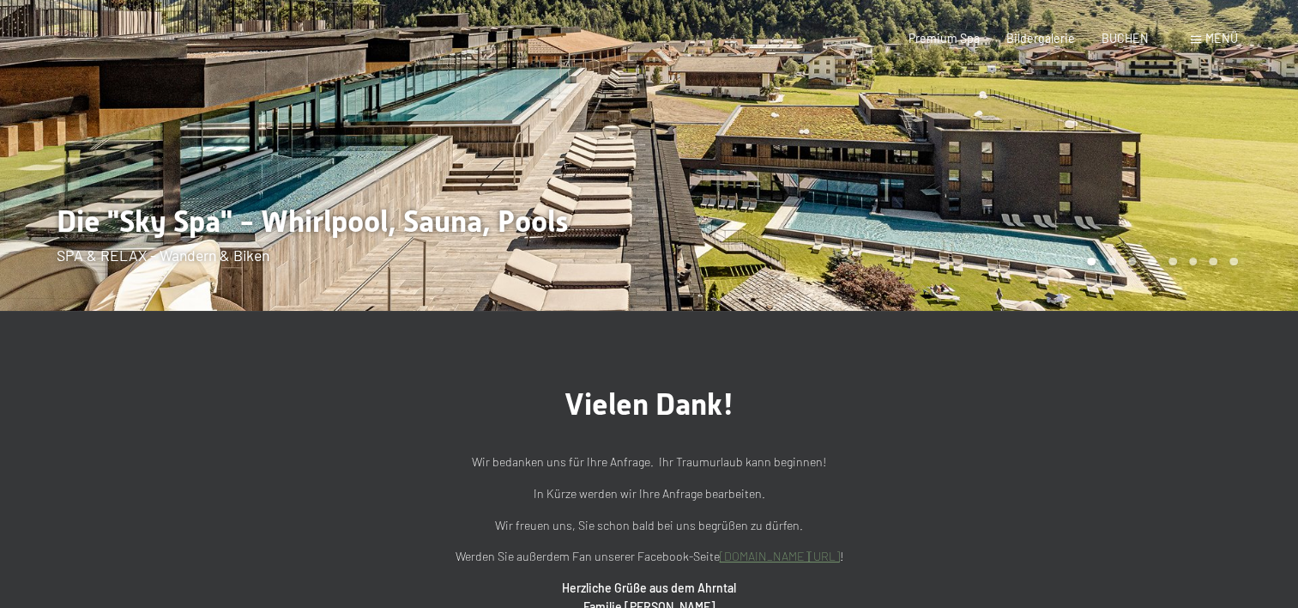
scroll to position [515, 0]
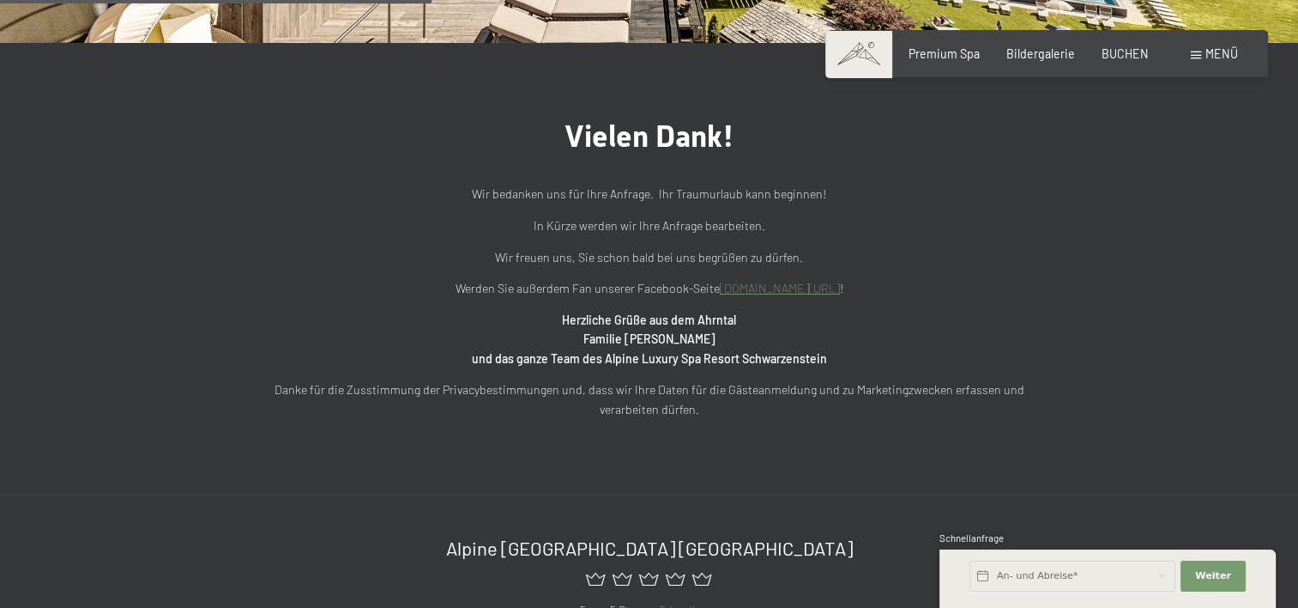
click at [773, 292] on link "[DOMAIN_NAME][URL]" at bounding box center [780, 288] width 120 height 15
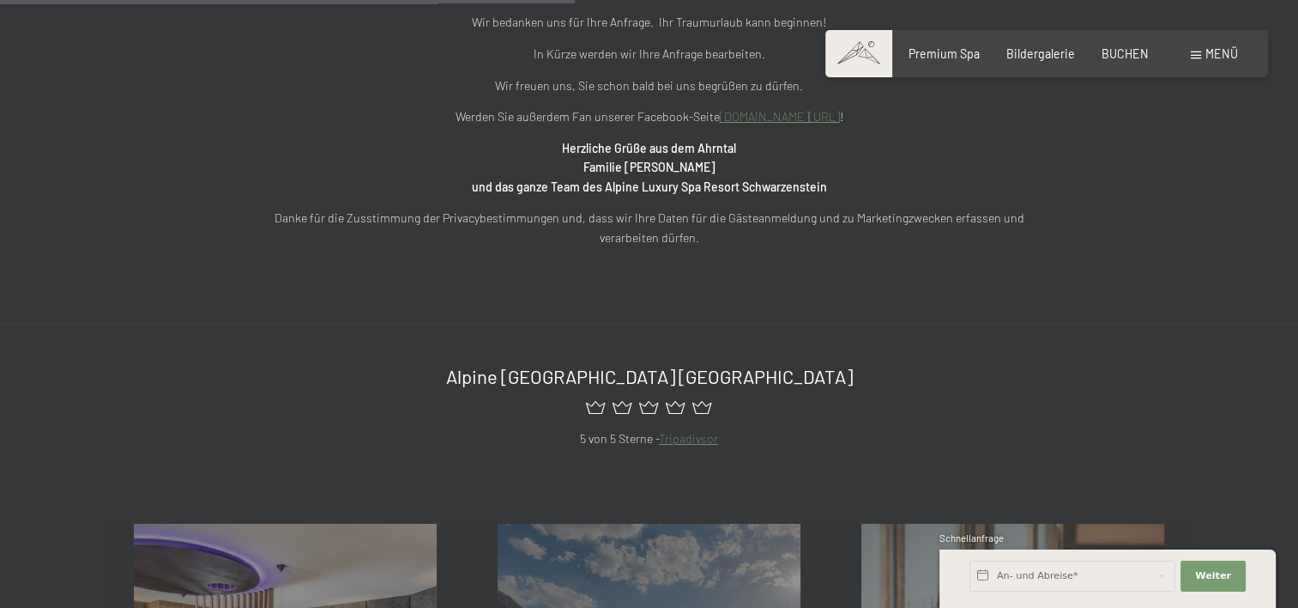
drag, startPoint x: 1056, startPoint y: 466, endPoint x: 1066, endPoint y: 462, distance: 10.4
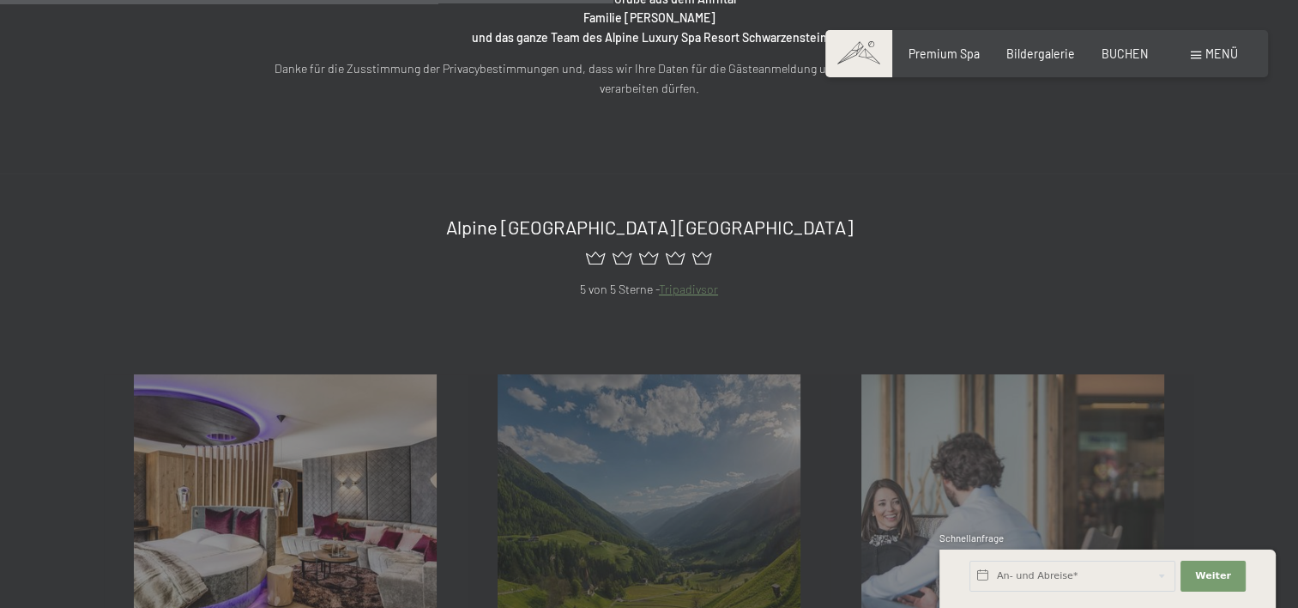
scroll to position [858, 0]
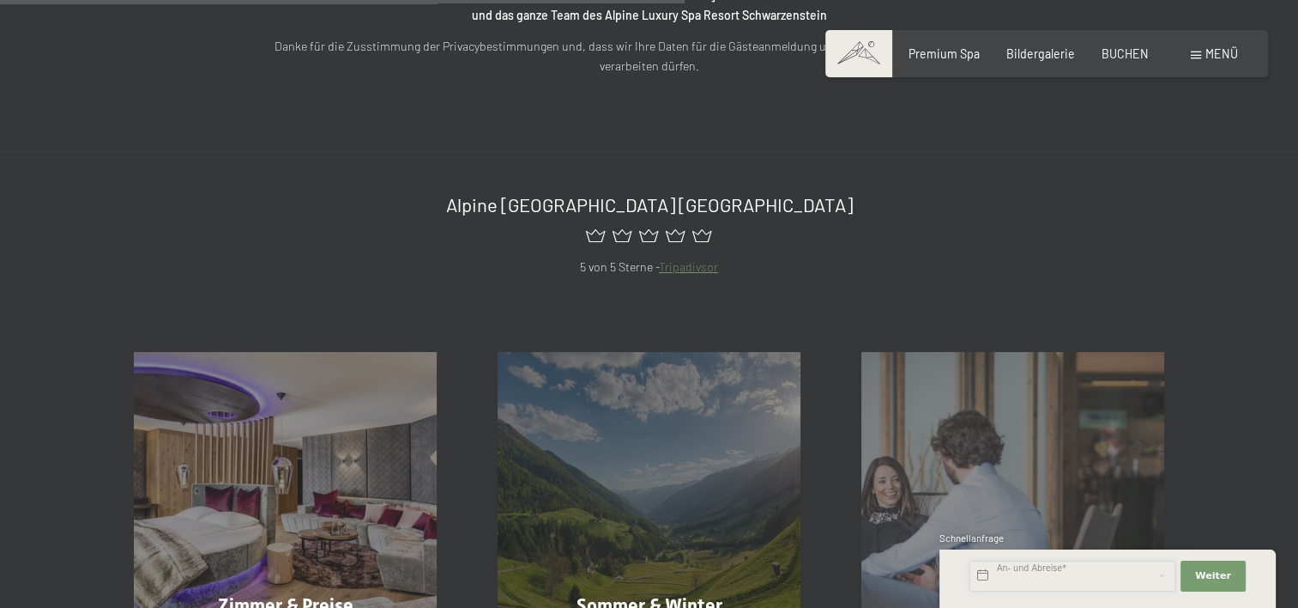
click at [1064, 570] on input "text" at bounding box center [1073, 575] width 206 height 31
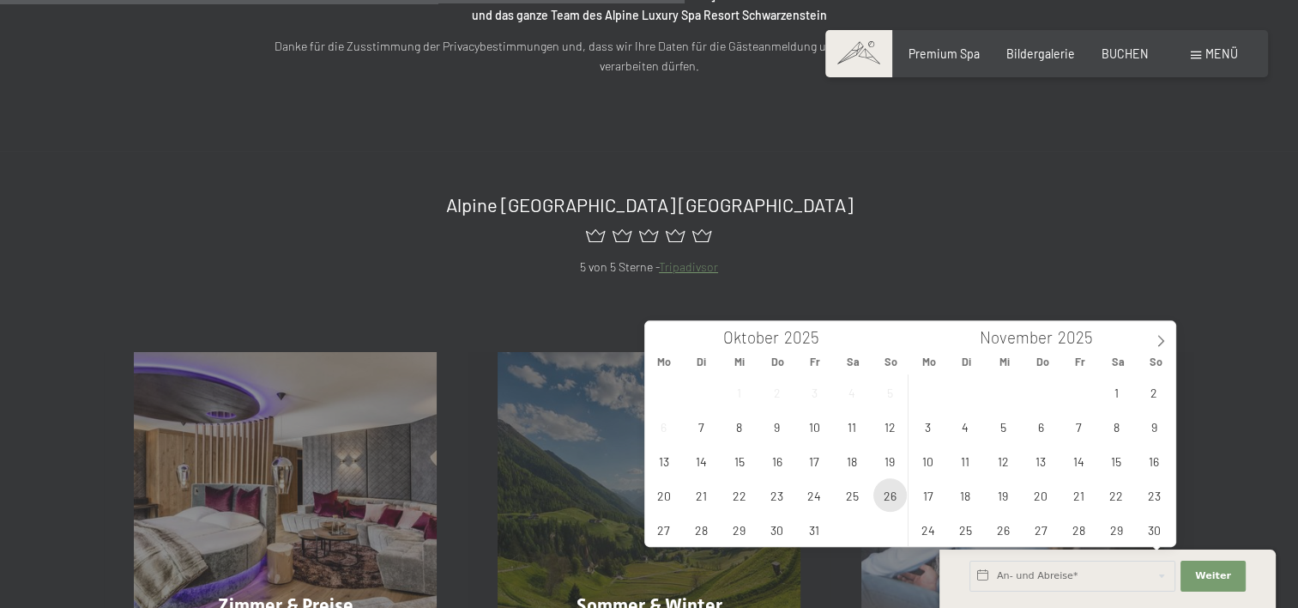
click at [889, 497] on span "26" at bounding box center [890, 494] width 33 height 33
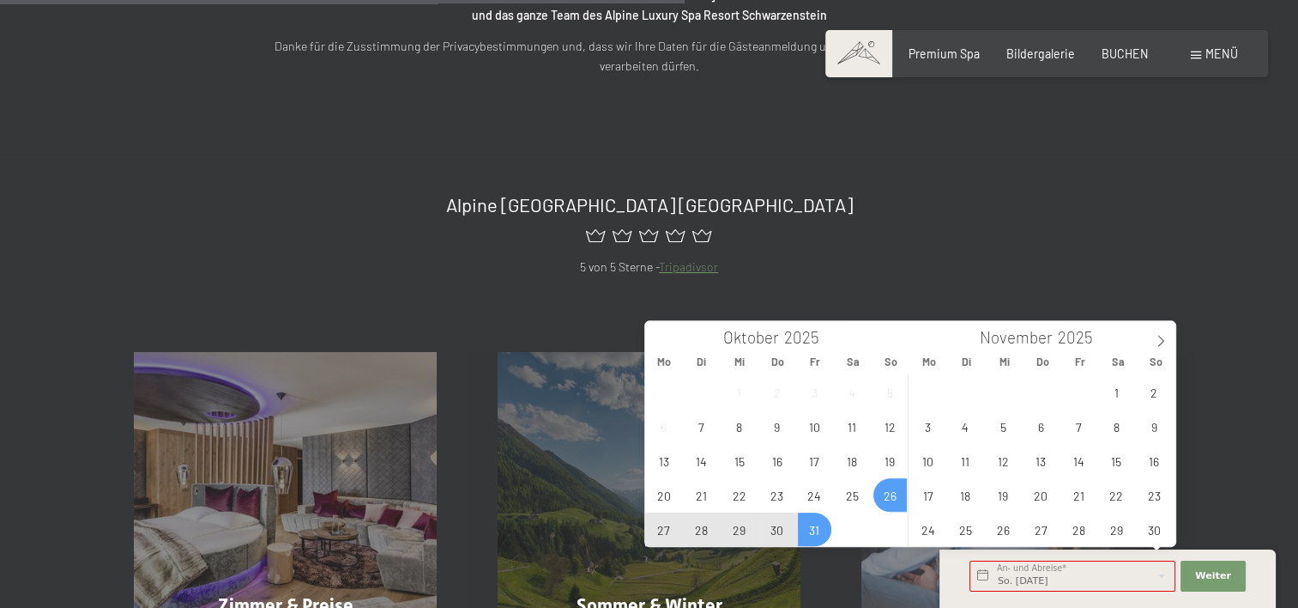
click at [810, 529] on span "31" at bounding box center [814, 528] width 33 height 33
type input "So. 26.10.2025 - Fr. 31.10.2025"
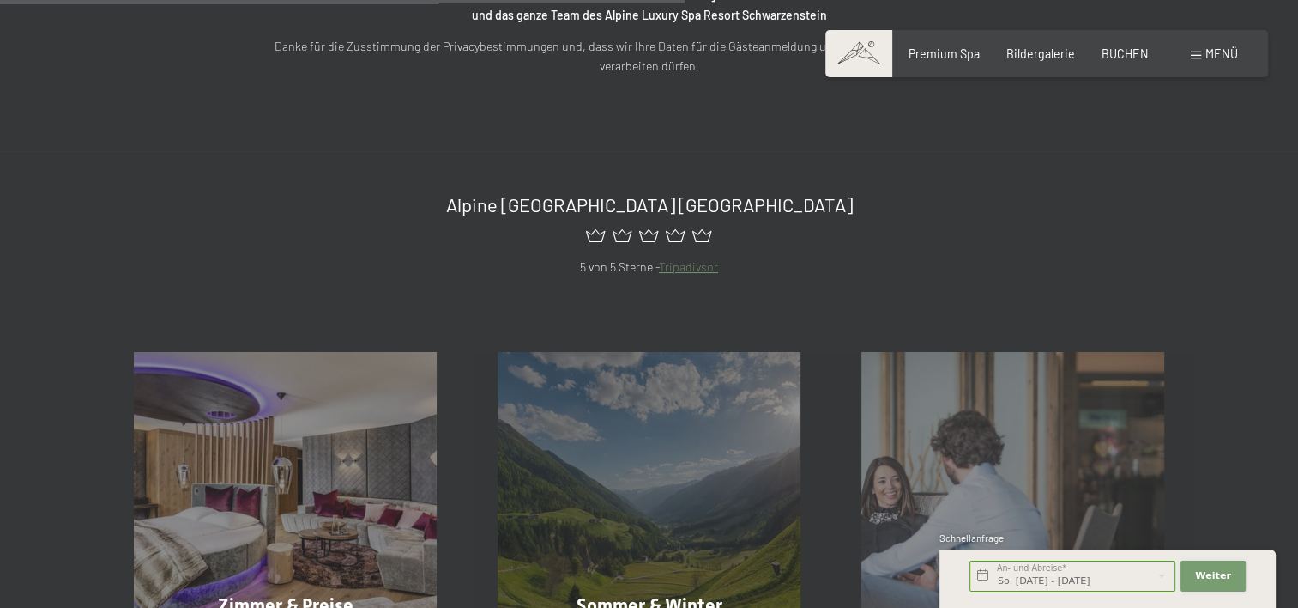
click at [1207, 571] on span "Weiter" at bounding box center [1213, 576] width 36 height 14
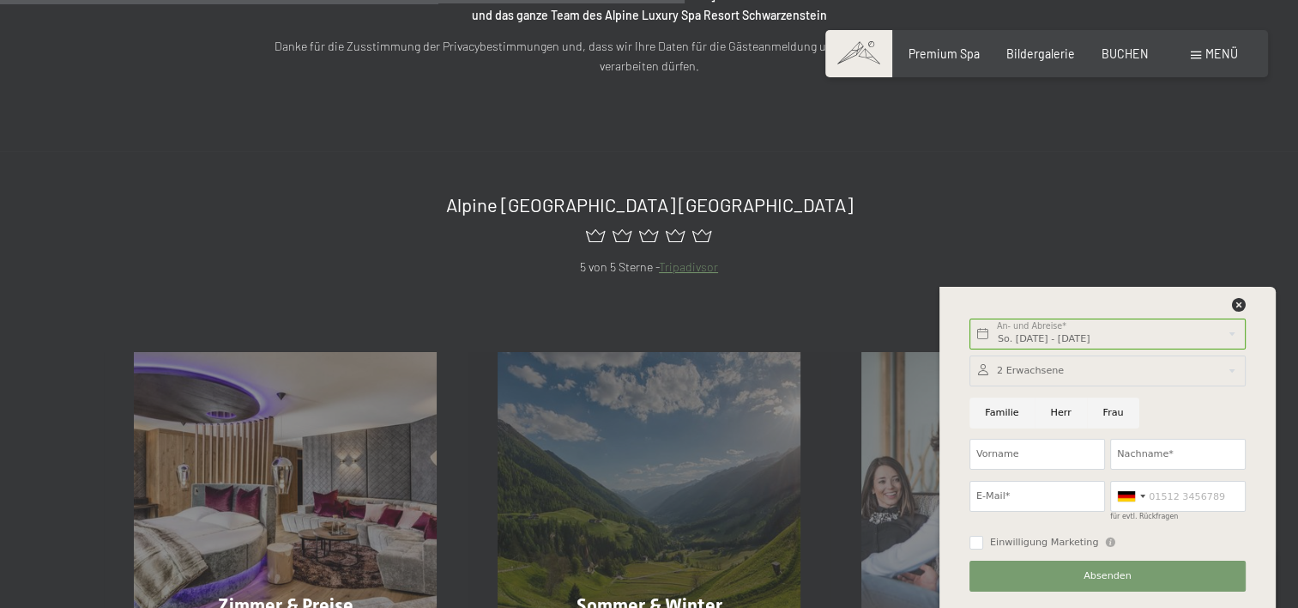
click at [1026, 371] on div at bounding box center [1108, 370] width 276 height 31
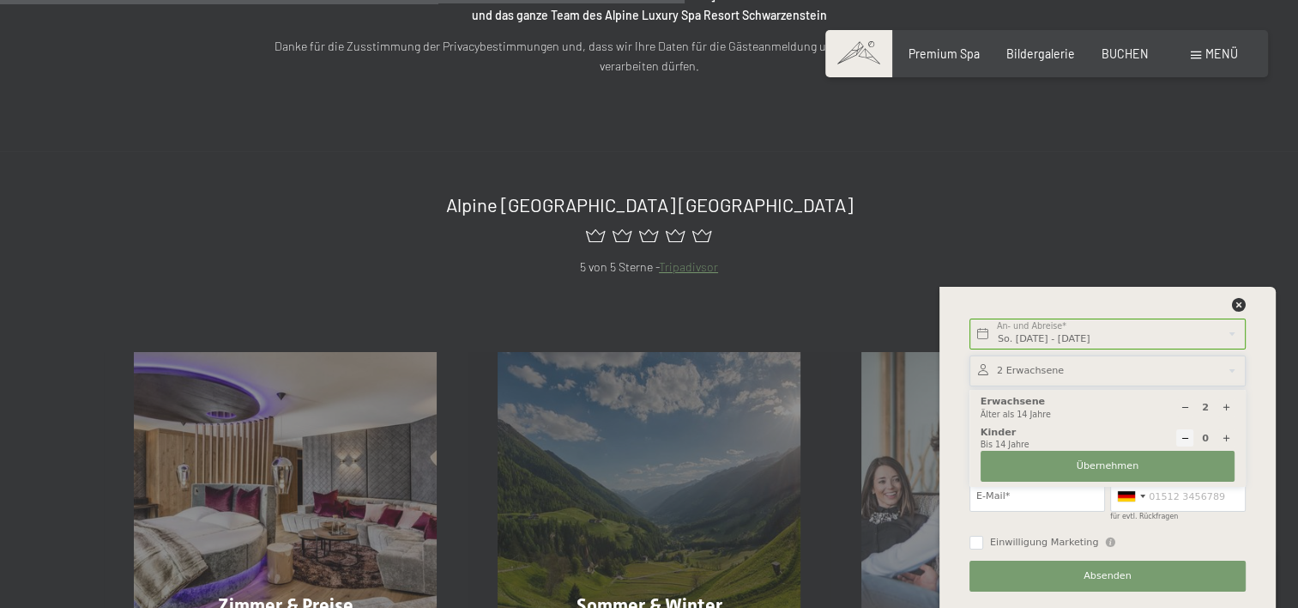
click at [1227, 439] on icon at bounding box center [1226, 437] width 9 height 9
type input "1"
select select
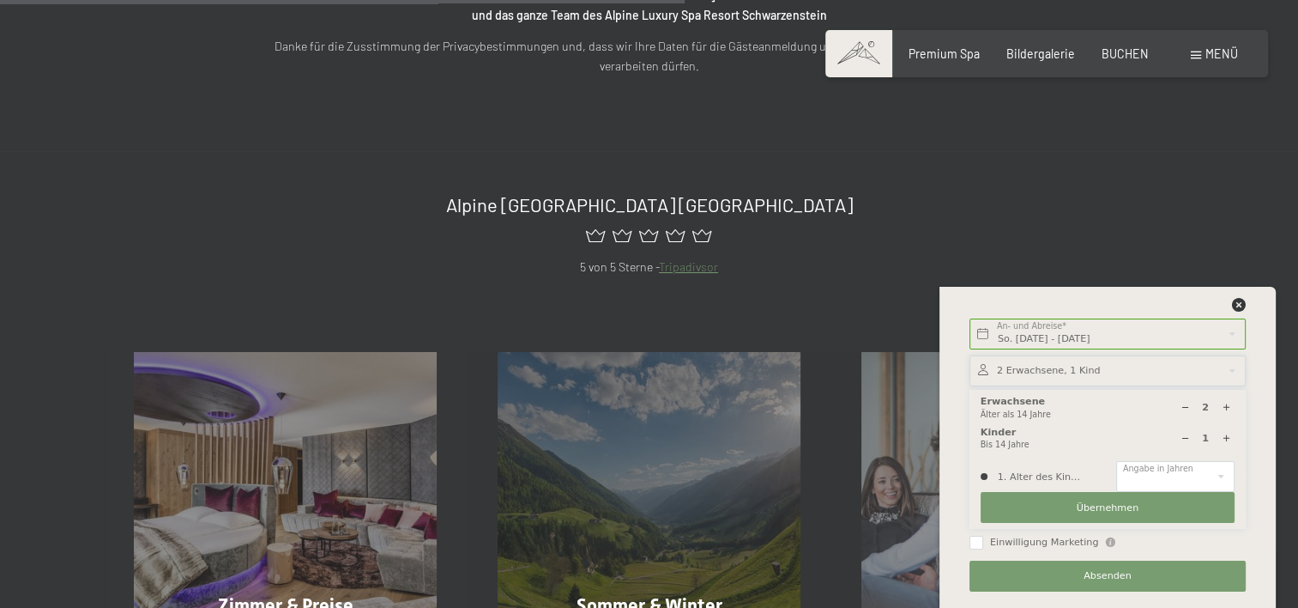
click at [1227, 439] on icon at bounding box center [1226, 437] width 9 height 9
type input "2"
select select
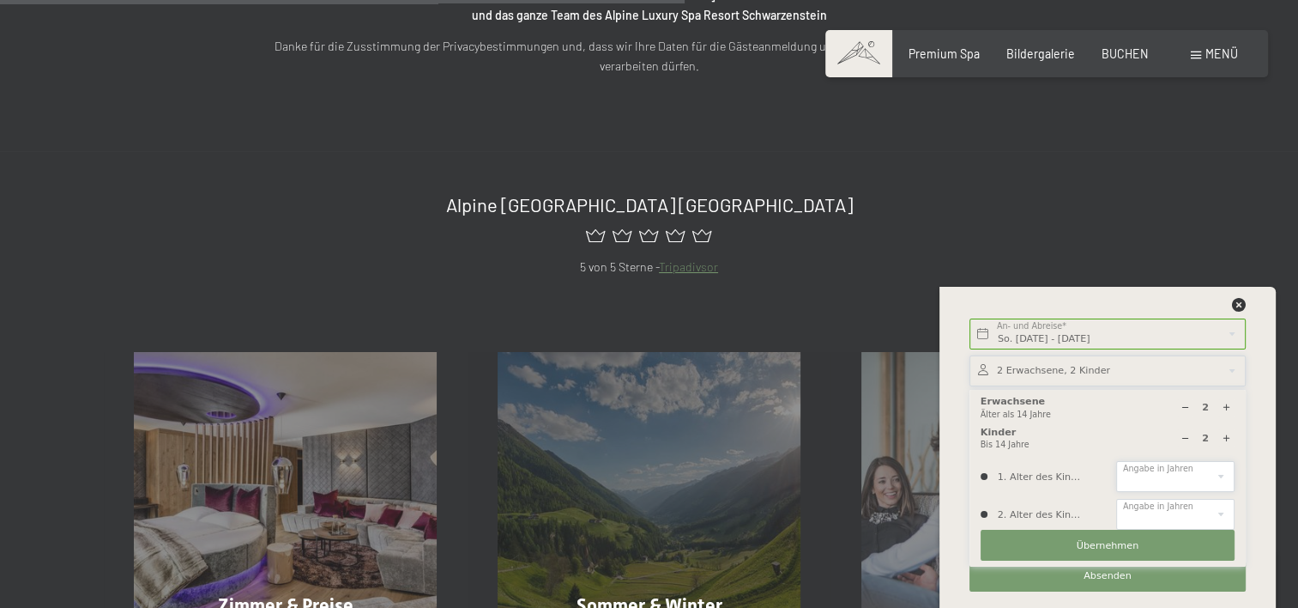
click at [1201, 479] on select "0 1 2 3 4 5 6 7 8 9 10 11 12 13 14" at bounding box center [1175, 476] width 118 height 31
select select "12"
click at [1116, 461] on select "0 1 2 3 4 5 6 7 8 9 10 11 12 13 14" at bounding box center [1175, 476] width 118 height 31
click at [1146, 509] on select "0 1 2 3 4 5 6 7 8 9 10 11 12 13 14" at bounding box center [1175, 514] width 118 height 31
select select "14"
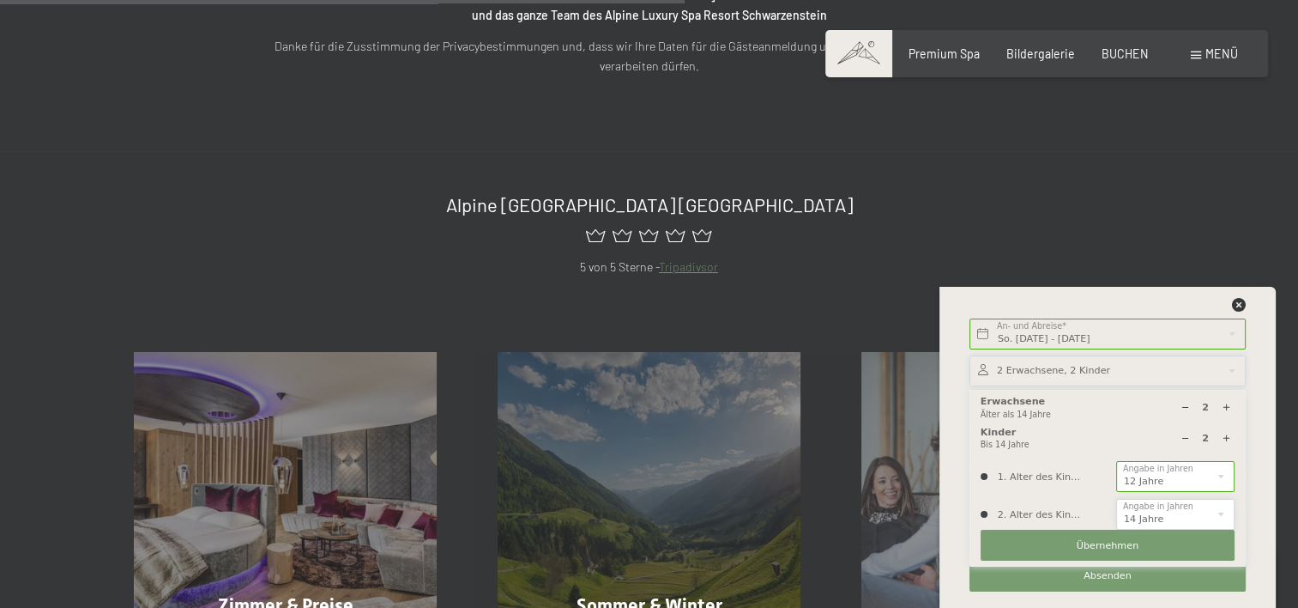
click at [1116, 499] on select "0 1 2 3 4 5 6 7 8 9 10 11 12 13 14" at bounding box center [1175, 514] width 118 height 31
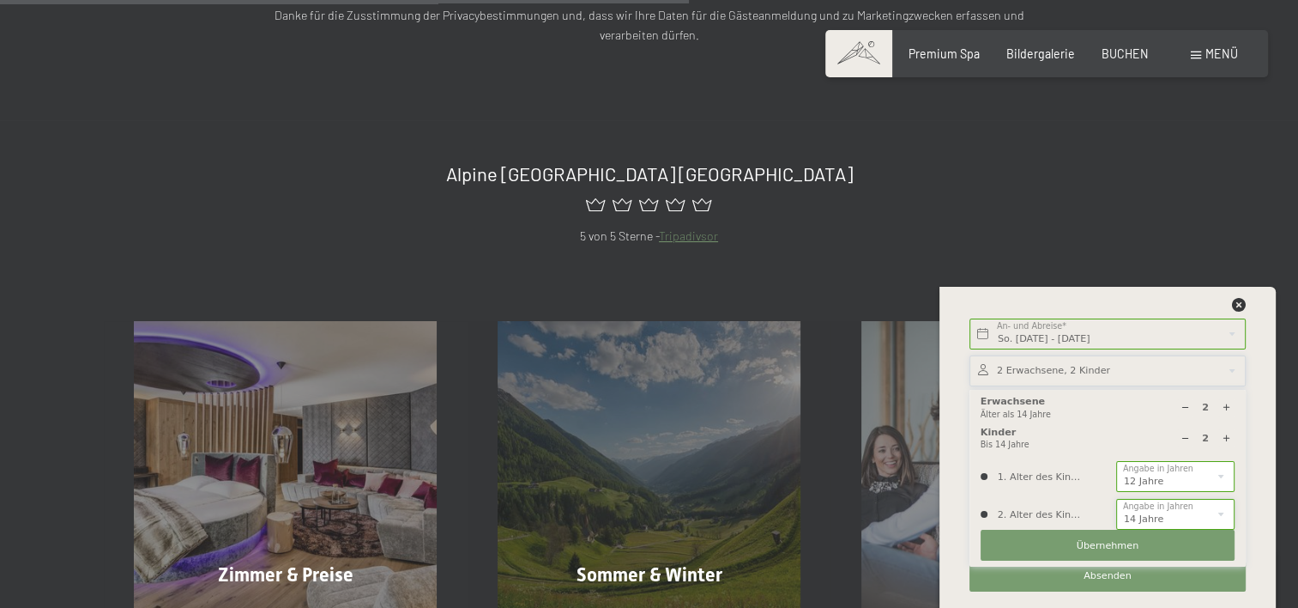
scroll to position [944, 0]
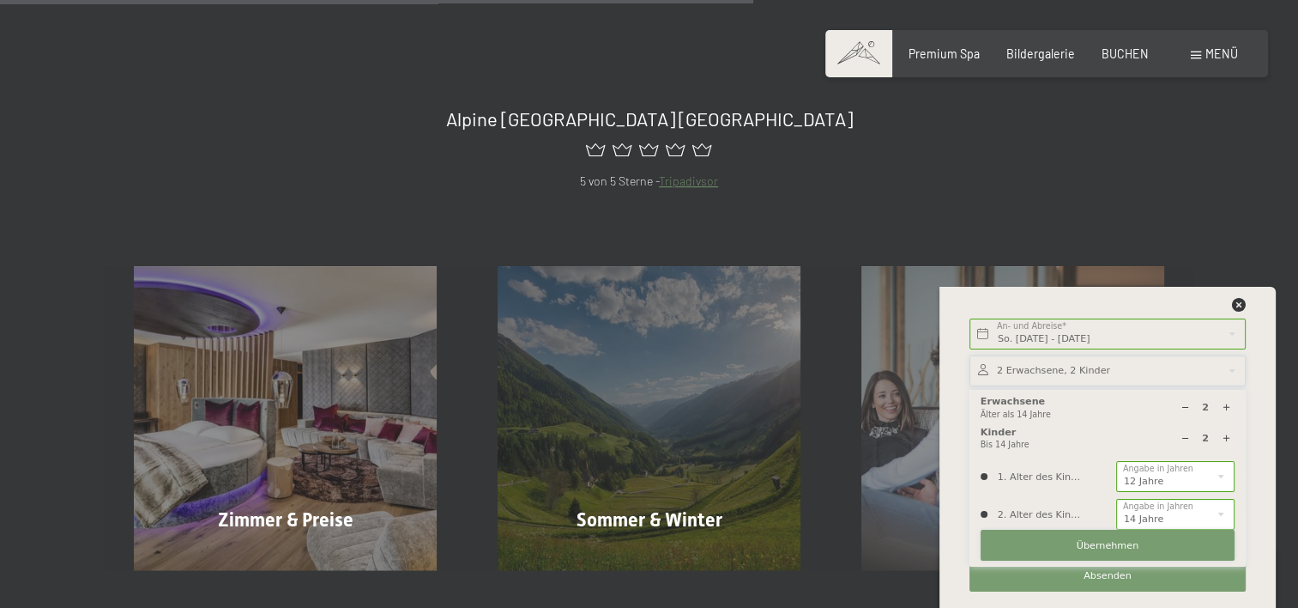
click at [1103, 554] on button "Übernehmen" at bounding box center [1108, 544] width 254 height 31
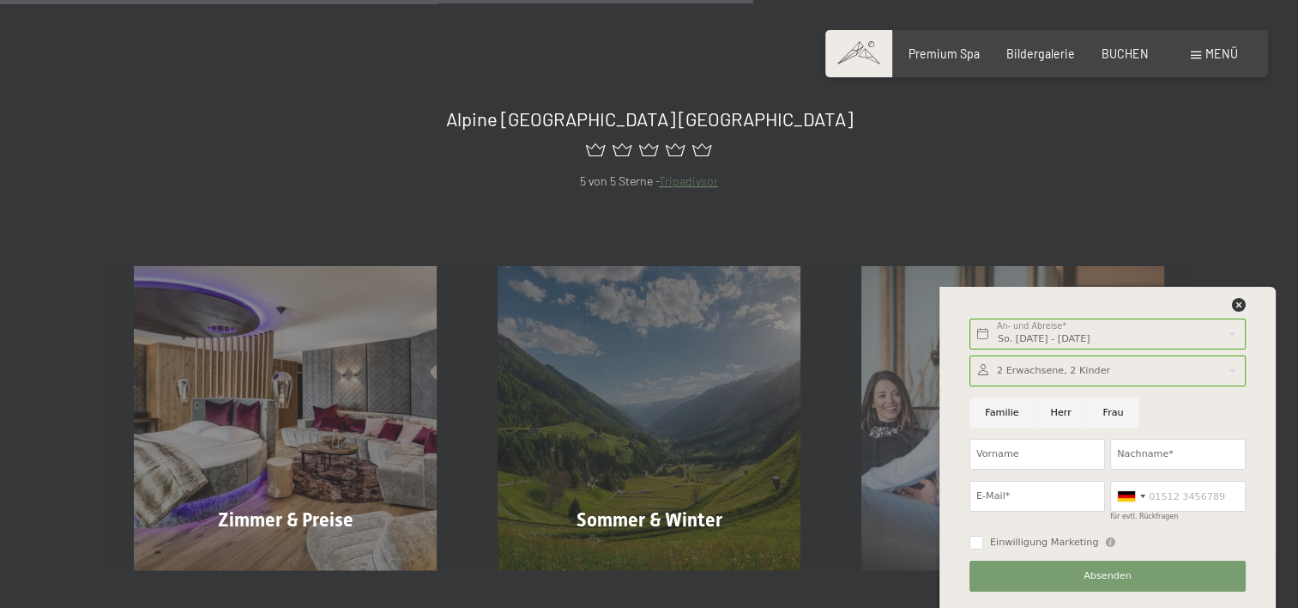
click at [997, 417] on input "Familie" at bounding box center [1002, 412] width 65 height 31
radio input "true"
click at [1152, 454] on input "Nachname*" at bounding box center [1178, 454] width 136 height 31
type input "Buessing"
type input "hb_72@web.de"
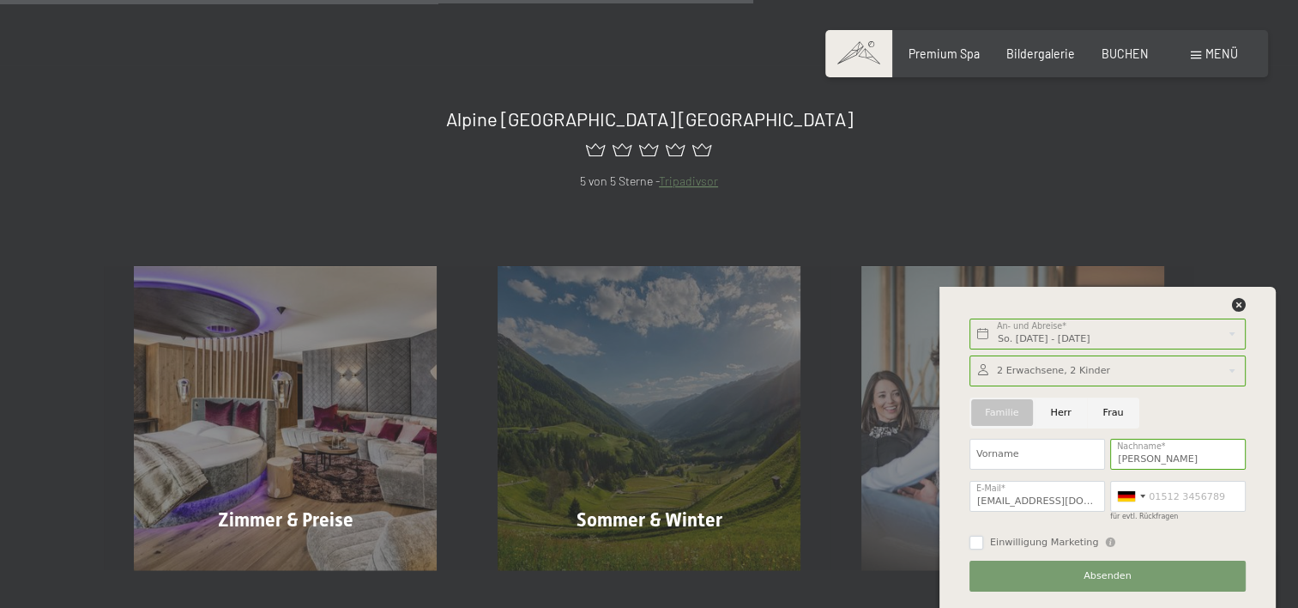
click at [975, 539] on input "Einwilligung Marketing" at bounding box center [977, 542] width 14 height 14
checkbox input "true"
click at [1084, 568] on button "Absenden" at bounding box center [1108, 575] width 276 height 31
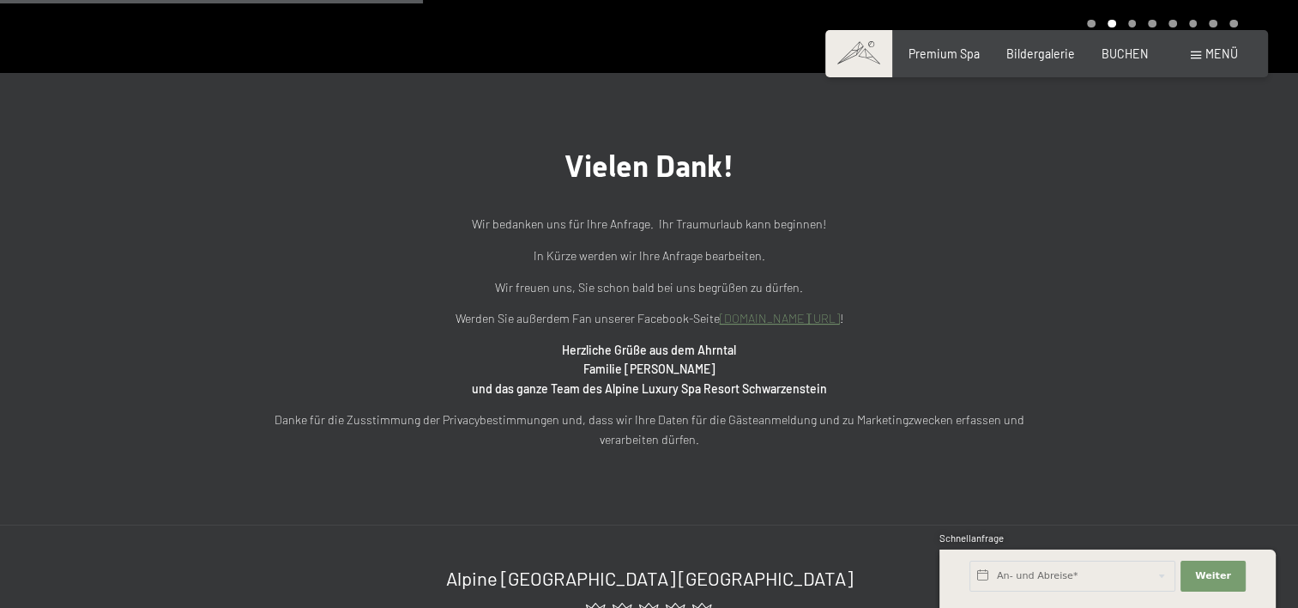
scroll to position [515, 0]
